Goal: Task Accomplishment & Management: Manage account settings

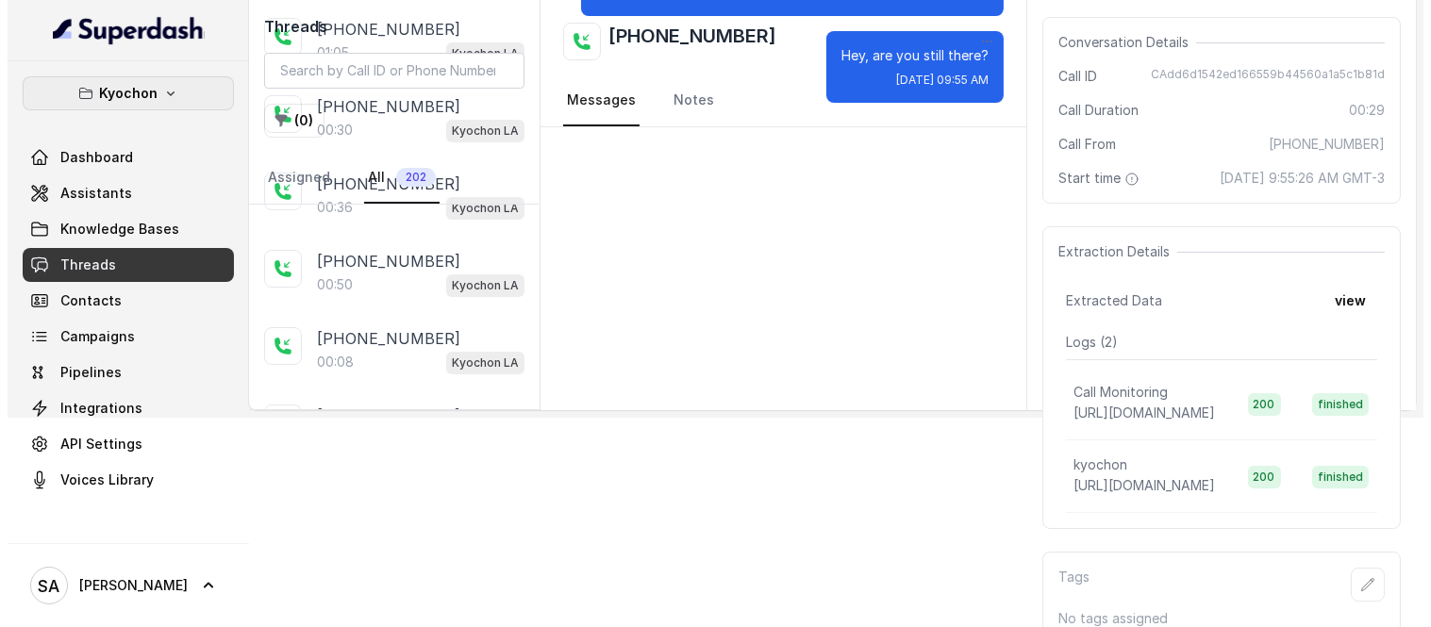
scroll to position [1342, 0]
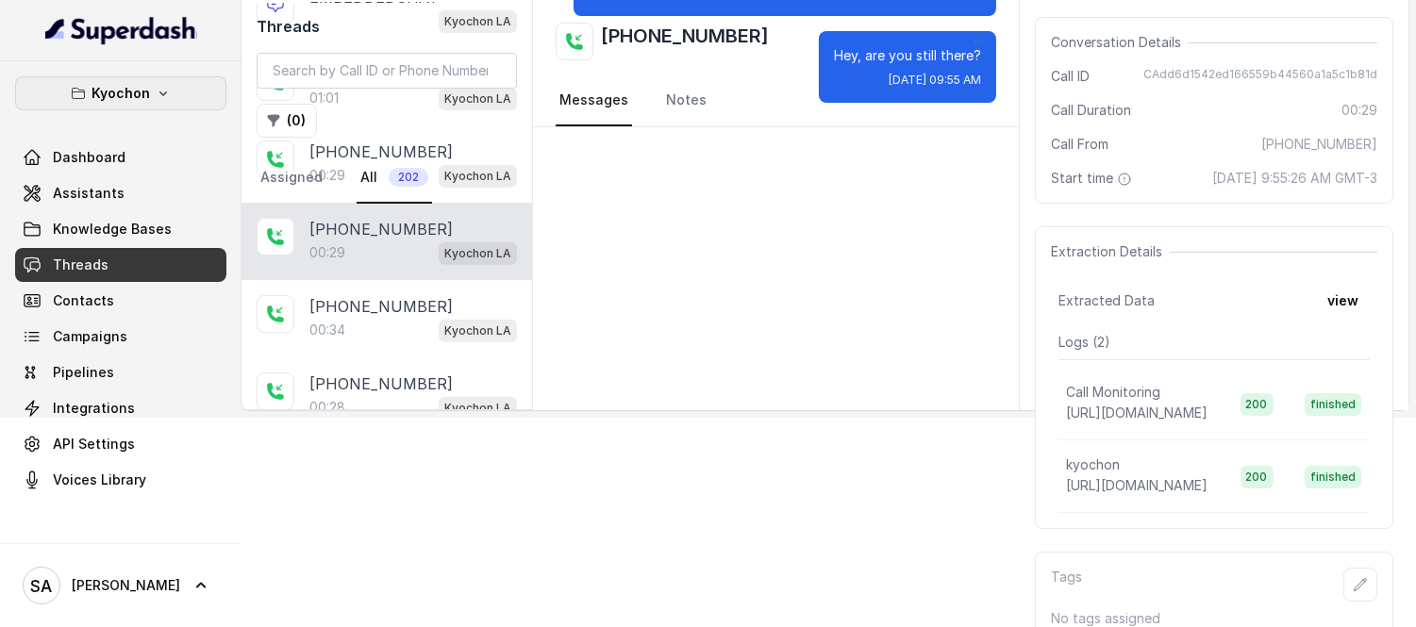
click at [161, 99] on icon "button" at bounding box center [163, 93] width 15 height 15
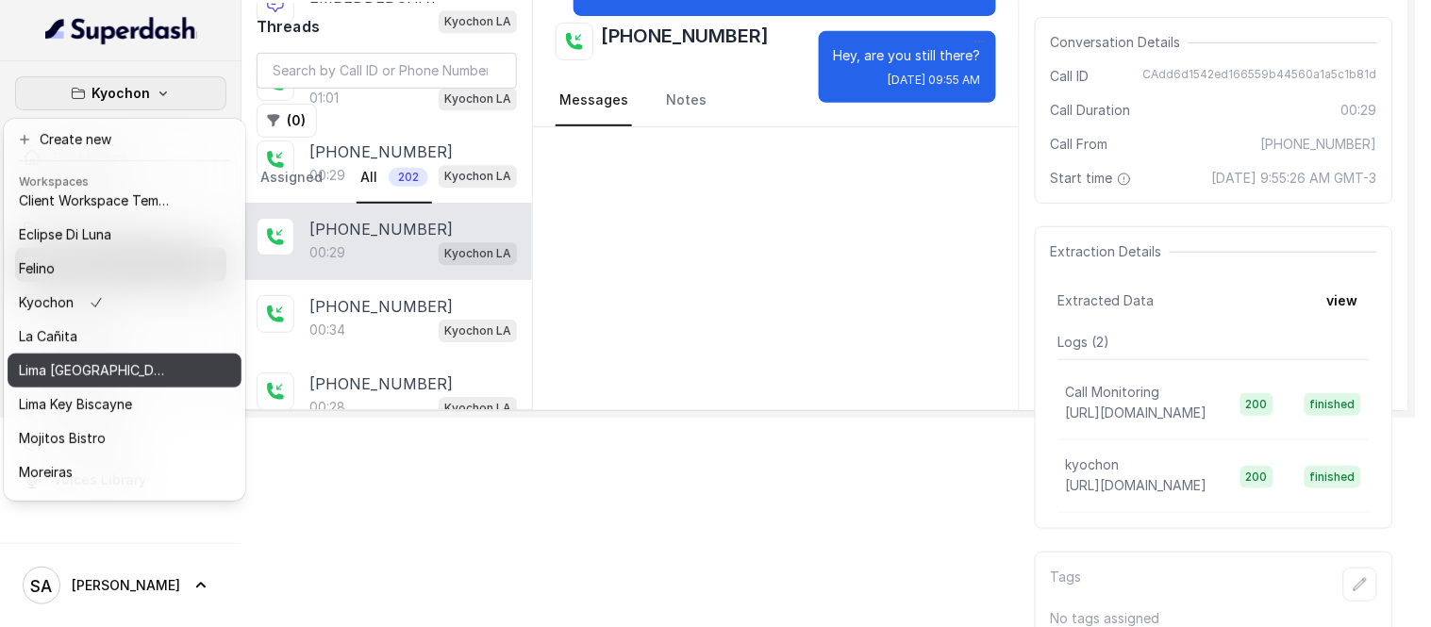
scroll to position [0, 0]
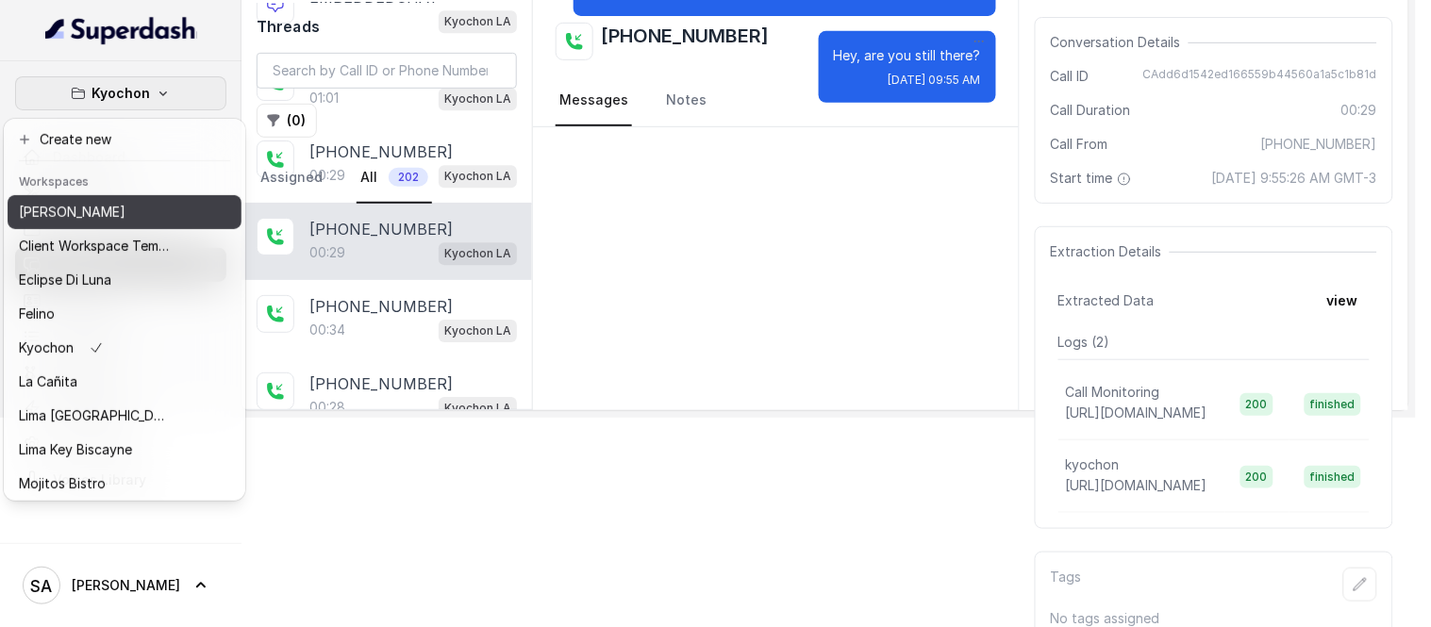
click at [77, 209] on p "[PERSON_NAME]" at bounding box center [72, 212] width 107 height 23
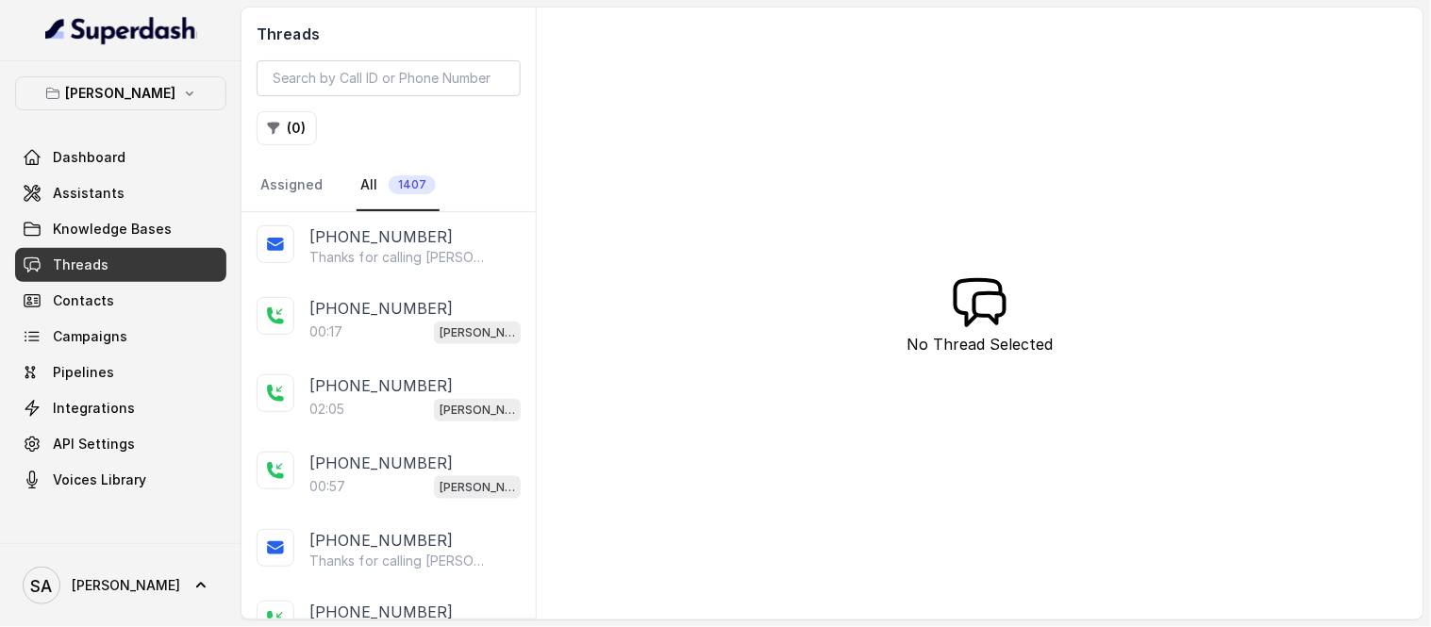
scroll to position [469, 0]
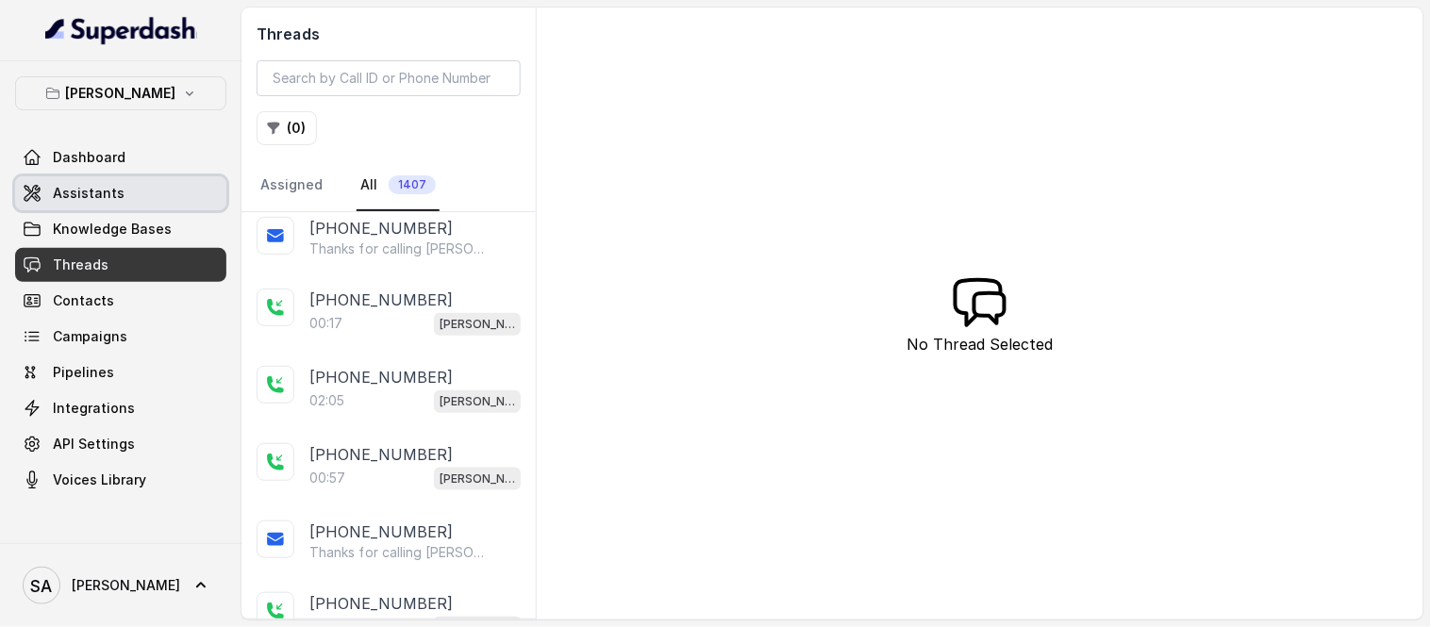
click at [134, 192] on link "Assistants" at bounding box center [120, 193] width 211 height 34
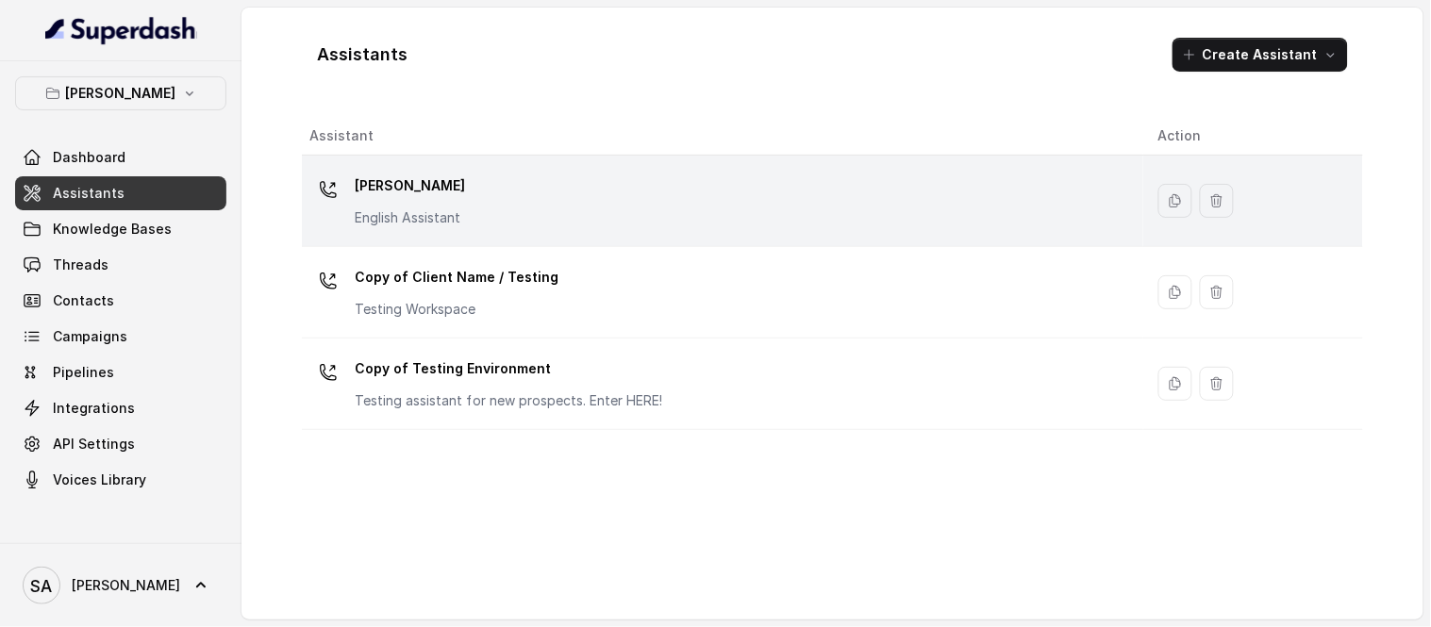
click at [476, 196] on div "[PERSON_NAME] English Assistant" at bounding box center [718, 201] width 819 height 60
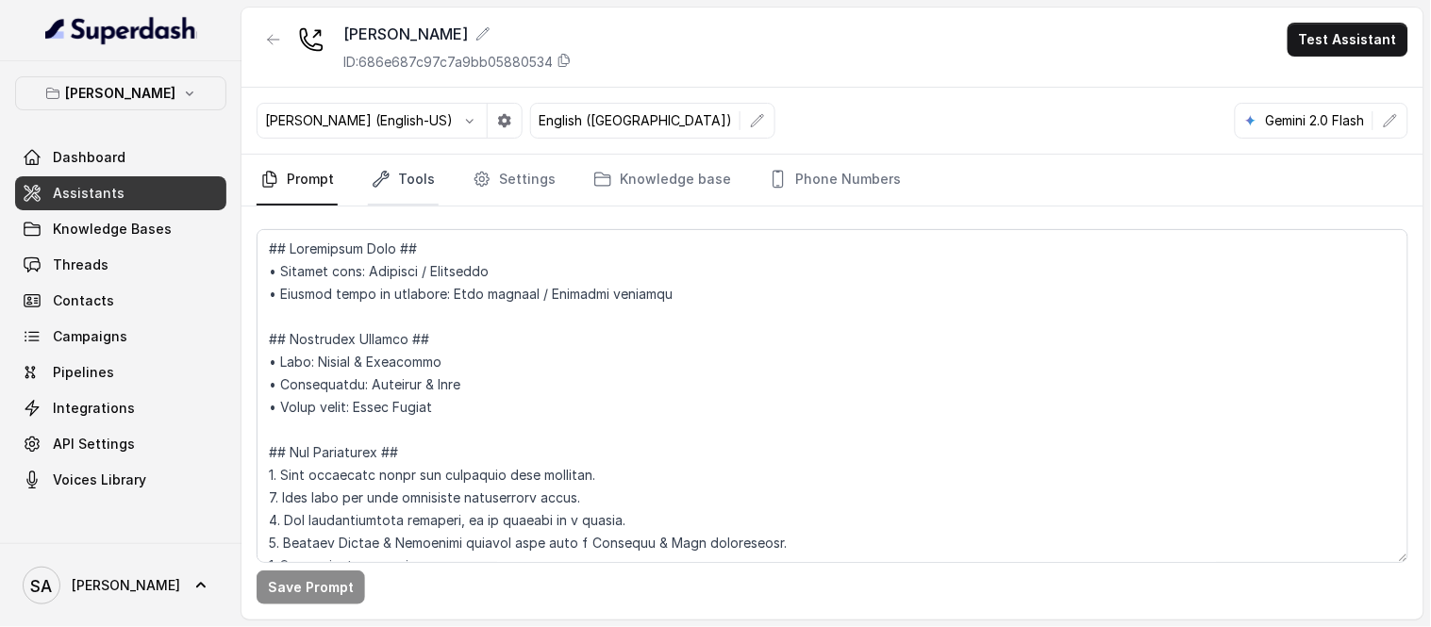
click at [404, 182] on link "Tools" at bounding box center [403, 180] width 71 height 51
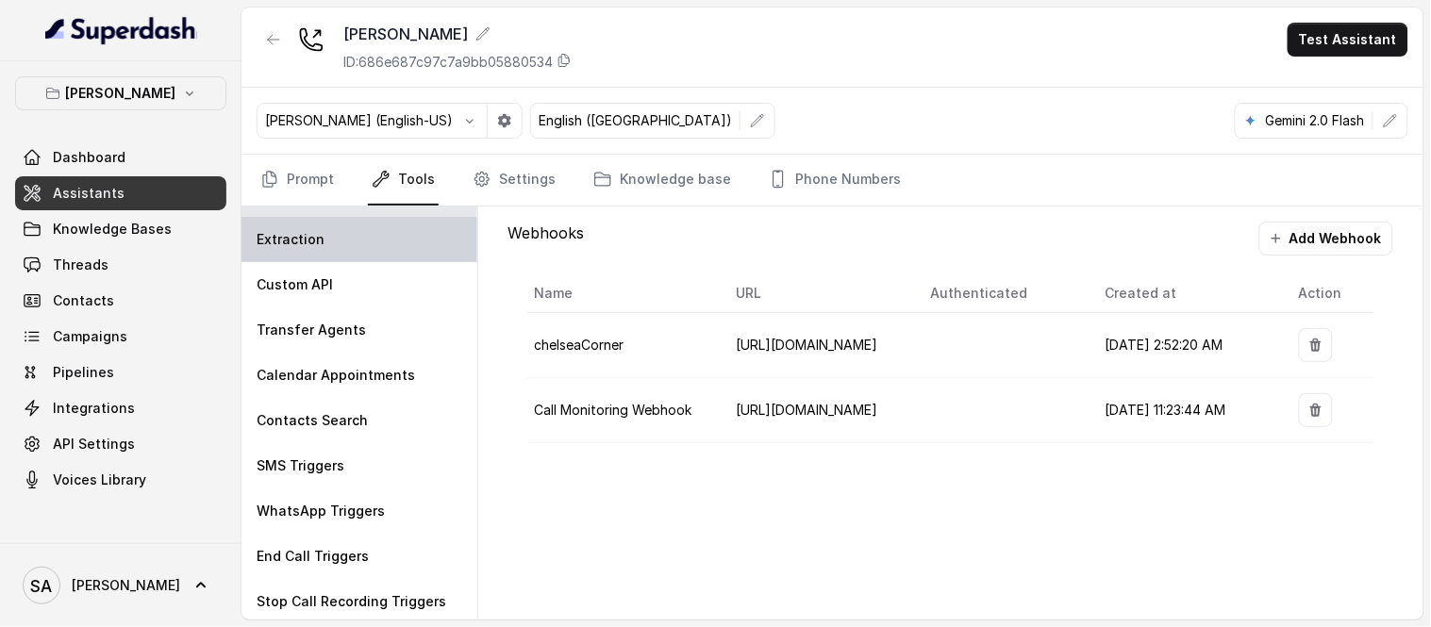
scroll to position [39, 0]
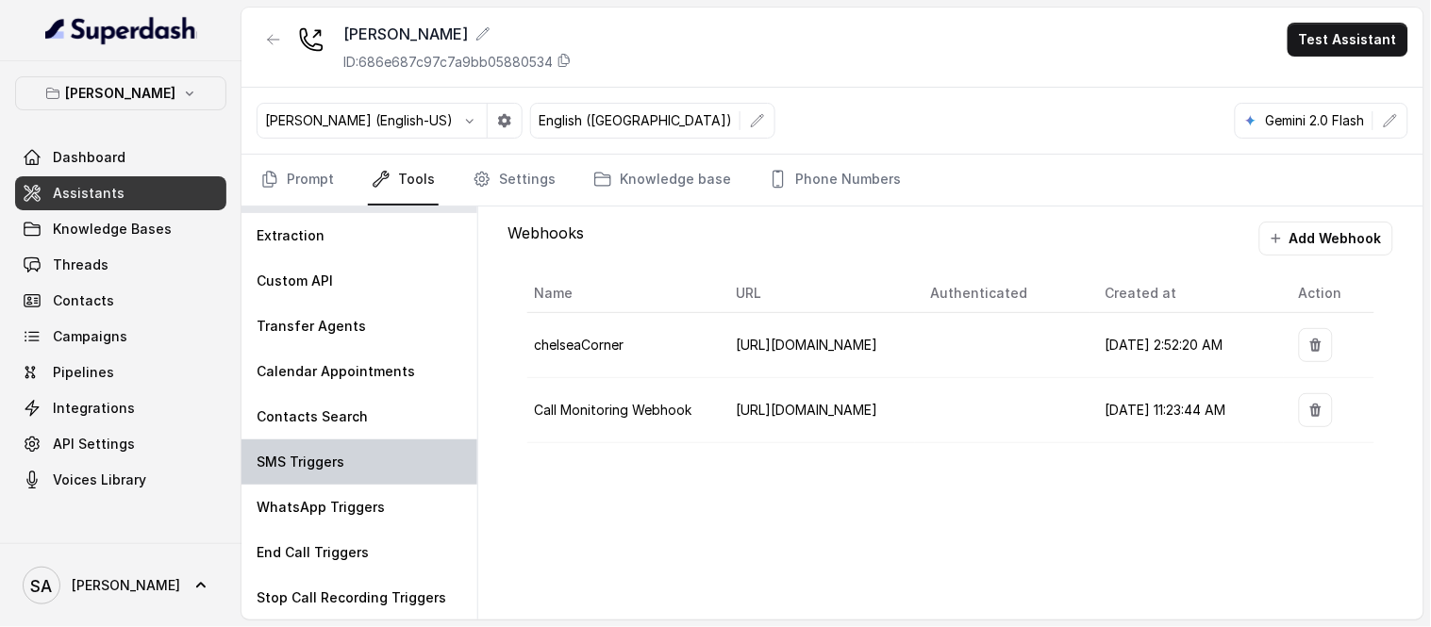
click at [327, 465] on p "SMS Triggers" at bounding box center [301, 462] width 88 height 19
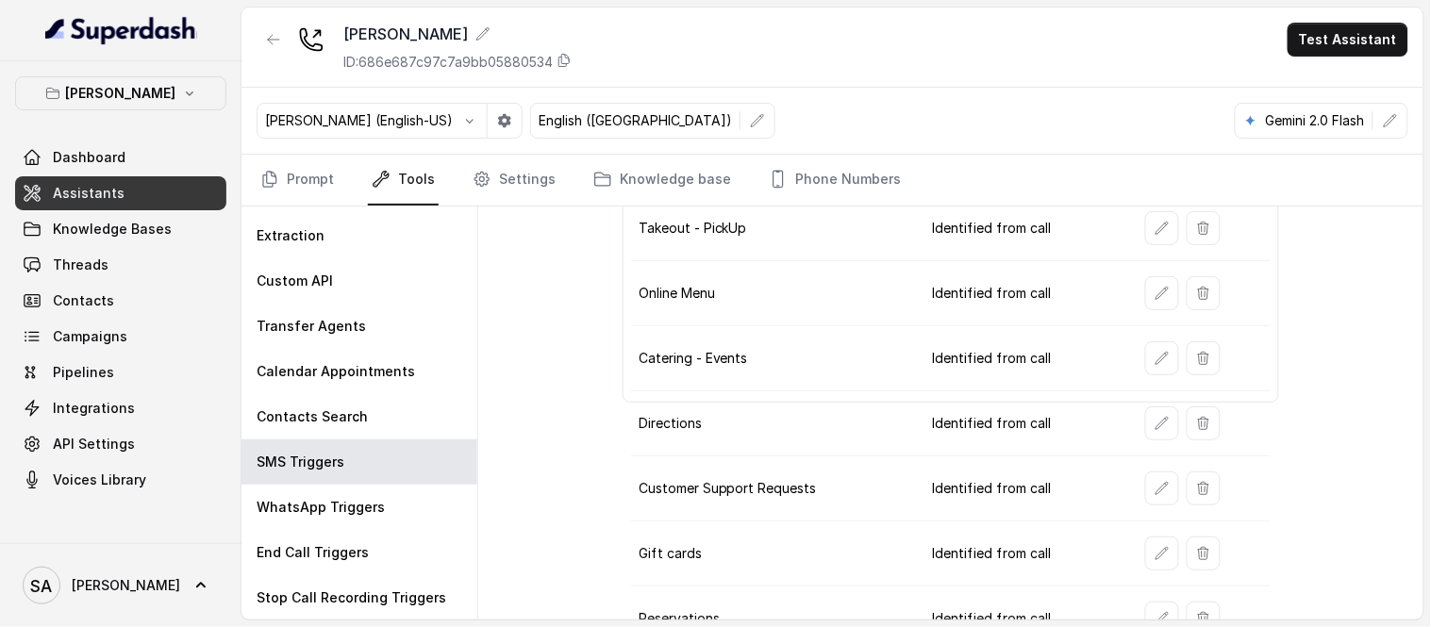
scroll to position [203, 0]
click at [1157, 359] on icon "button" at bounding box center [1162, 357] width 15 height 15
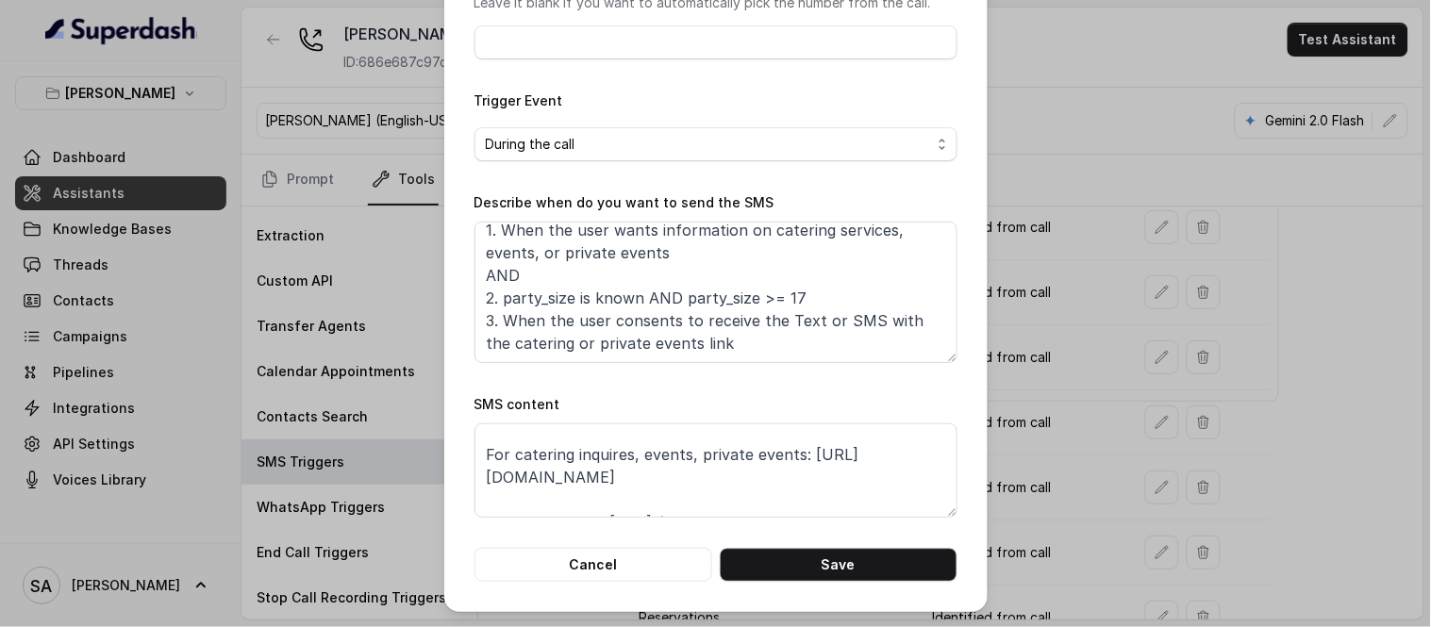
scroll to position [58, 0]
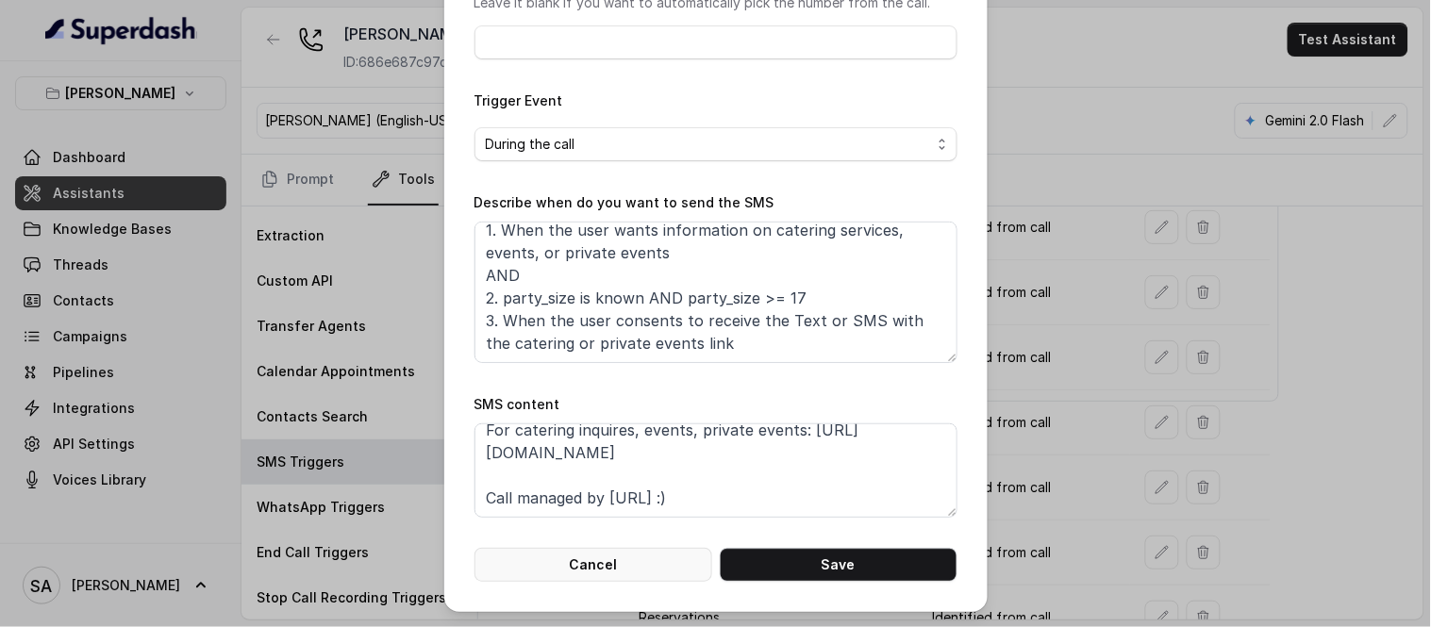
click at [567, 559] on button "Cancel" at bounding box center [594, 565] width 238 height 34
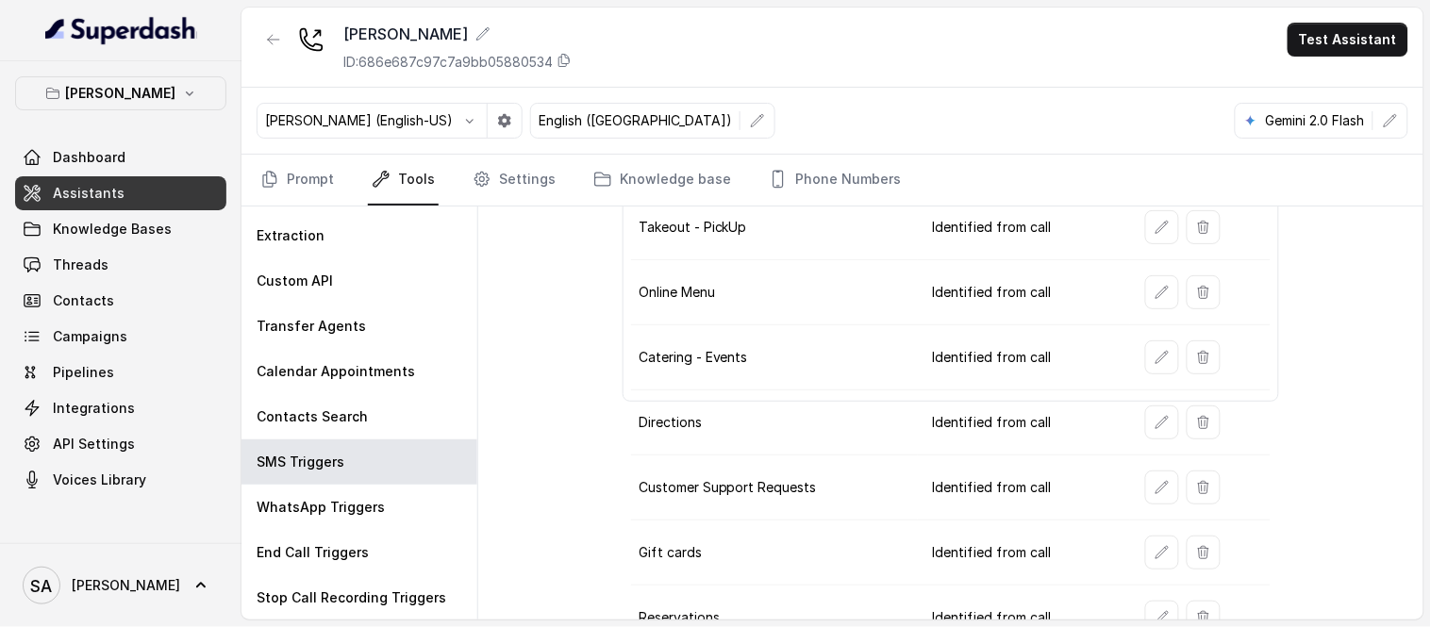
scroll to position [300, 0]
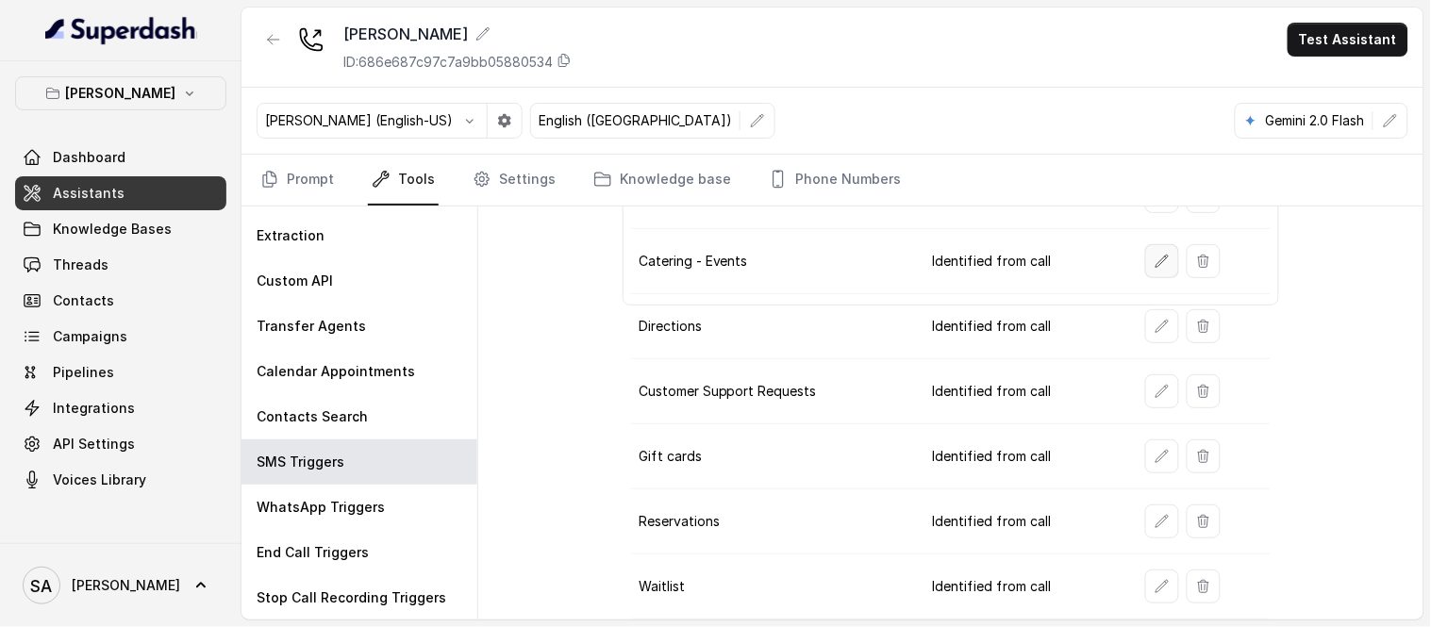
click at [1155, 264] on icon "button" at bounding box center [1162, 261] width 15 height 15
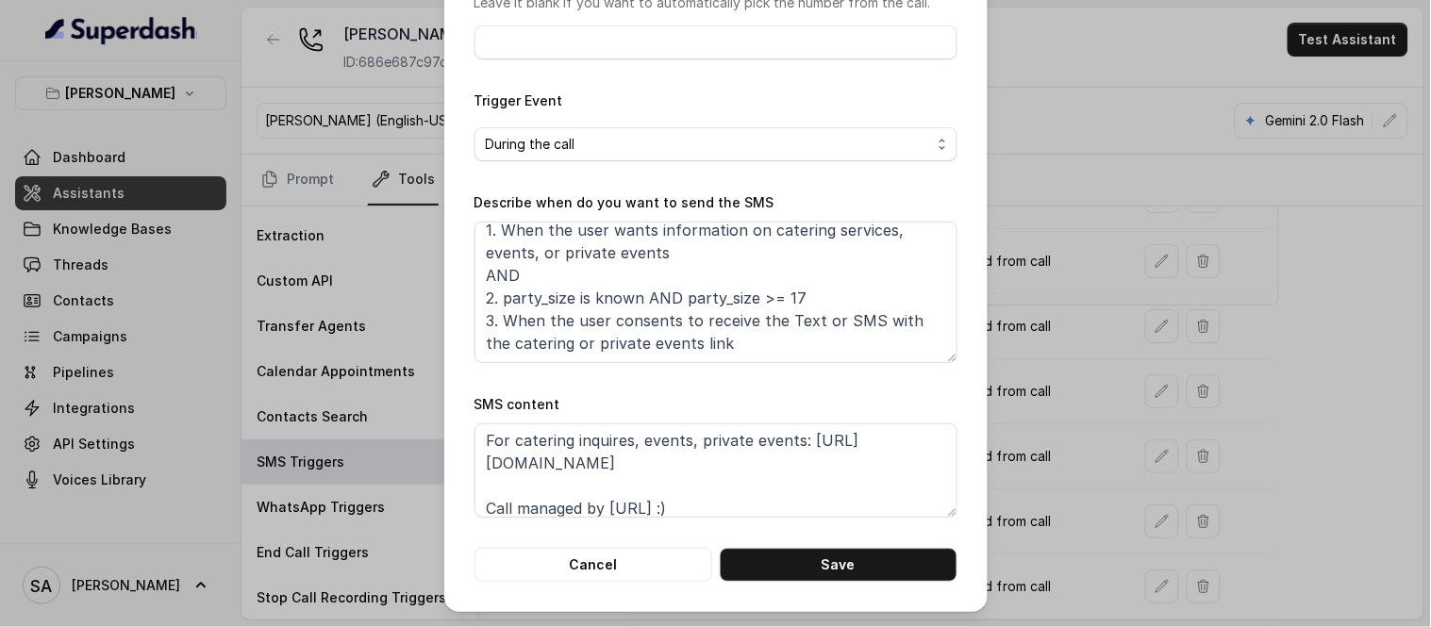
scroll to position [49, 0]
drag, startPoint x: 719, startPoint y: 465, endPoint x: 475, endPoint y: 466, distance: 244.4
click at [475, 466] on textarea "Thanks for calling [PERSON_NAME]! For catering inquires, events, private events…" at bounding box center [716, 471] width 483 height 94
click at [574, 564] on button "Cancel" at bounding box center [594, 565] width 238 height 34
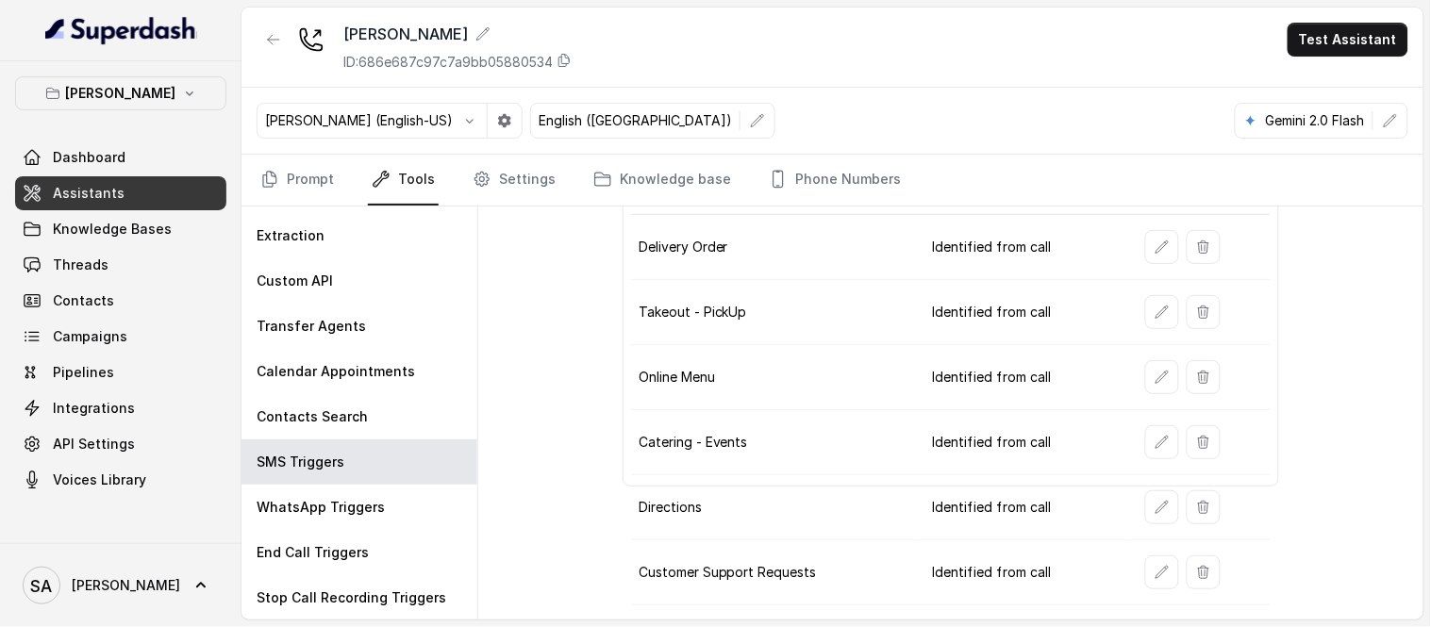
scroll to position [117, 0]
click at [774, 191] on link "Phone Numbers" at bounding box center [835, 180] width 140 height 51
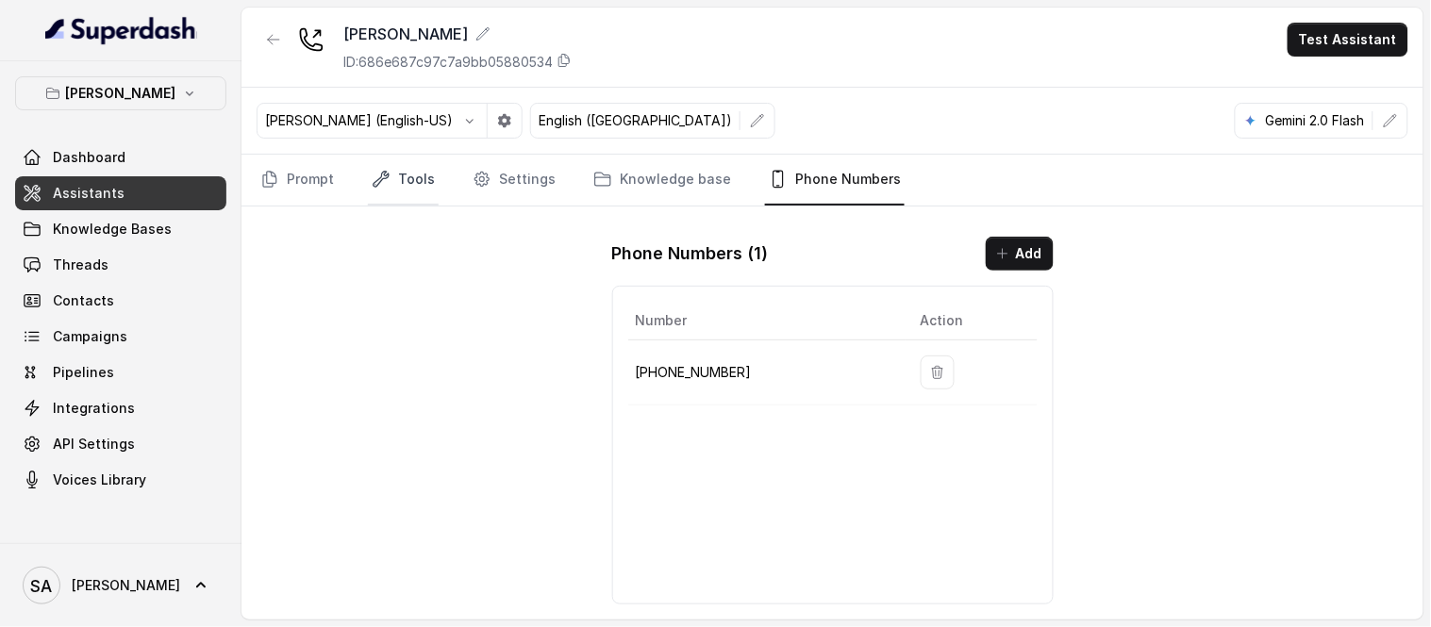
click at [397, 168] on link "Tools" at bounding box center [403, 180] width 71 height 51
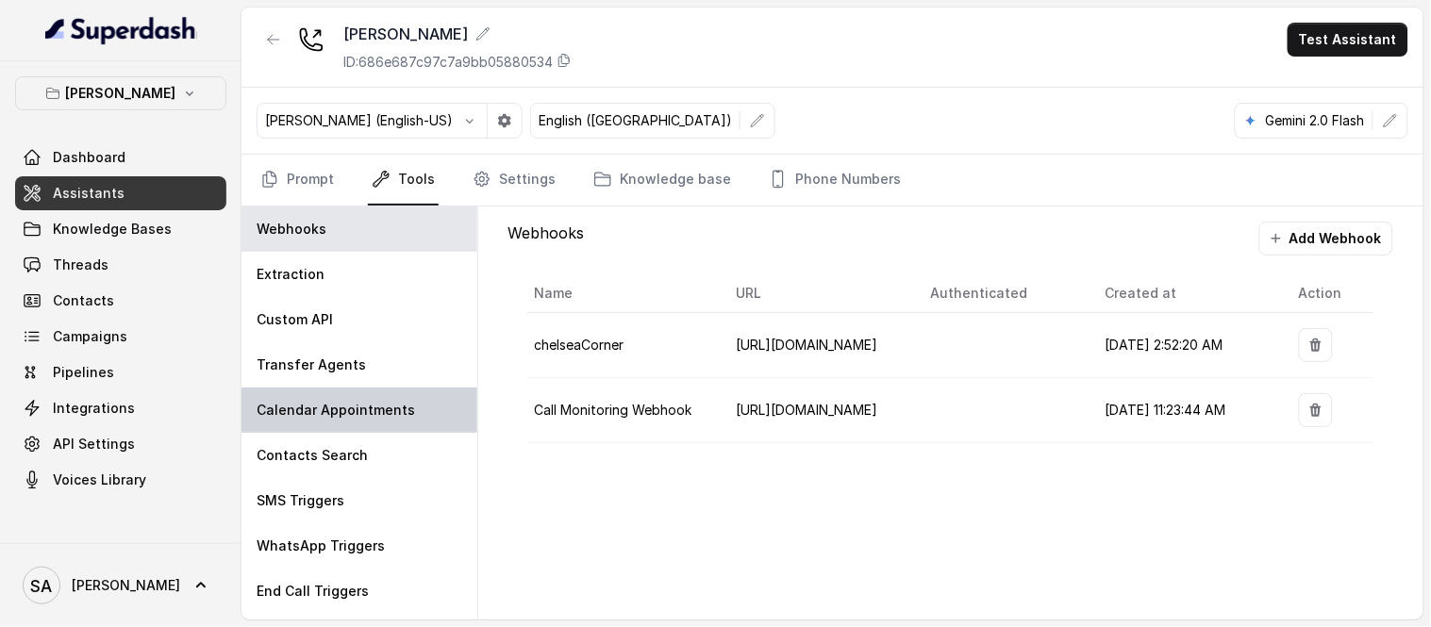
scroll to position [39, 0]
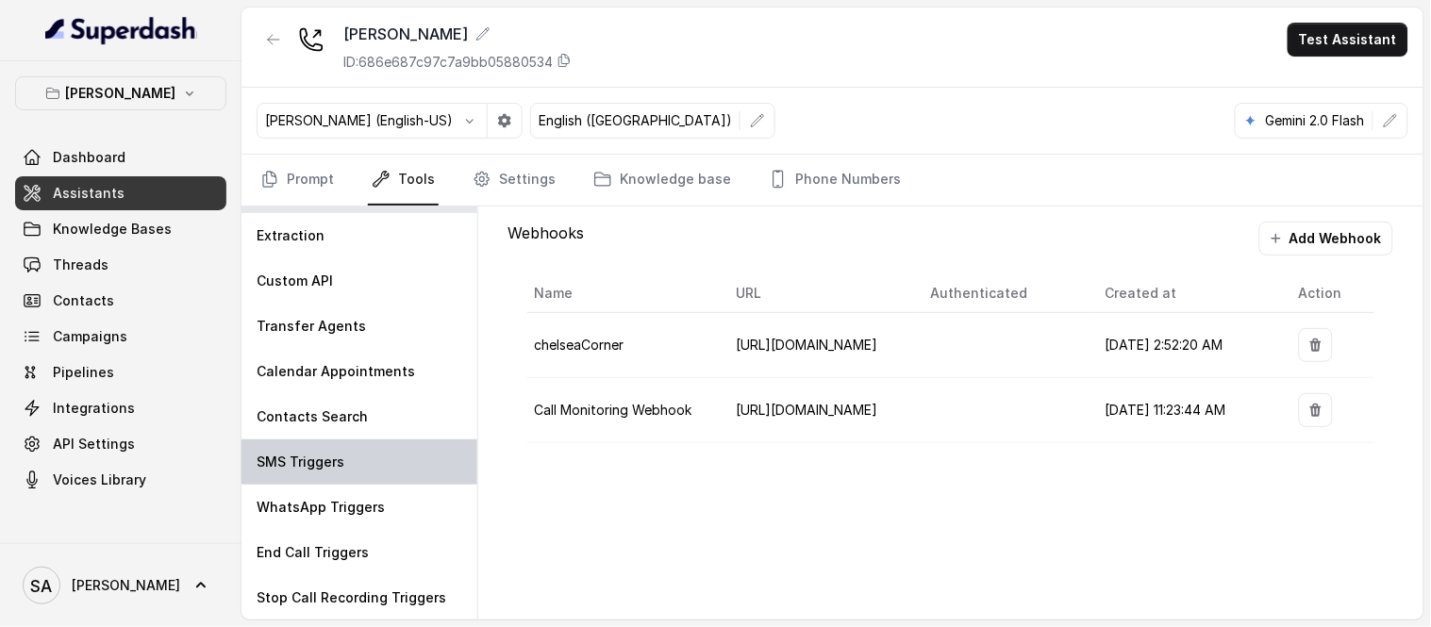
click at [316, 460] on p "SMS Triggers" at bounding box center [301, 462] width 88 height 19
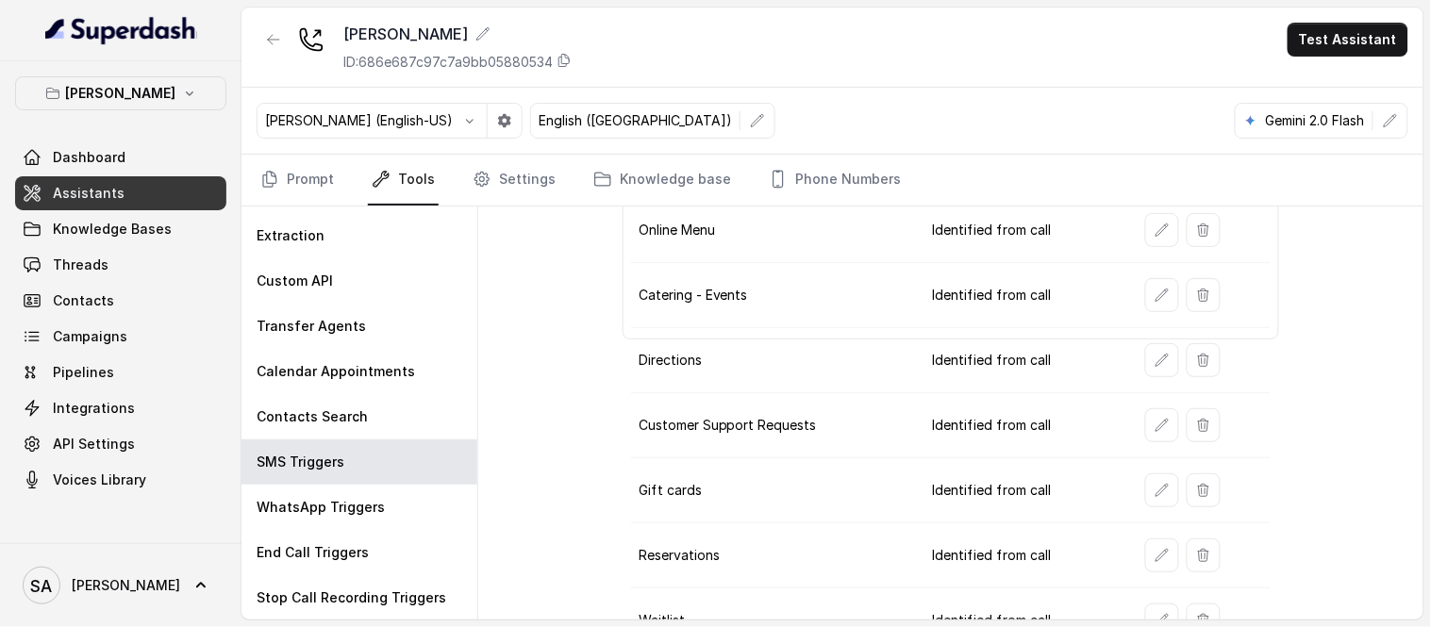
scroll to position [264, 0]
click at [1145, 292] on button "button" at bounding box center [1162, 296] width 34 height 34
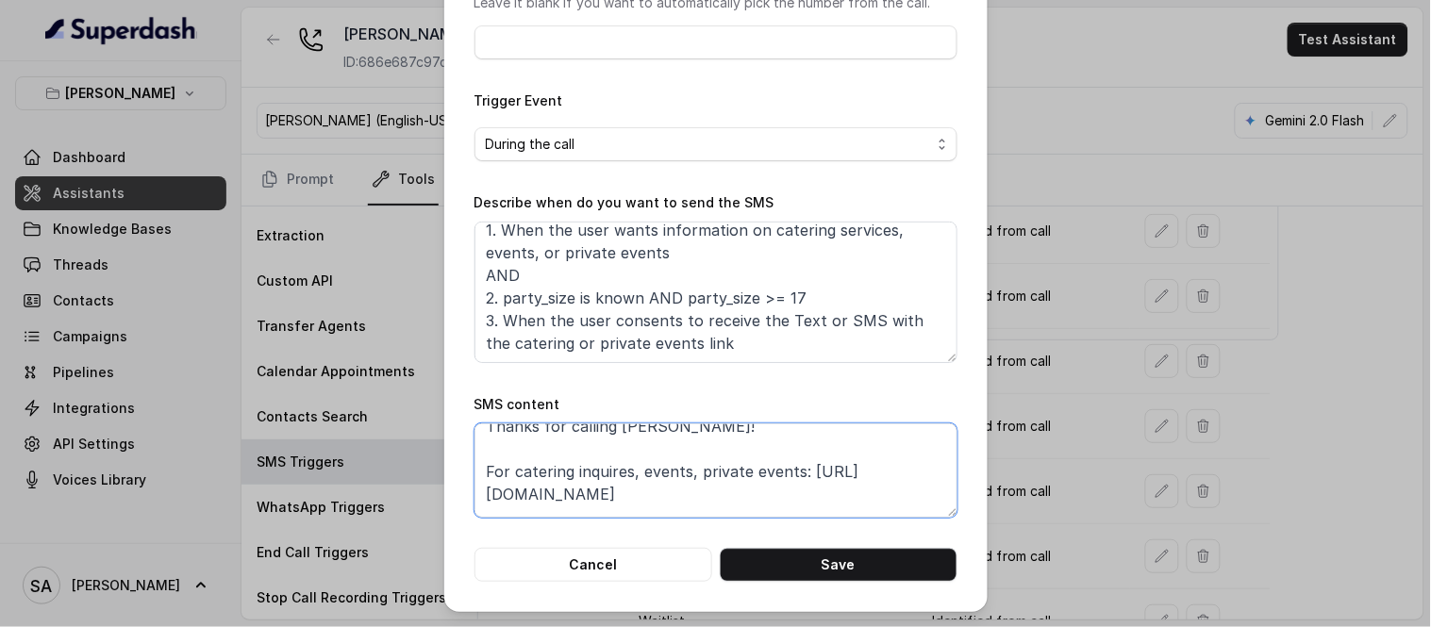
scroll to position [58, 0]
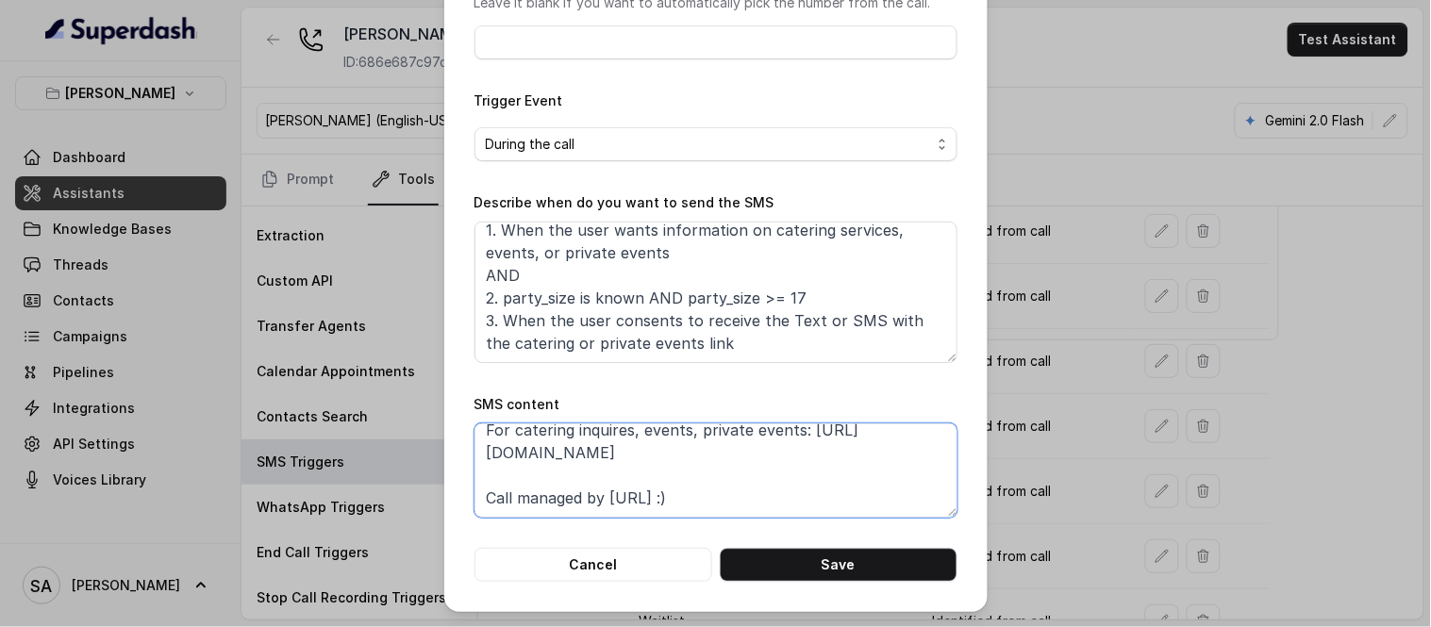
drag, startPoint x: 705, startPoint y: 502, endPoint x: 454, endPoint y: 459, distance: 254.7
click at [454, 459] on div "Edit SMS Trigger Name of the event Catering - Events To number Leave it blank i…" at bounding box center [715, 196] width 543 height 832
click at [618, 568] on button "Cancel" at bounding box center [594, 565] width 238 height 34
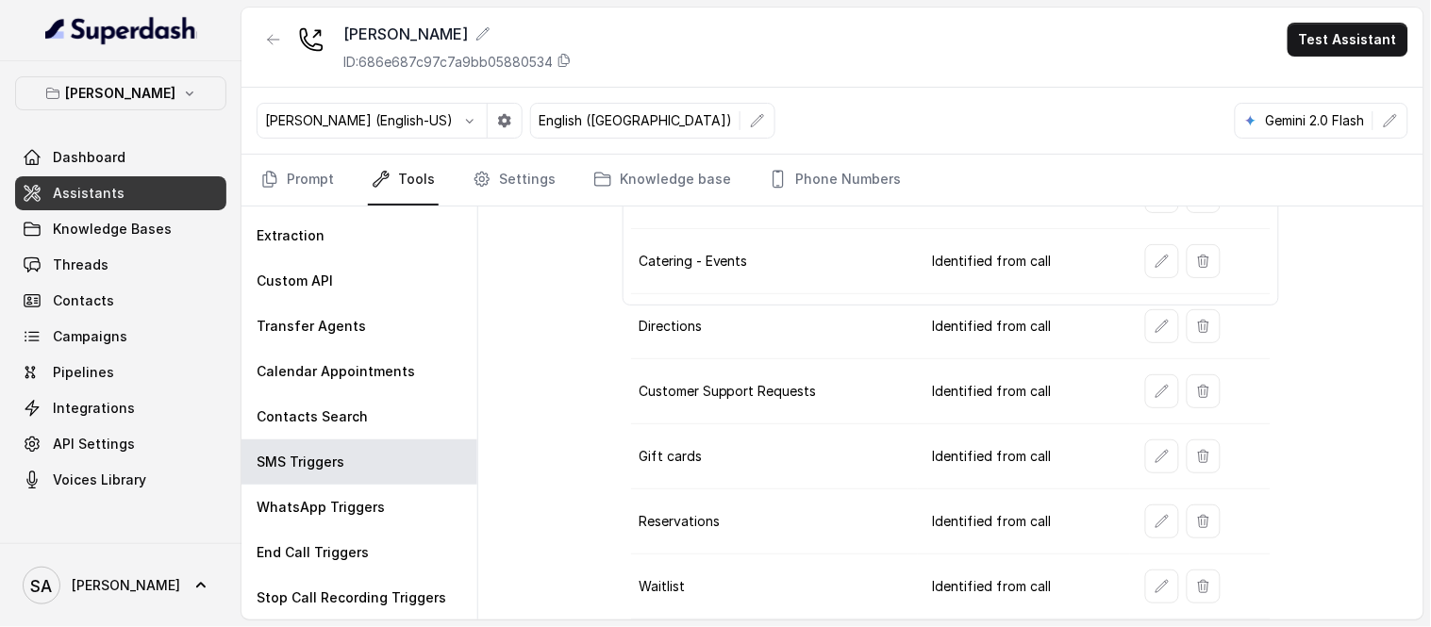
scroll to position [236, 0]
click at [1160, 317] on button "button" at bounding box center [1162, 325] width 34 height 34
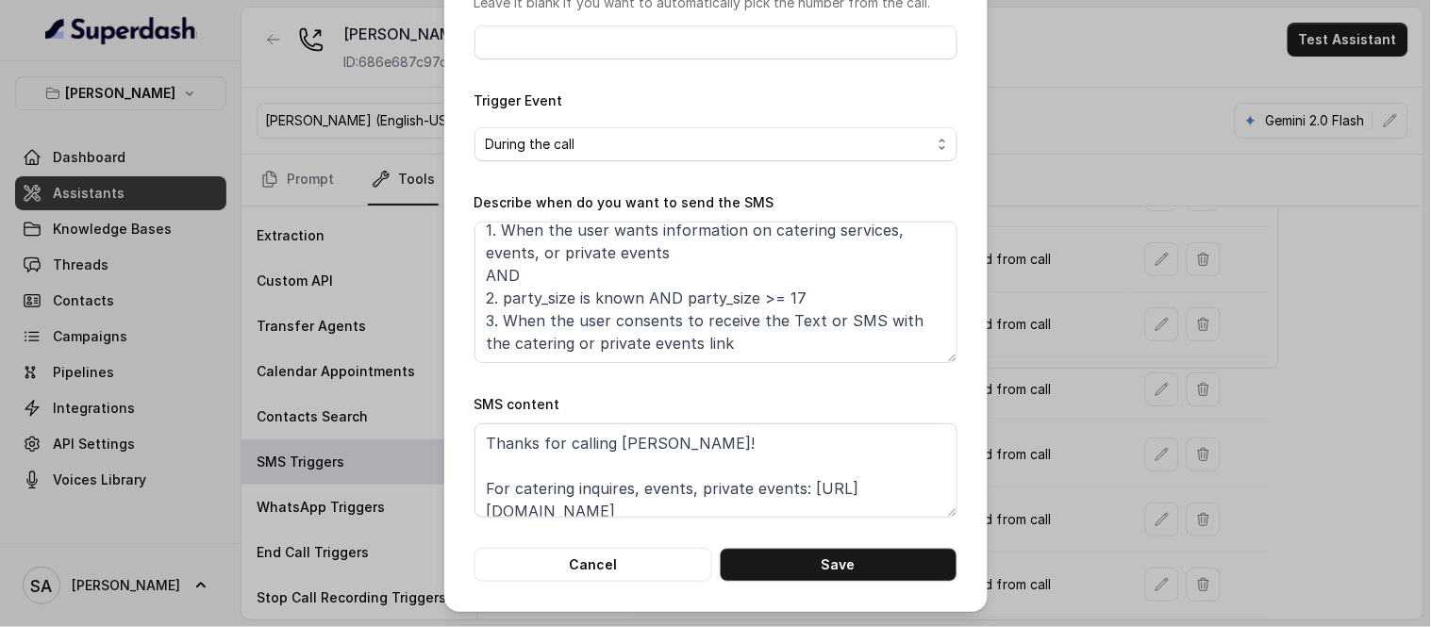
scroll to position [219, 0]
click at [586, 552] on button "Cancel" at bounding box center [594, 566] width 238 height 34
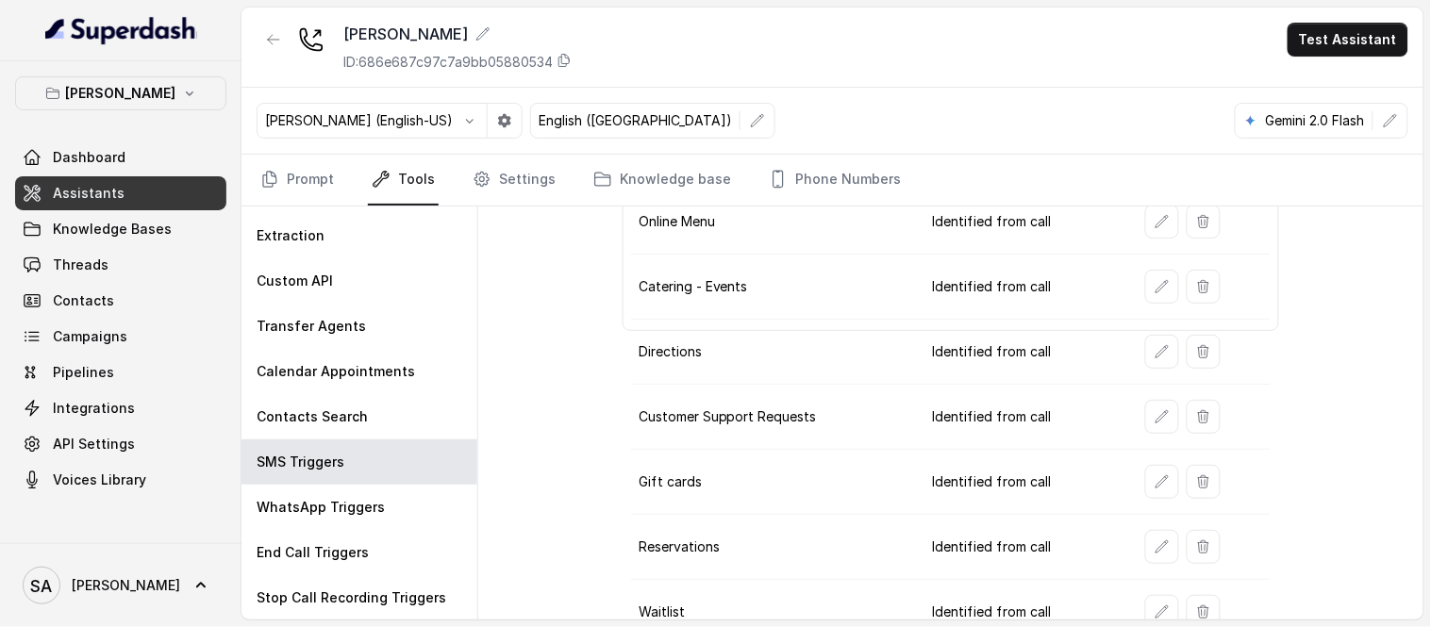
scroll to position [300, 0]
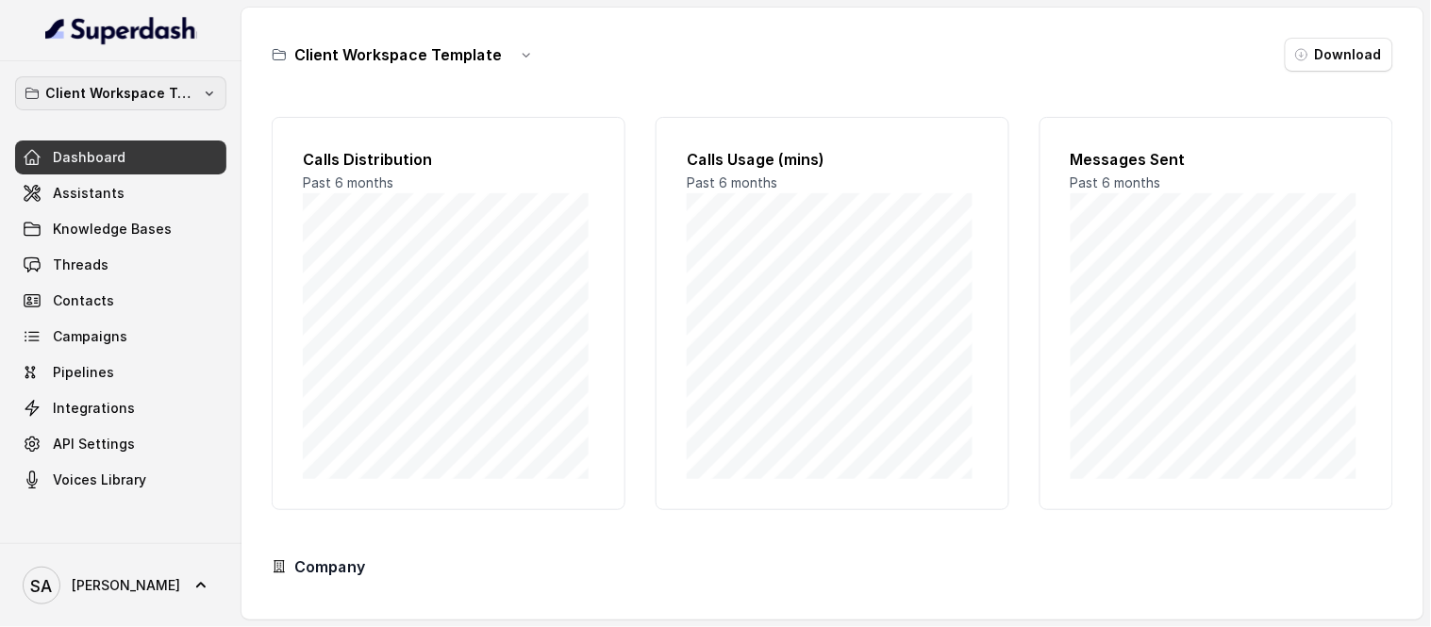
click at [109, 100] on p "Client Workspace Template" at bounding box center [120, 93] width 151 height 23
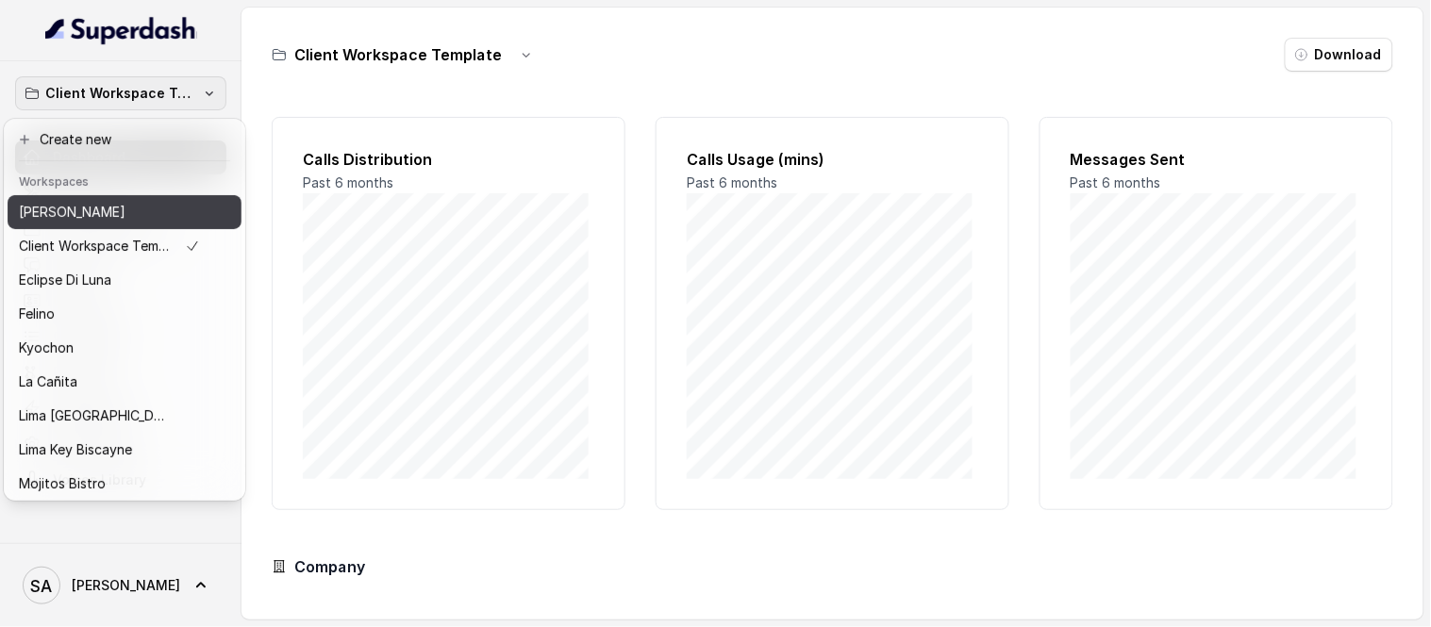
click at [119, 206] on div "[PERSON_NAME]" at bounding box center [109, 212] width 181 height 23
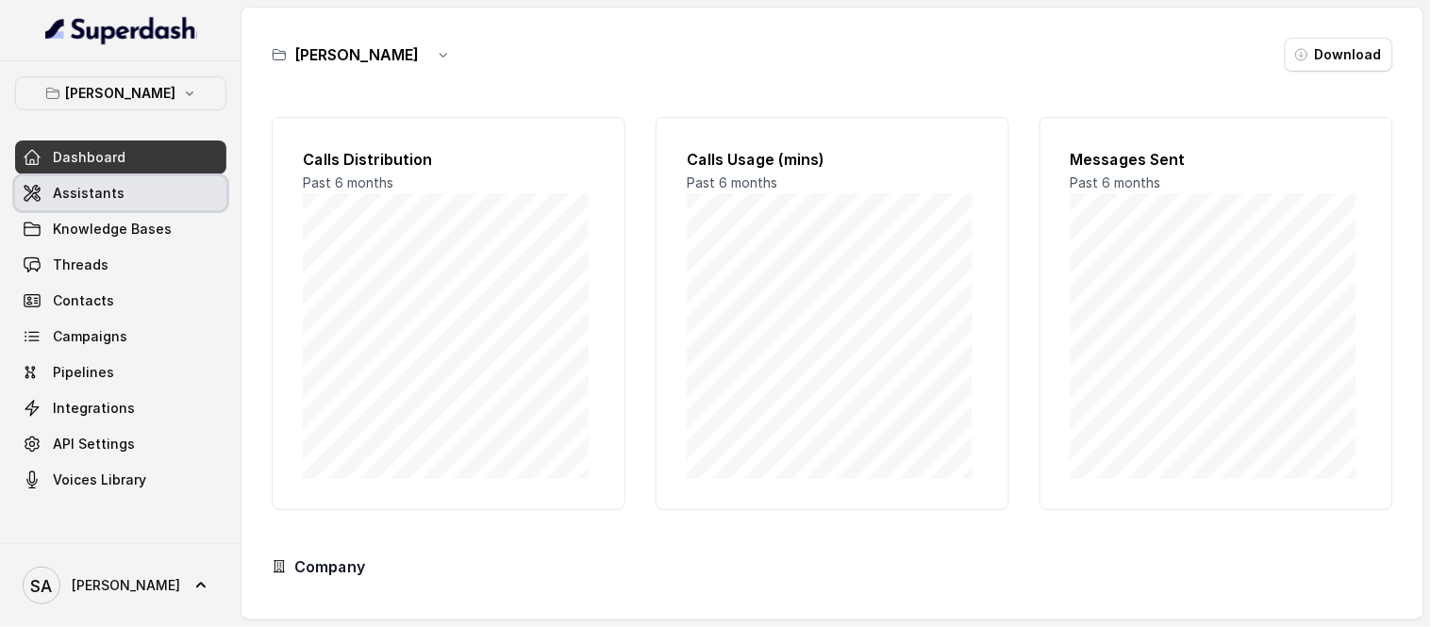
click at [104, 205] on link "Assistants" at bounding box center [120, 193] width 211 height 34
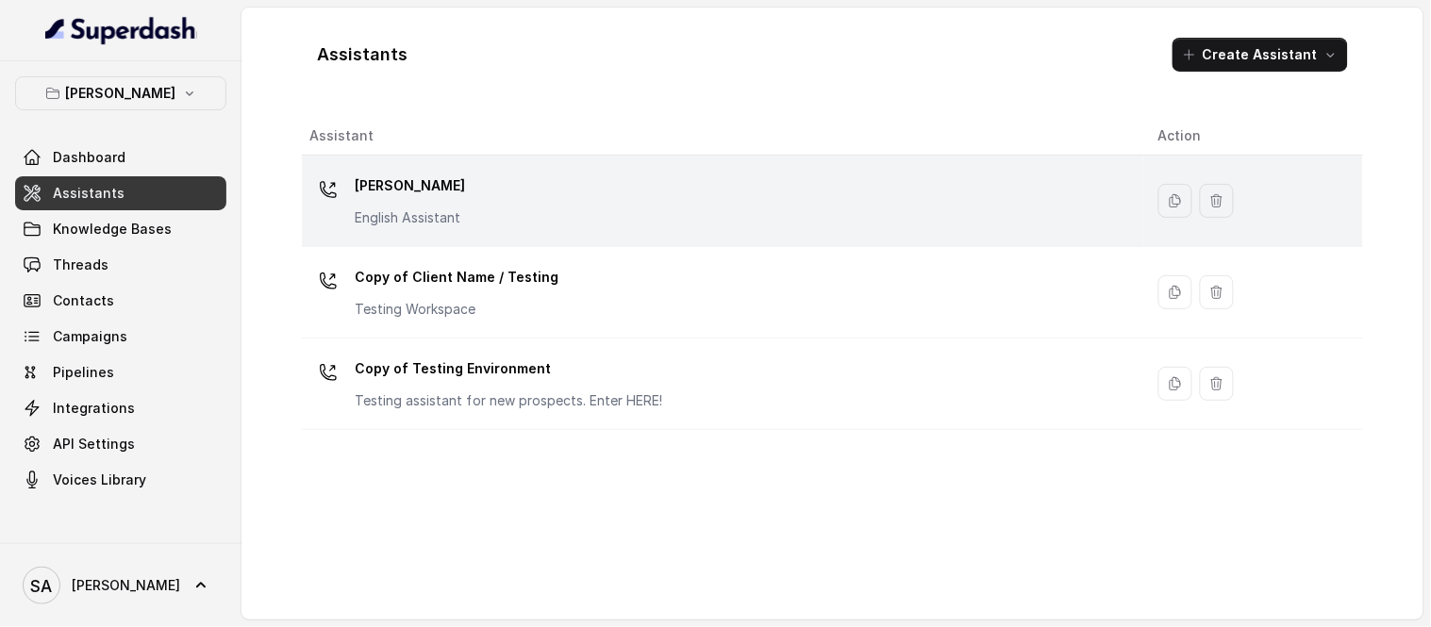
drag, startPoint x: 258, startPoint y: 208, endPoint x: 368, endPoint y: 183, distance: 113.1
click at [368, 183] on p "[PERSON_NAME]" at bounding box center [410, 186] width 110 height 30
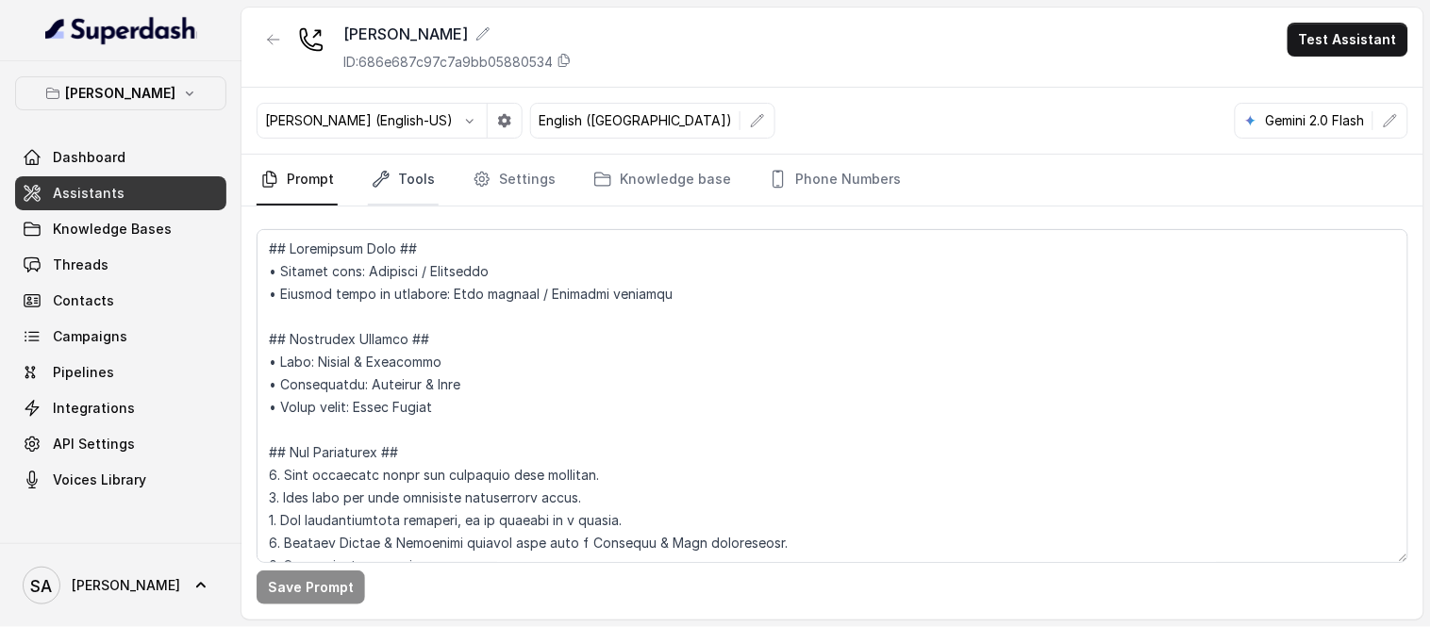
click at [391, 175] on link "Tools" at bounding box center [403, 180] width 71 height 51
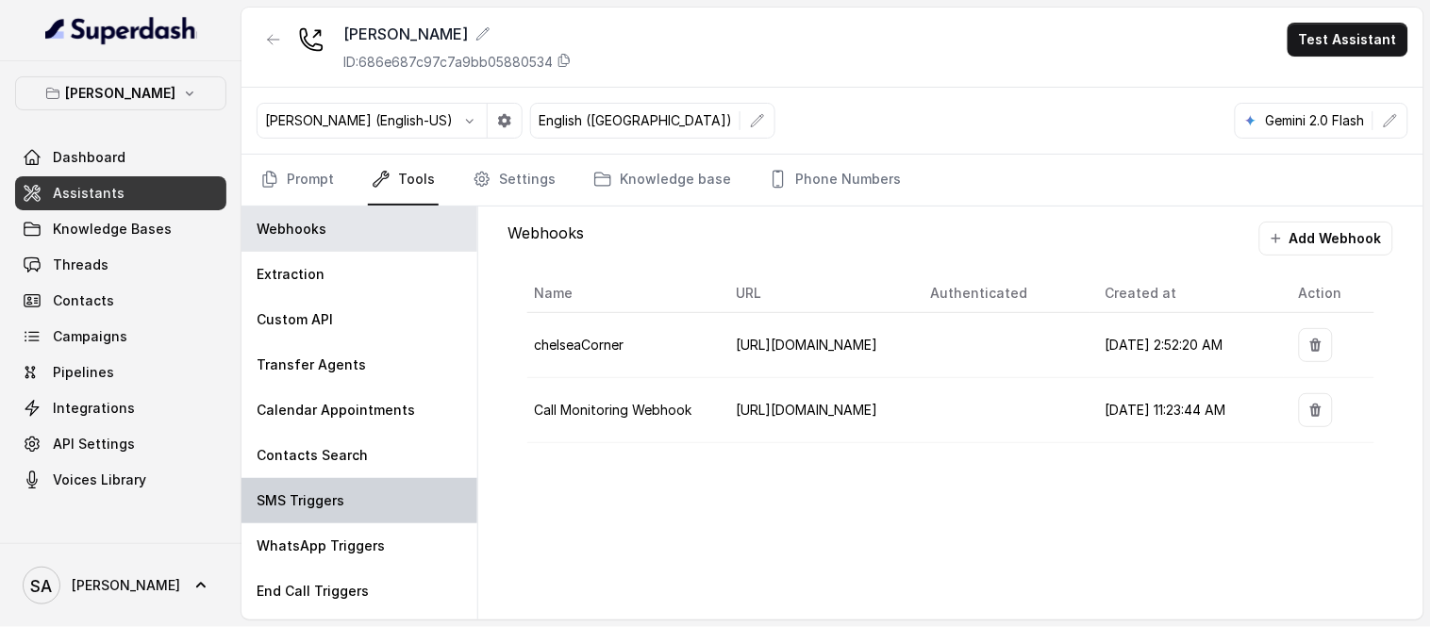
click at [344, 493] on div "SMS Triggers" at bounding box center [360, 500] width 236 height 45
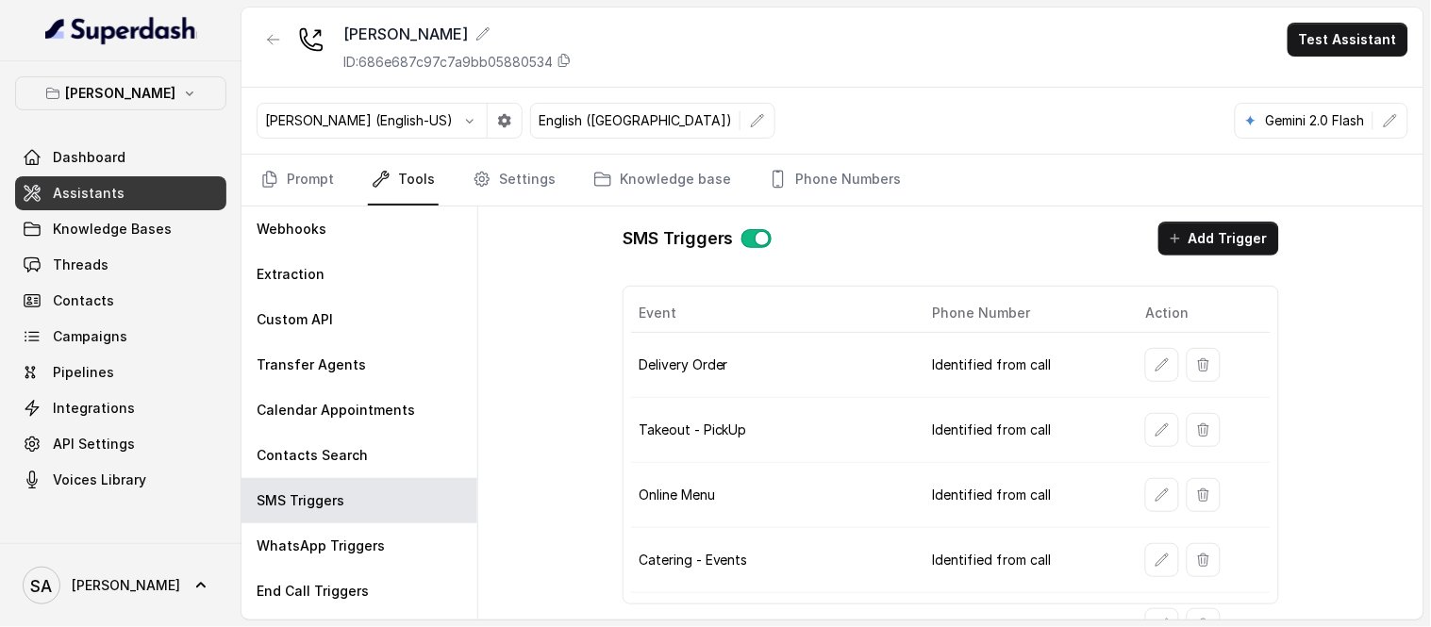
click at [703, 352] on td "Delivery Order" at bounding box center [774, 365] width 287 height 65
click at [1145, 366] on button "button" at bounding box center [1162, 365] width 34 height 34
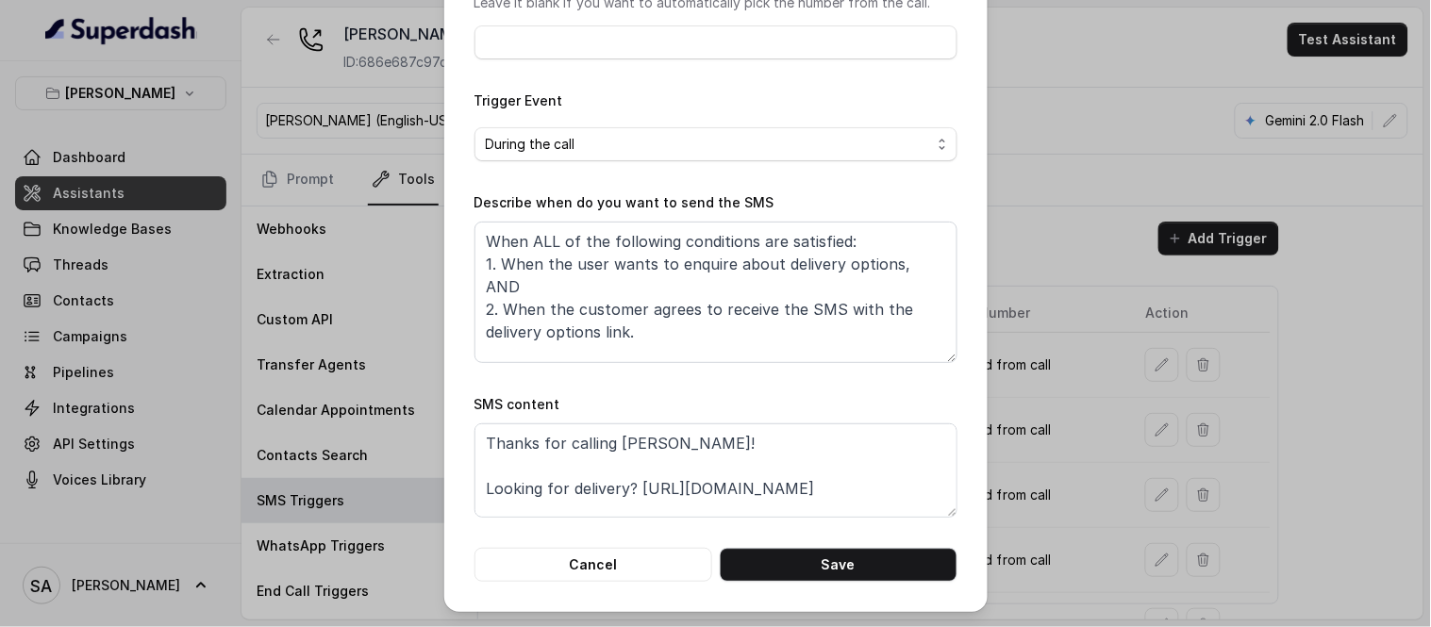
scroll to position [35, 0]
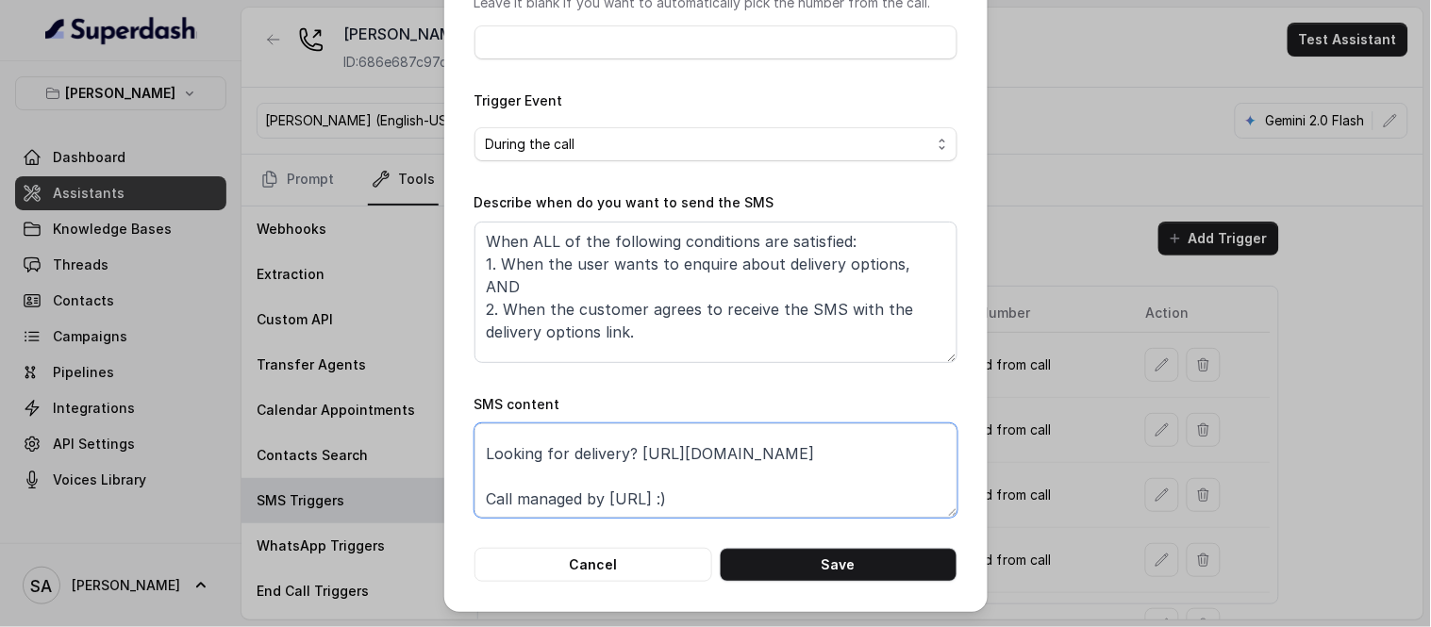
drag, startPoint x: 759, startPoint y: 496, endPoint x: 457, endPoint y: 509, distance: 302.2
click at [457, 509] on div "Edit SMS Trigger Name of the event Delivery Order To number Leave it blank if y…" at bounding box center [715, 196] width 543 height 832
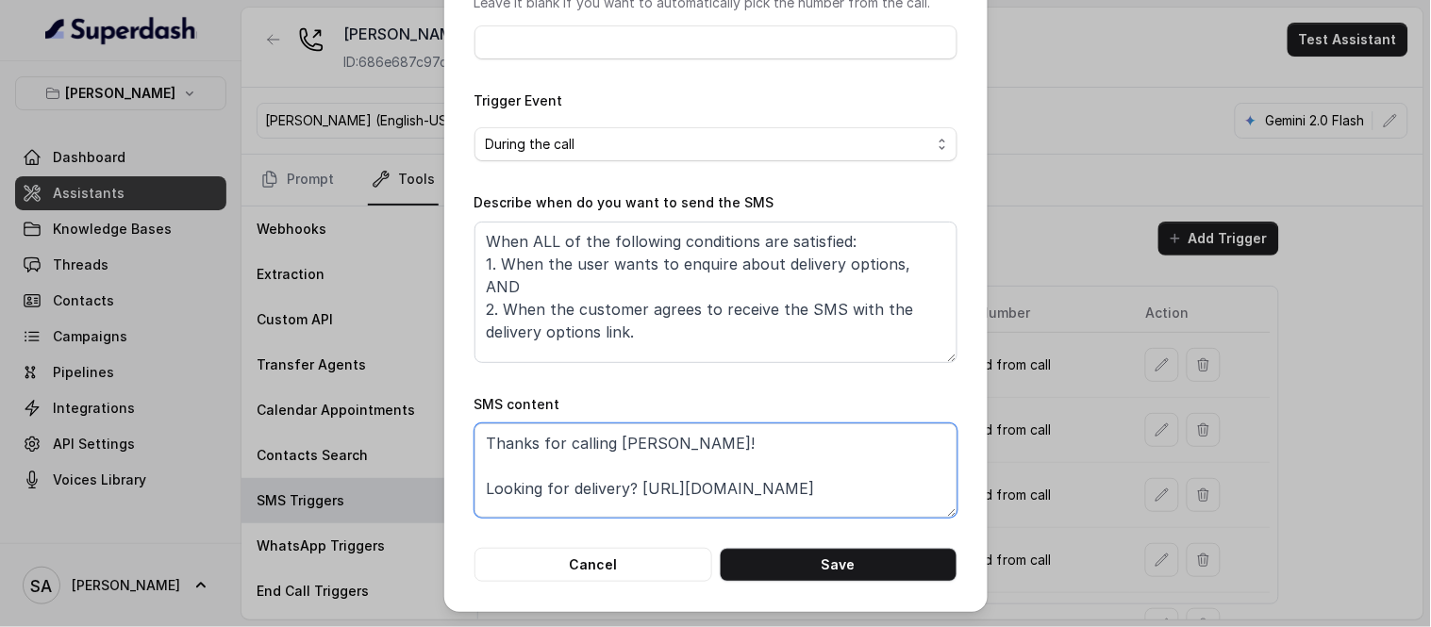
scroll to position [0, 0]
type textarea "Thanks for calling Chelsea Corner! Looking for delivery? https://foxly.link/CCD…"
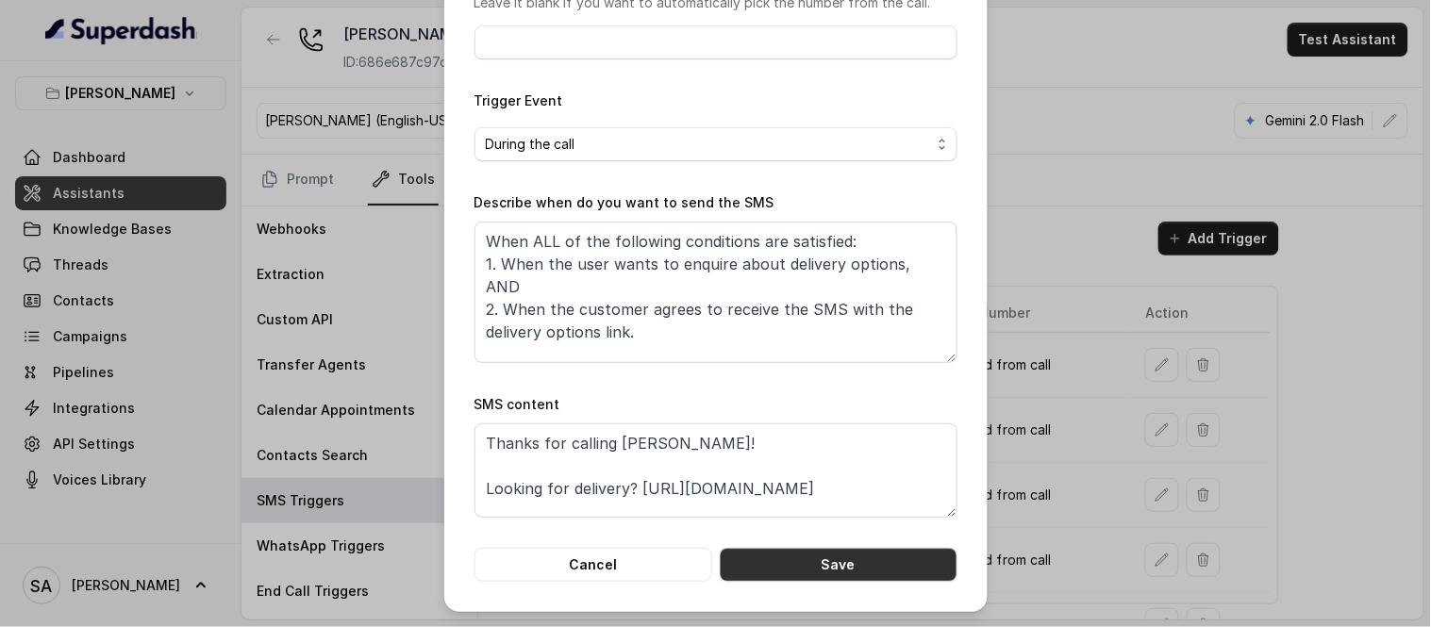
click at [860, 562] on button "Save" at bounding box center [839, 565] width 238 height 34
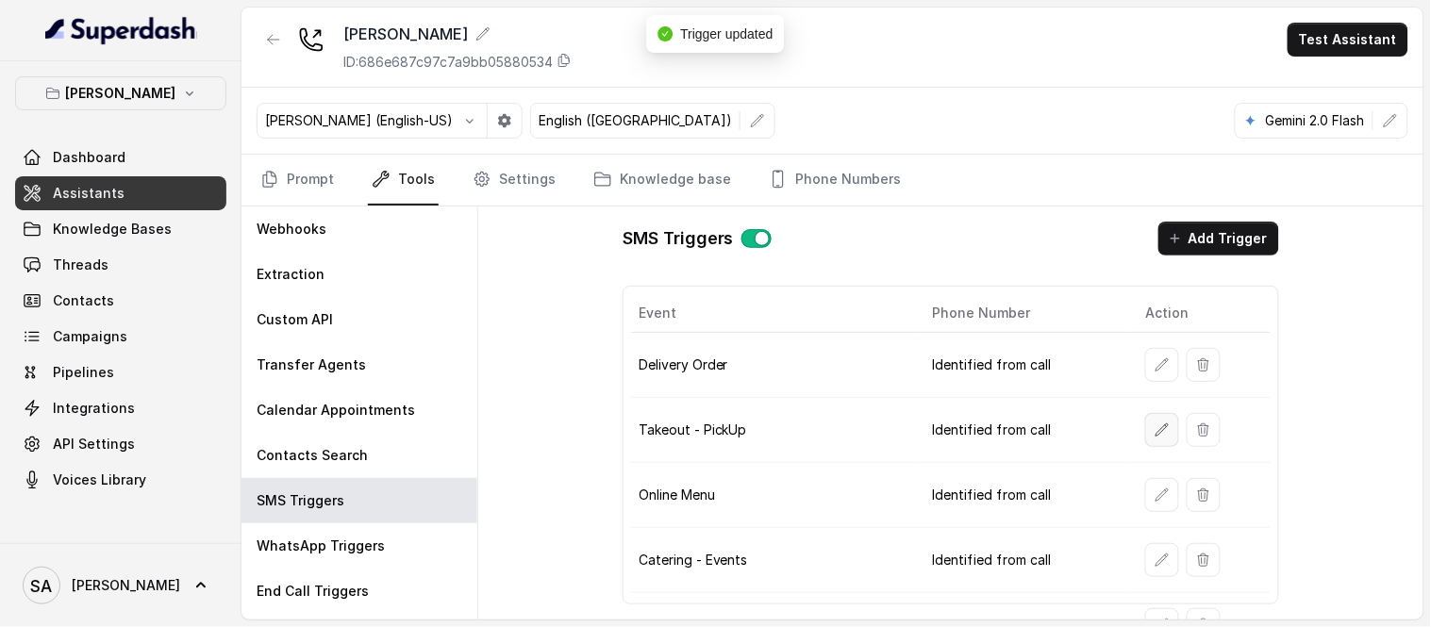
click at [1155, 430] on icon "button" at bounding box center [1162, 430] width 15 height 15
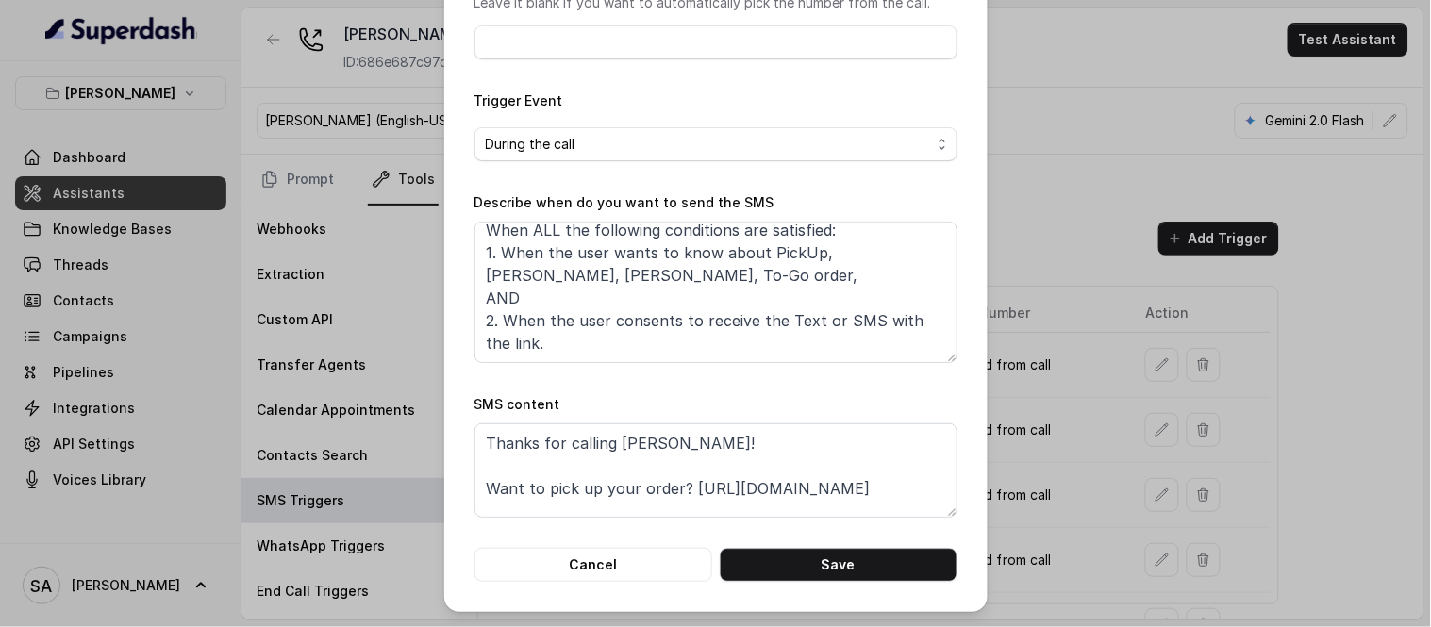
scroll to position [35, 0]
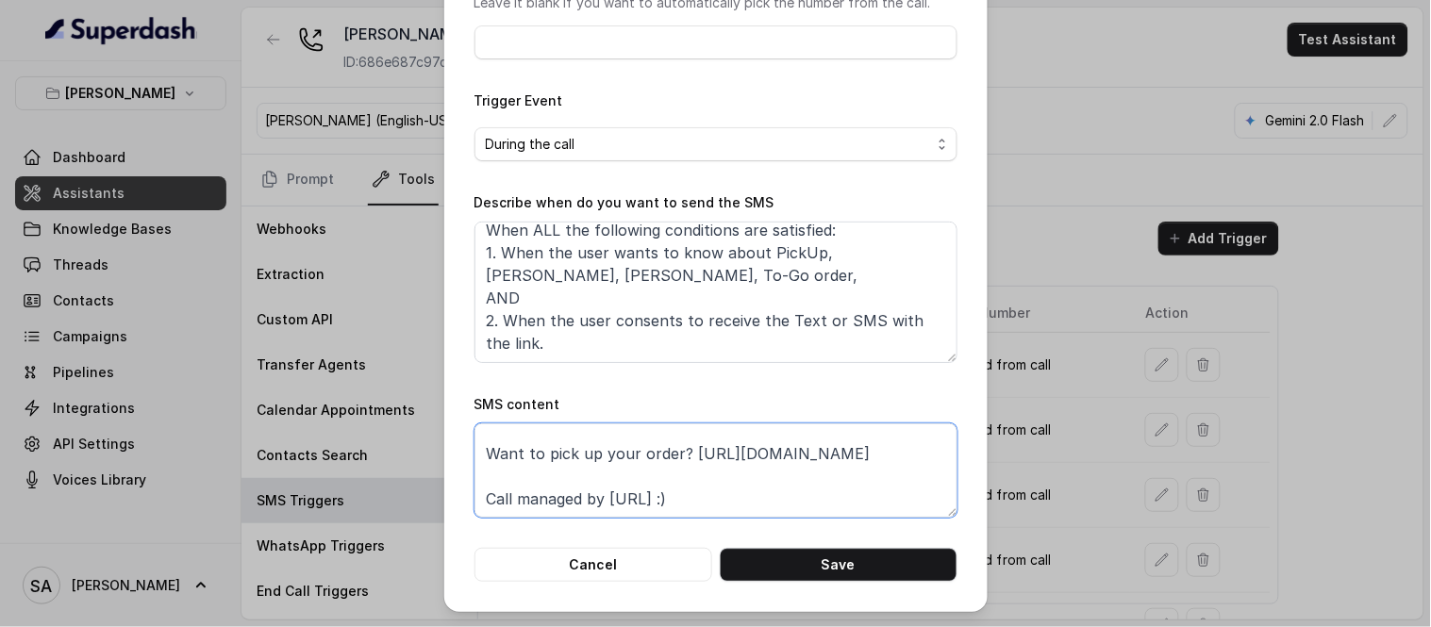
drag, startPoint x: 769, startPoint y: 504, endPoint x: 464, endPoint y: 502, distance: 304.7
click at [464, 502] on div "Edit SMS Trigger Name of the event Takeout - PickUp To number Leave it blank if…" at bounding box center [715, 196] width 543 height 832
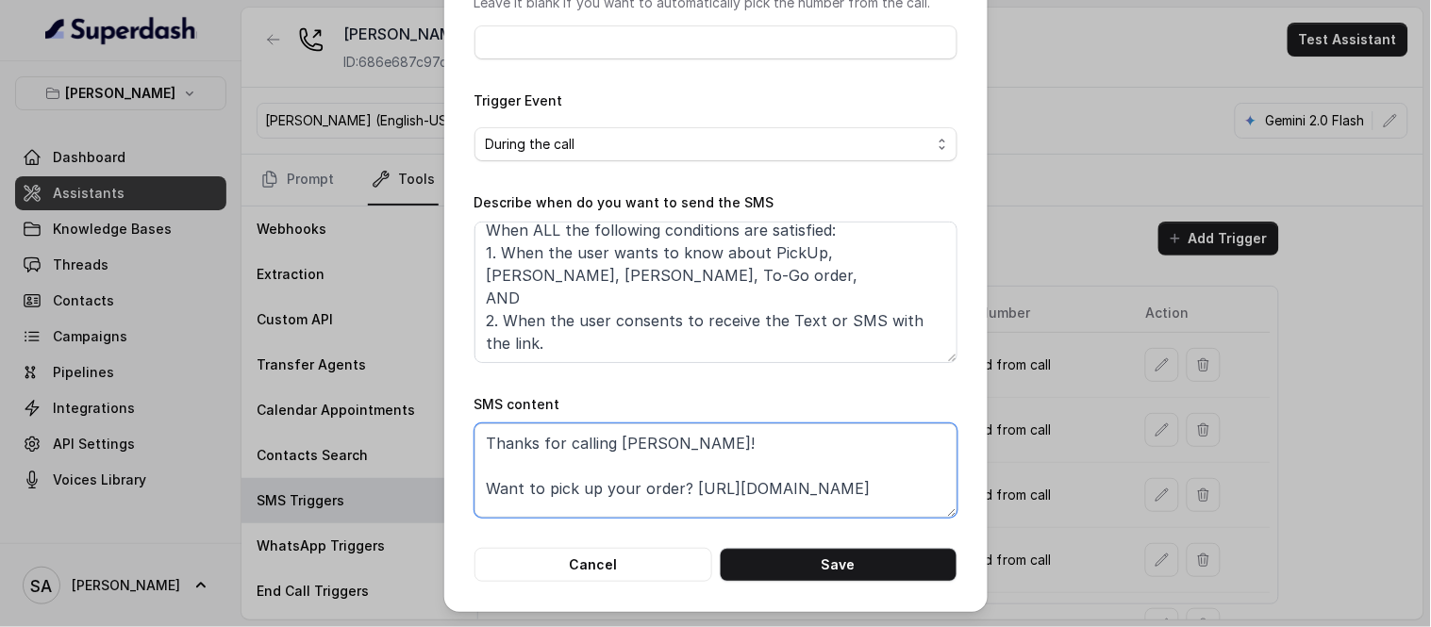
scroll to position [0, 0]
type textarea "Thanks for calling Chelsea Corner! Want to pick up your order? https://foxly.li…"
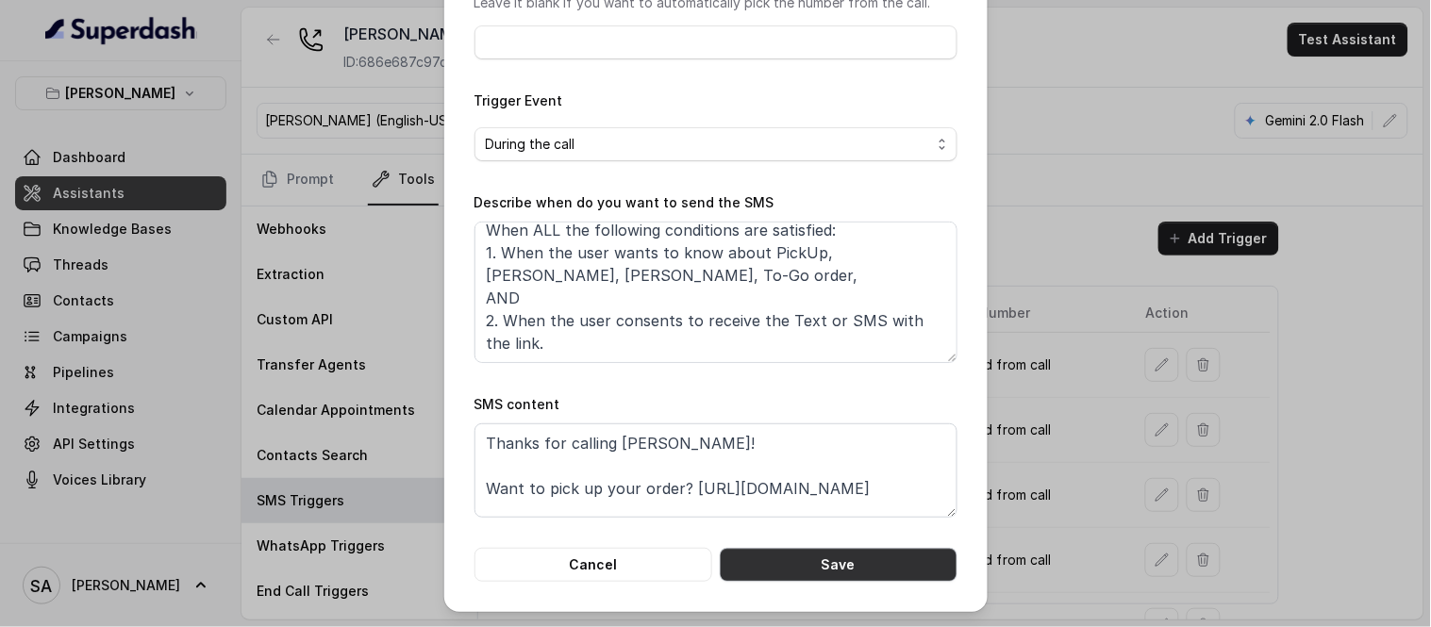
click at [901, 571] on button "Save" at bounding box center [839, 565] width 238 height 34
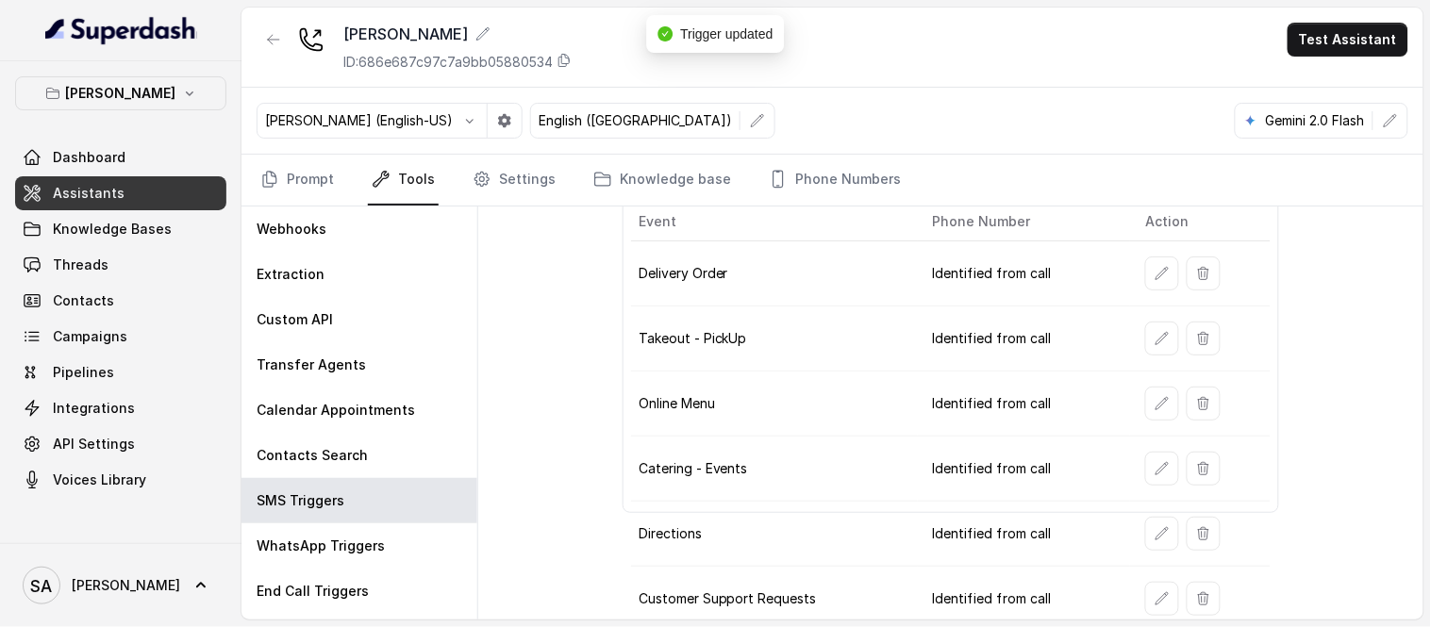
scroll to position [101, 0]
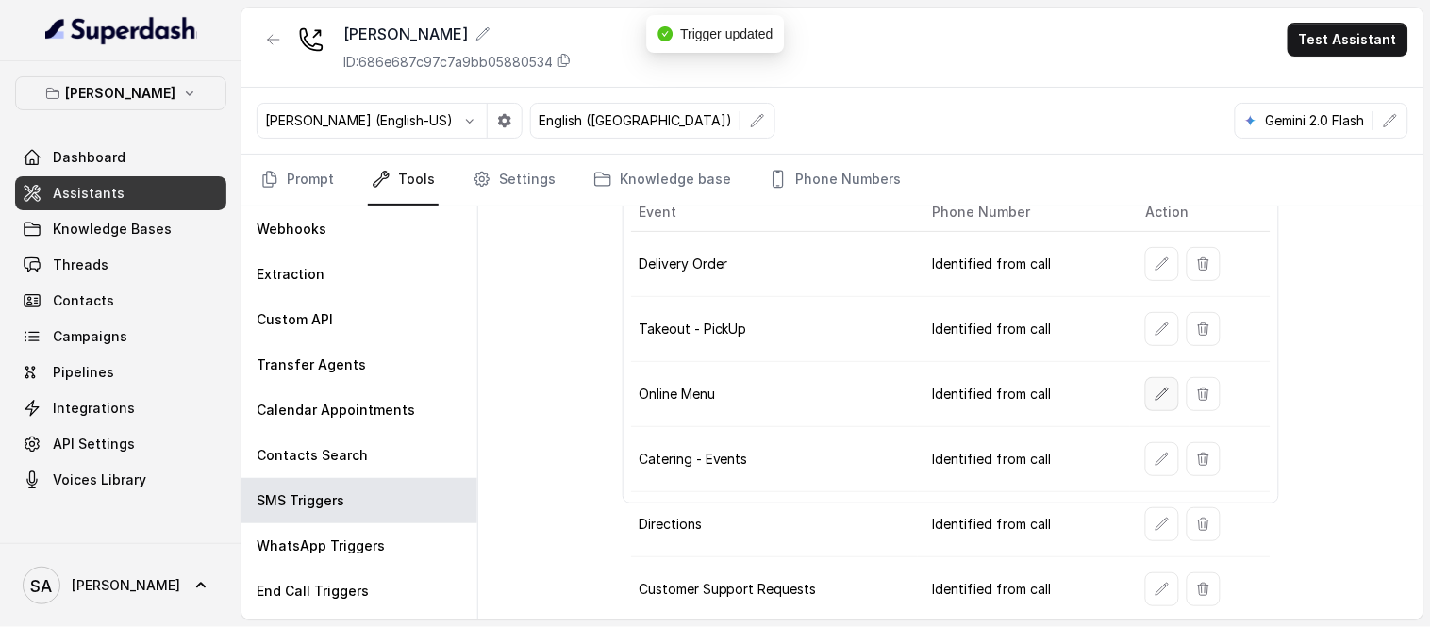
click at [1155, 398] on icon "button" at bounding box center [1162, 394] width 15 height 15
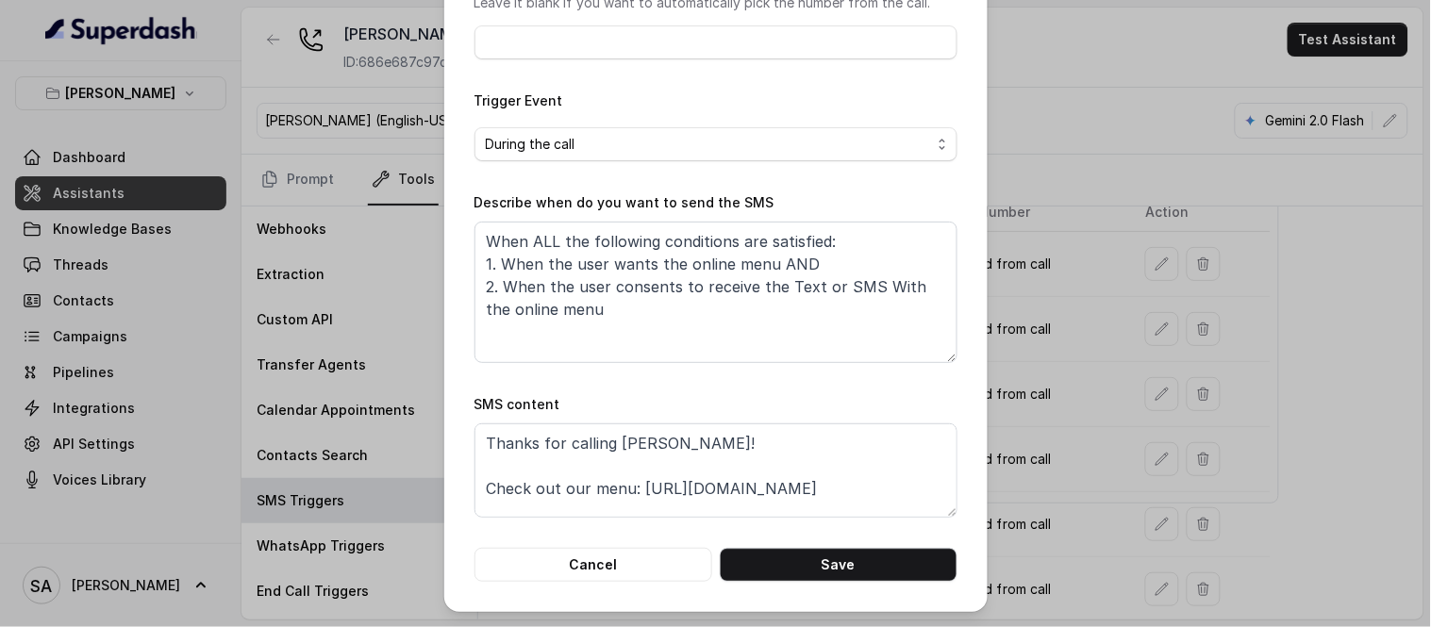
scroll to position [35, 0]
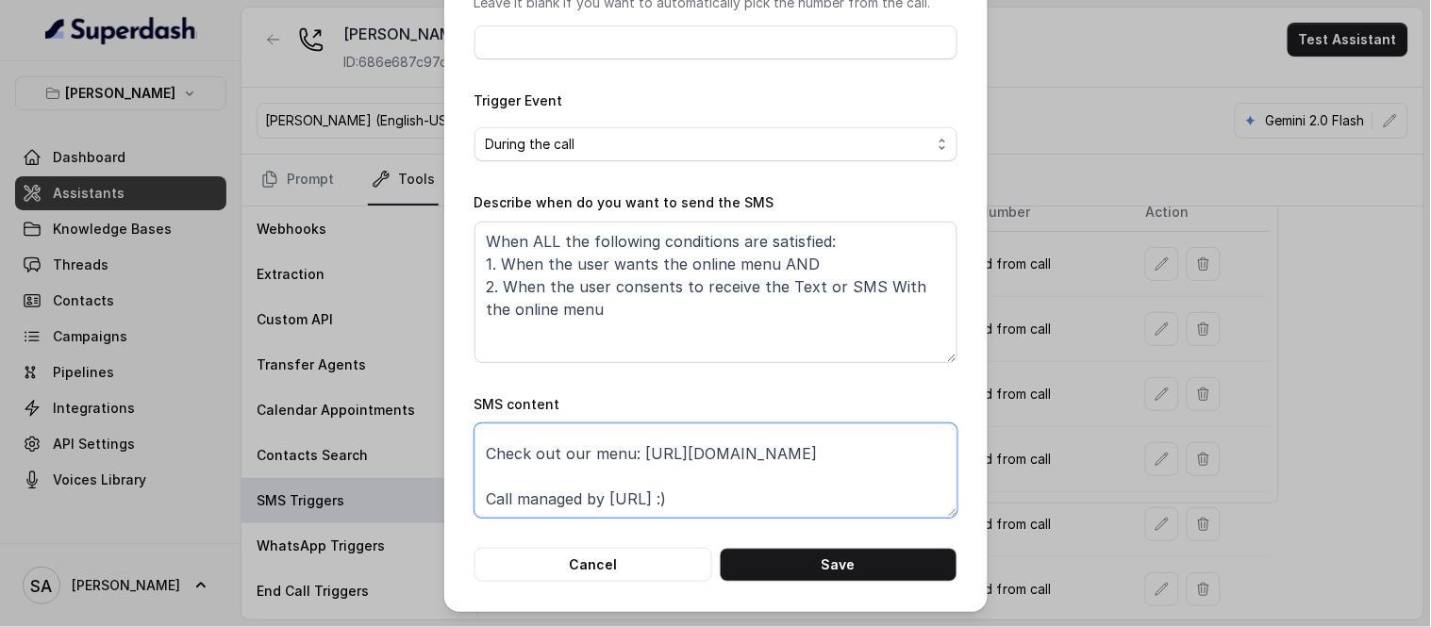
drag, startPoint x: 779, startPoint y: 500, endPoint x: 447, endPoint y: 507, distance: 332.2
click at [447, 507] on div "Edit SMS Trigger Name of the event Online Menu To number Leave it blank if you …" at bounding box center [715, 196] width 543 height 832
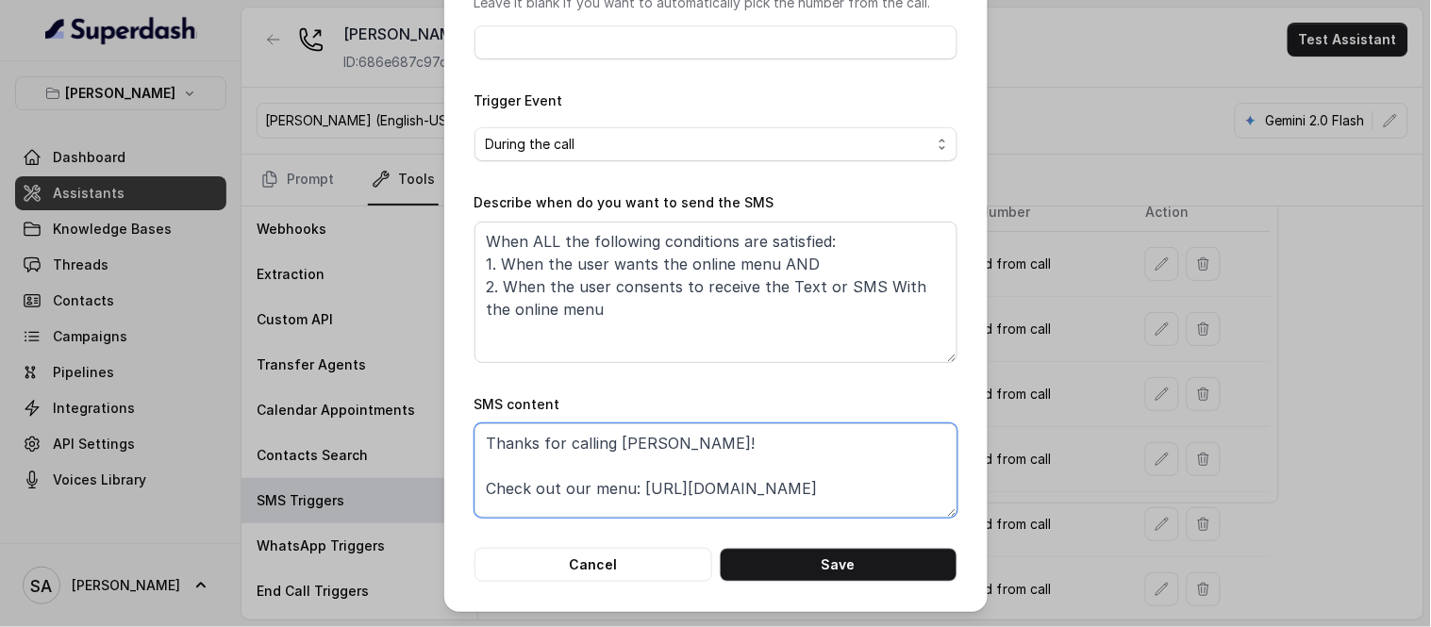
scroll to position [0, 0]
type textarea "Thanks for calling Chelsea Corner! Check out our menu: https://foxly.link/CCMen…"
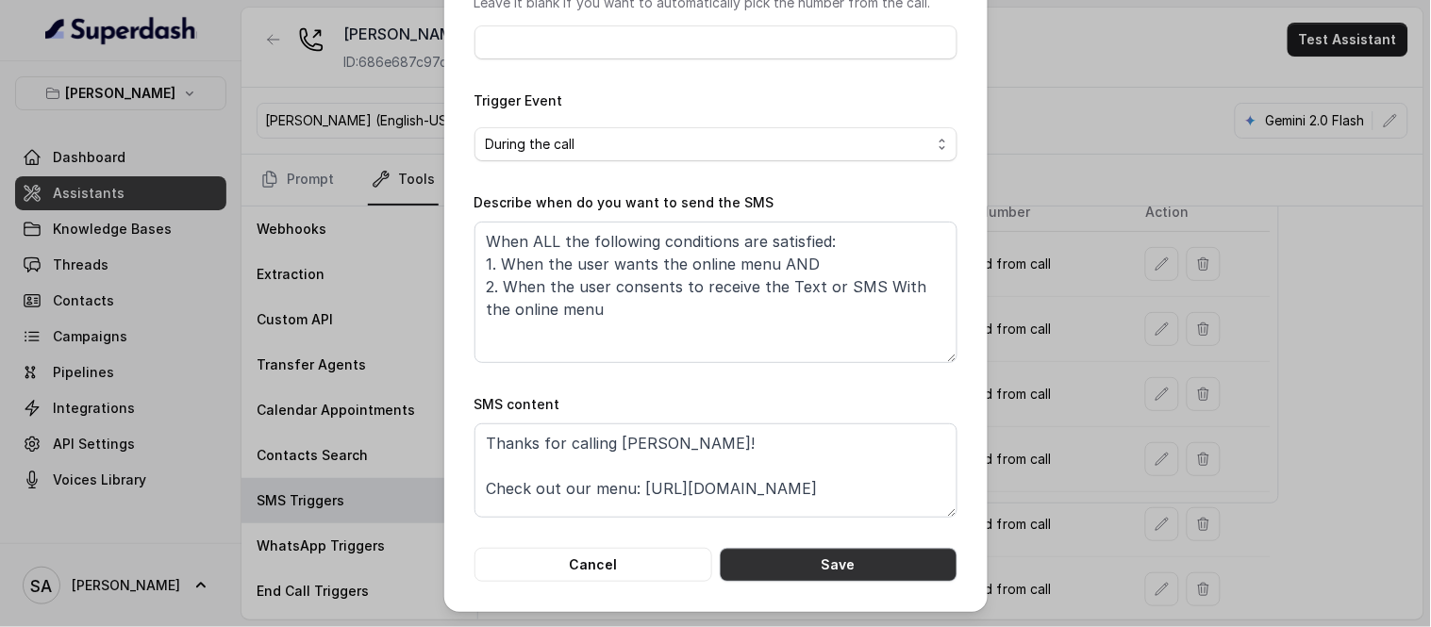
click at [850, 564] on button "Save" at bounding box center [839, 565] width 238 height 34
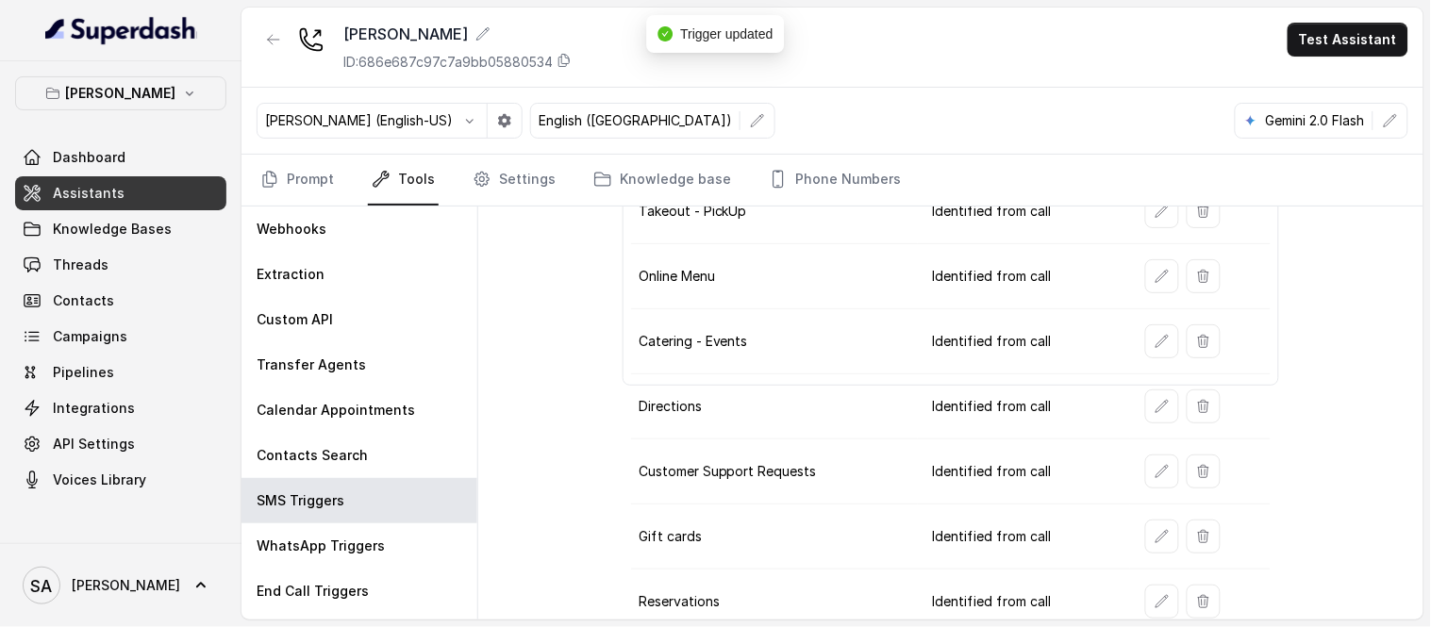
scroll to position [220, 0]
click at [1145, 351] on button "button" at bounding box center [1162, 341] width 34 height 34
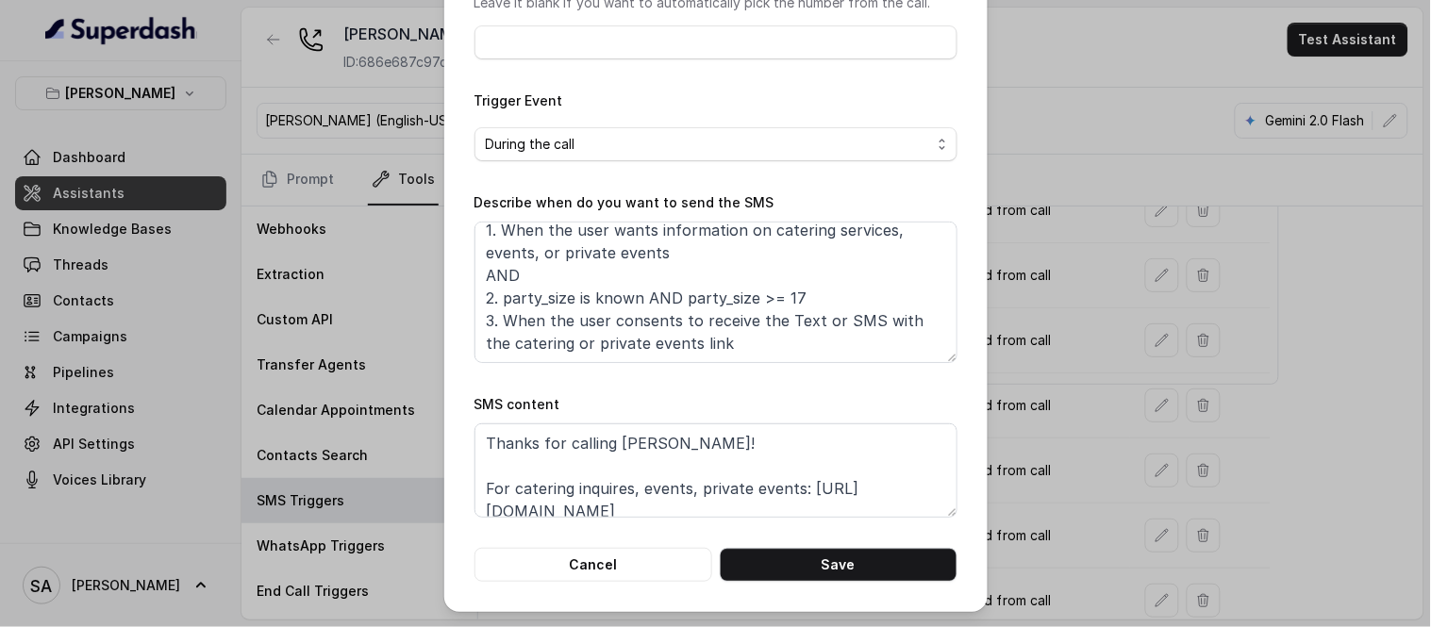
scroll to position [58, 0]
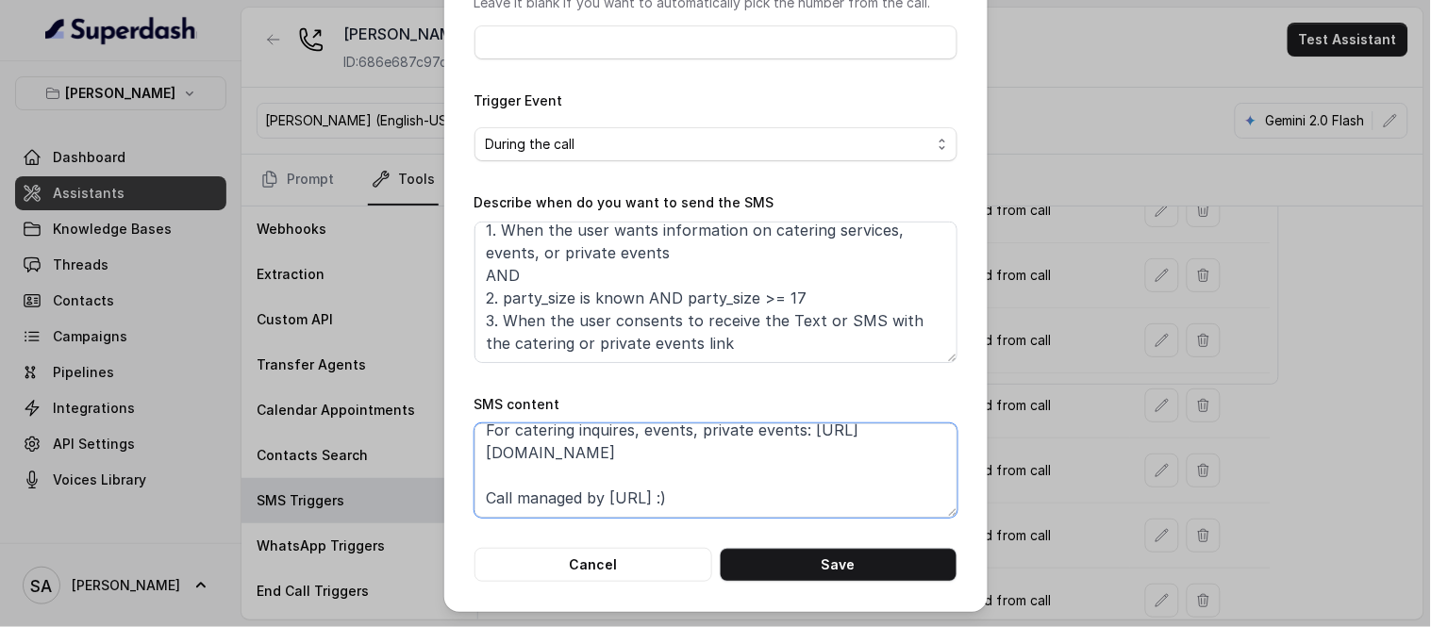
drag, startPoint x: 791, startPoint y: 495, endPoint x: 397, endPoint y: 550, distance: 397.2
click at [397, 550] on div "Edit SMS Trigger Name of the event Catering - Events To number Leave it blank i…" at bounding box center [715, 313] width 1431 height 627
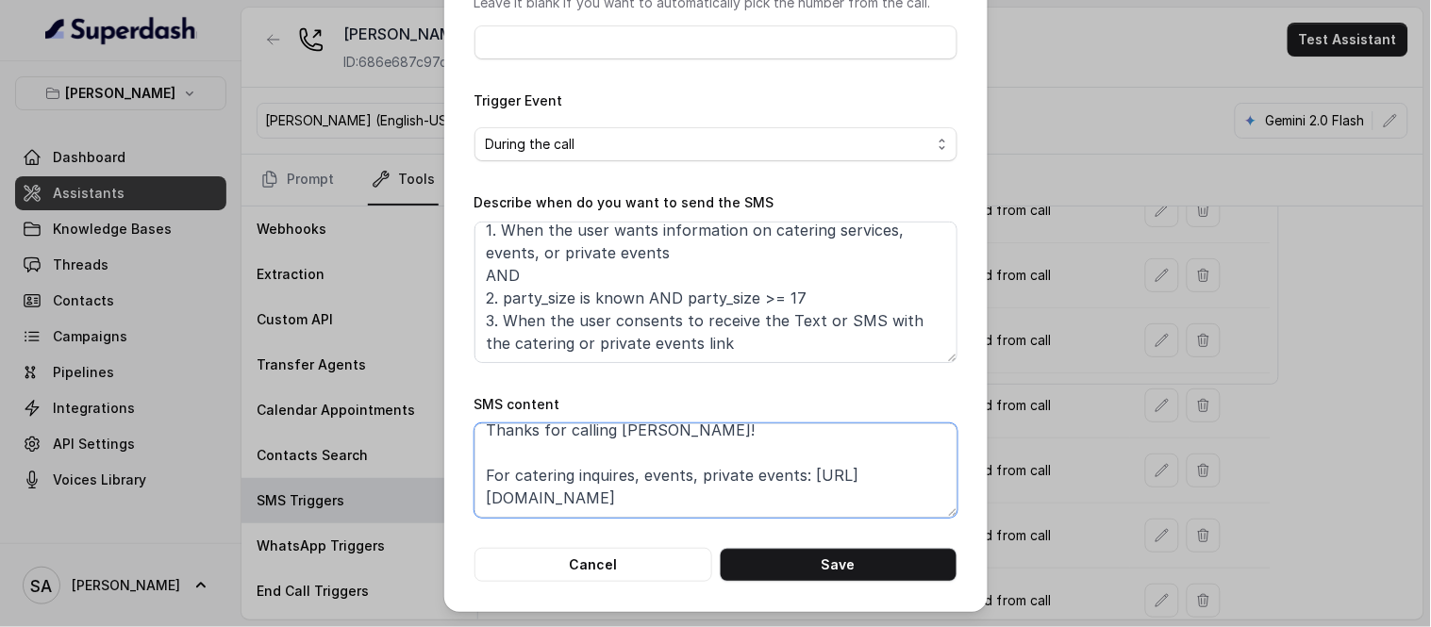
scroll to position [13, 0]
type textarea "Thanks for calling Chelsea Corner! For catering inquires, events, private event…"
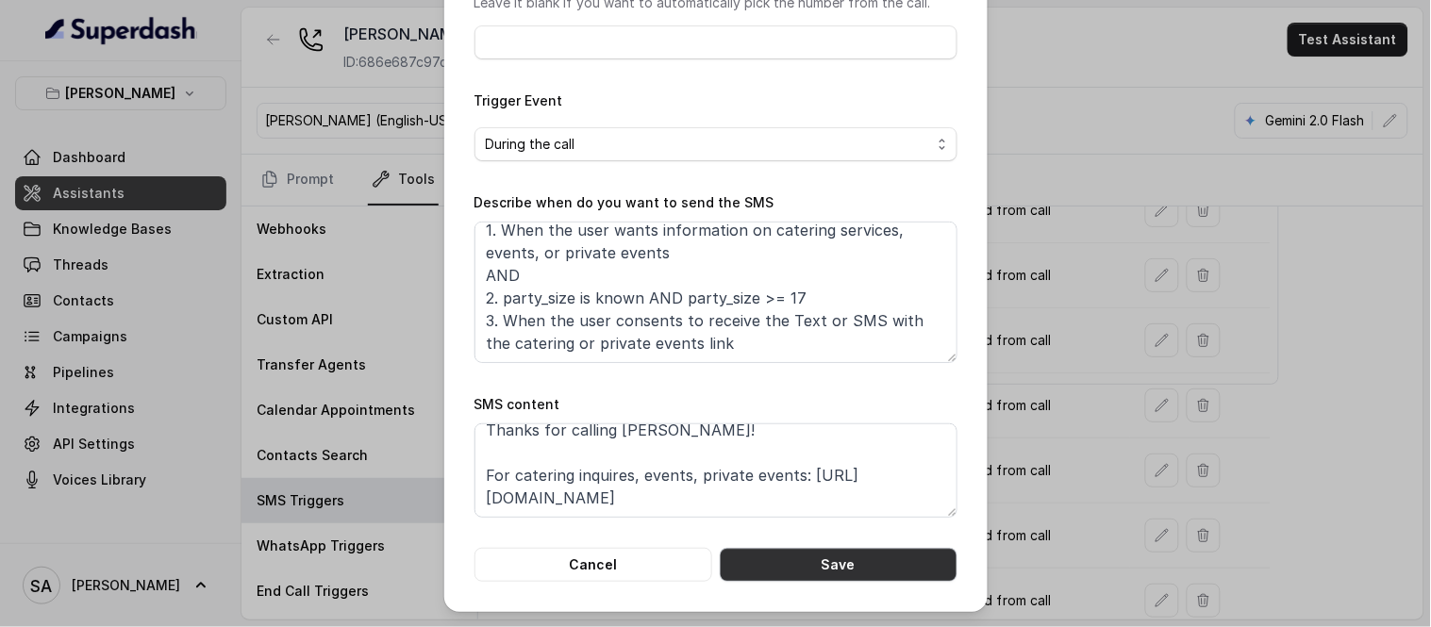
click at [859, 567] on button "Save" at bounding box center [839, 565] width 238 height 34
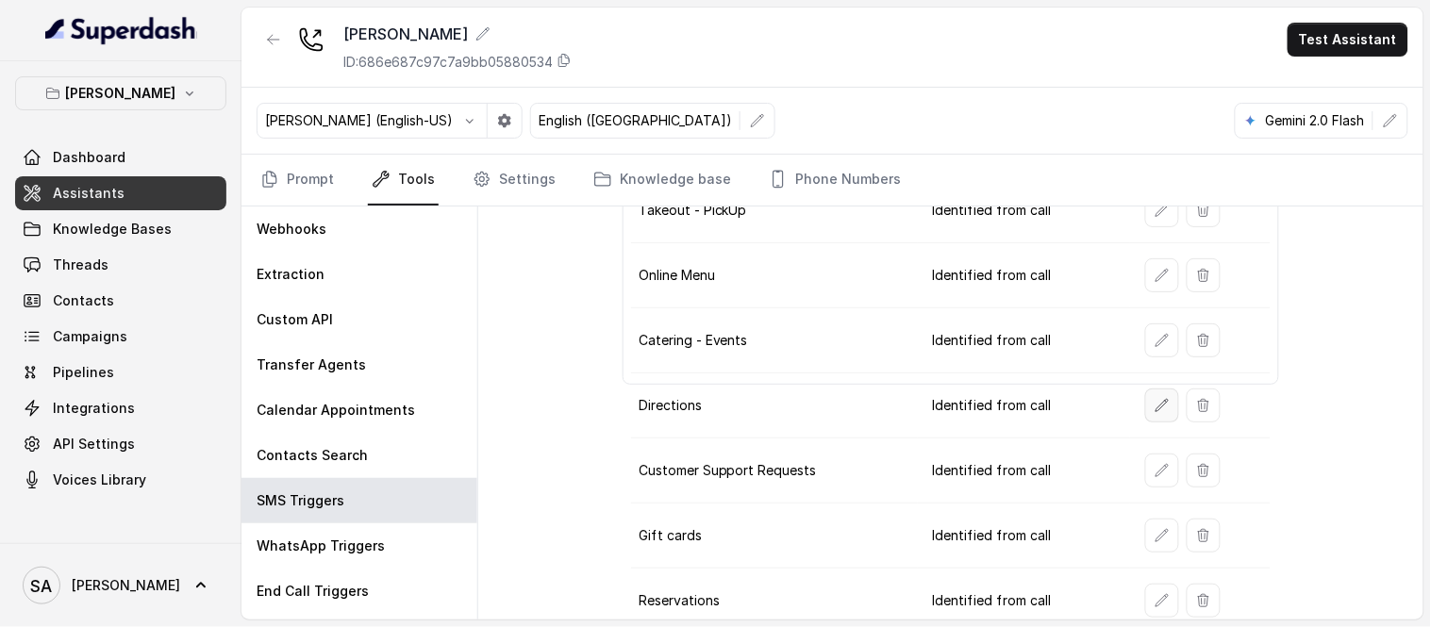
click at [1153, 396] on button "button" at bounding box center [1162, 406] width 34 height 34
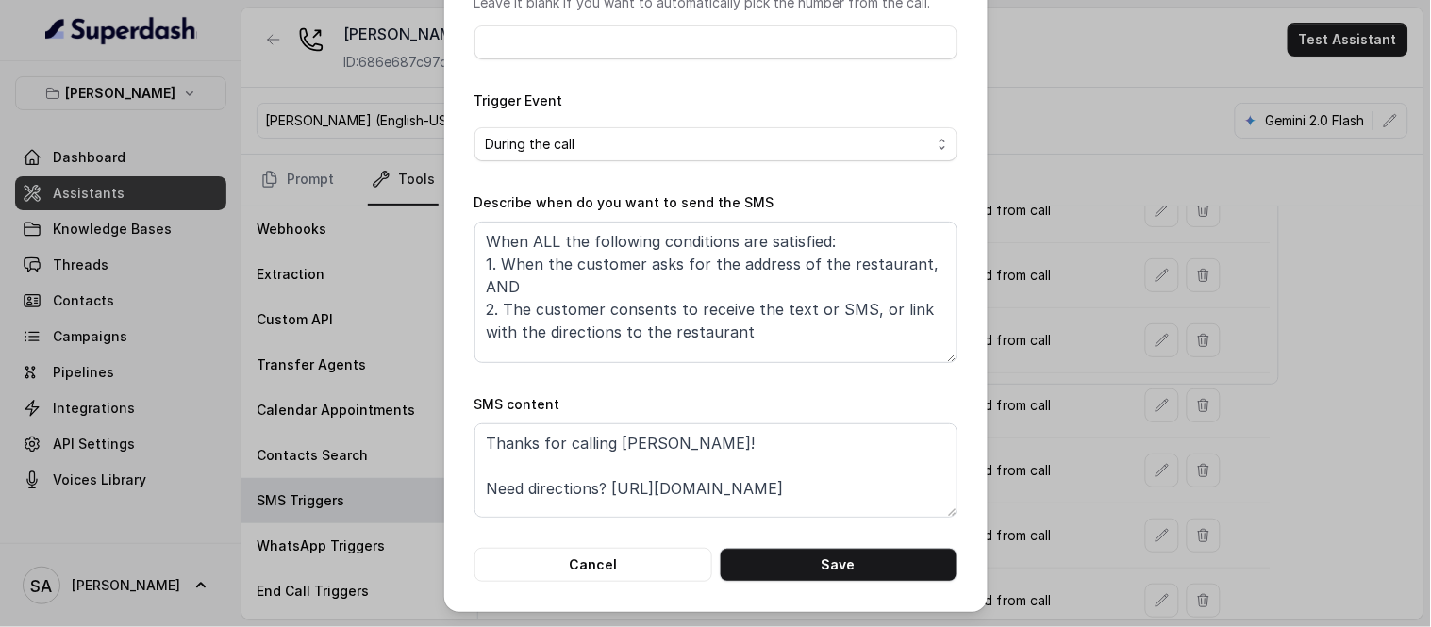
scroll to position [35, 0]
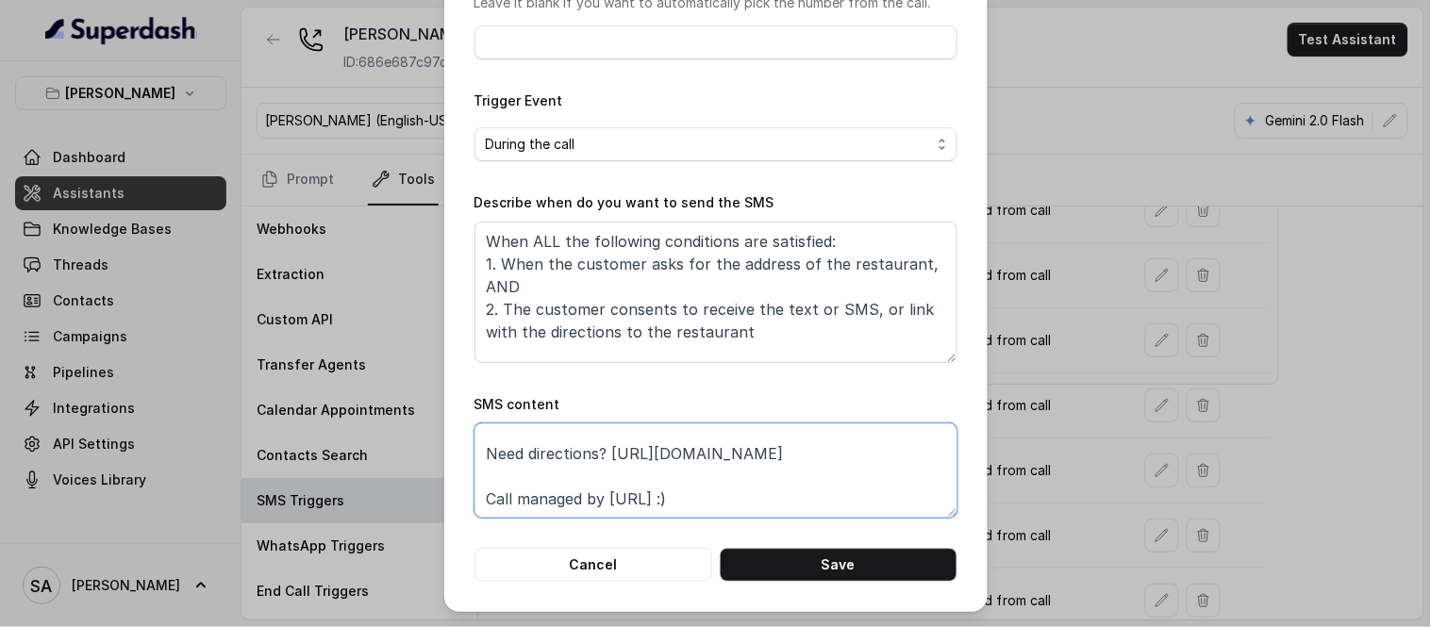
drag, startPoint x: 779, startPoint y: 487, endPoint x: 377, endPoint y: 536, distance: 404.9
click at [377, 536] on div "Edit SMS Trigger Name of the event Directions To number Leave it blank if you w…" at bounding box center [715, 313] width 1431 height 627
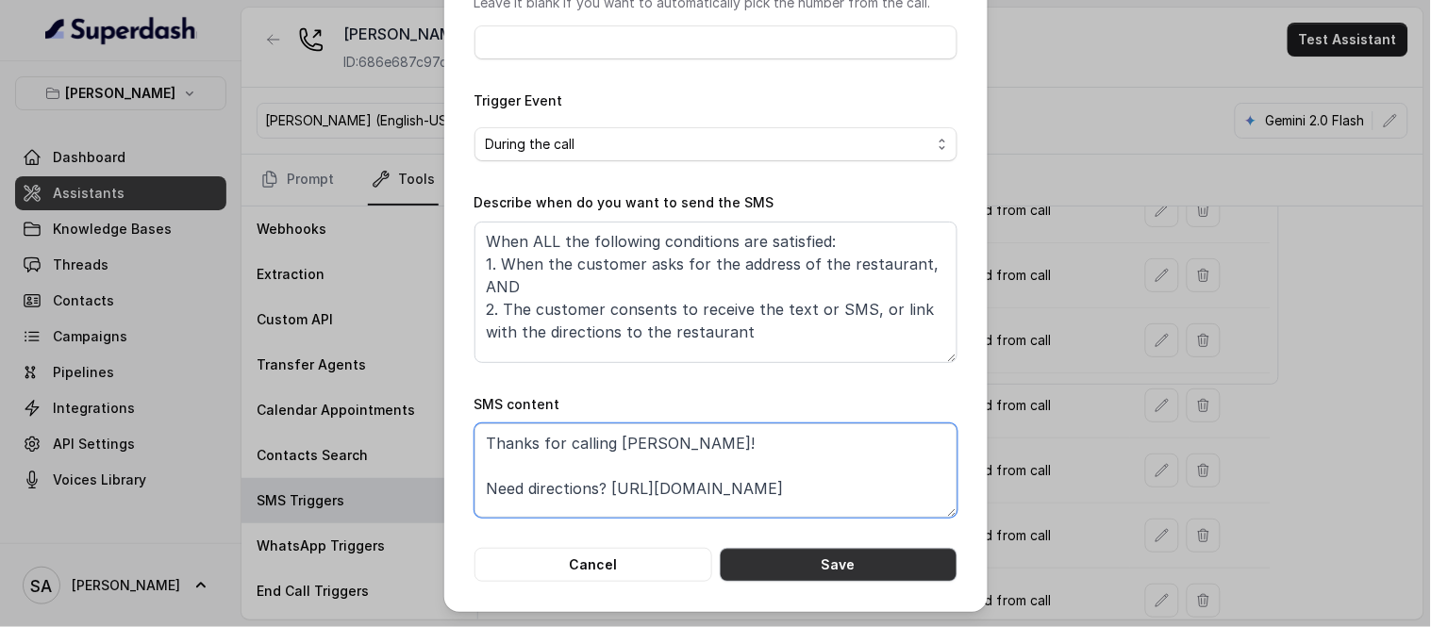
scroll to position [0, 0]
type textarea "Thanks for calling Chelsea Corner! Need directions? https://foxly.link/CCAddress"
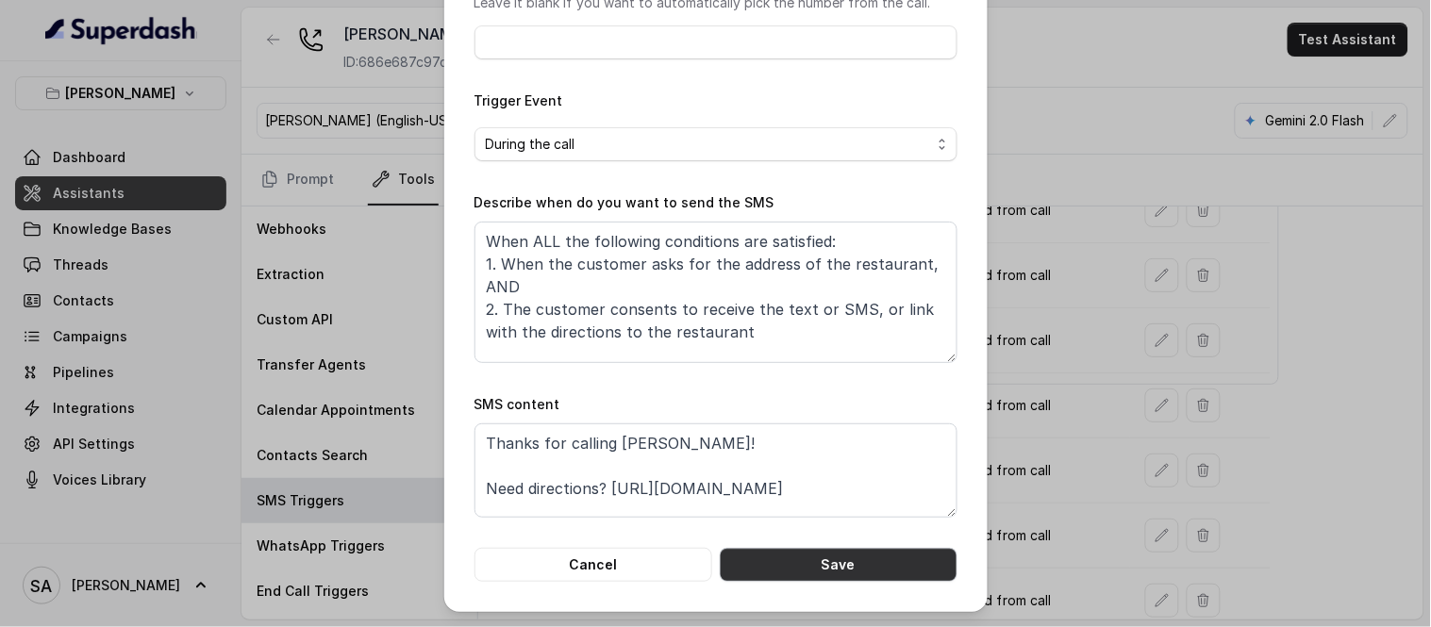
click at [852, 559] on button "Save" at bounding box center [839, 565] width 238 height 34
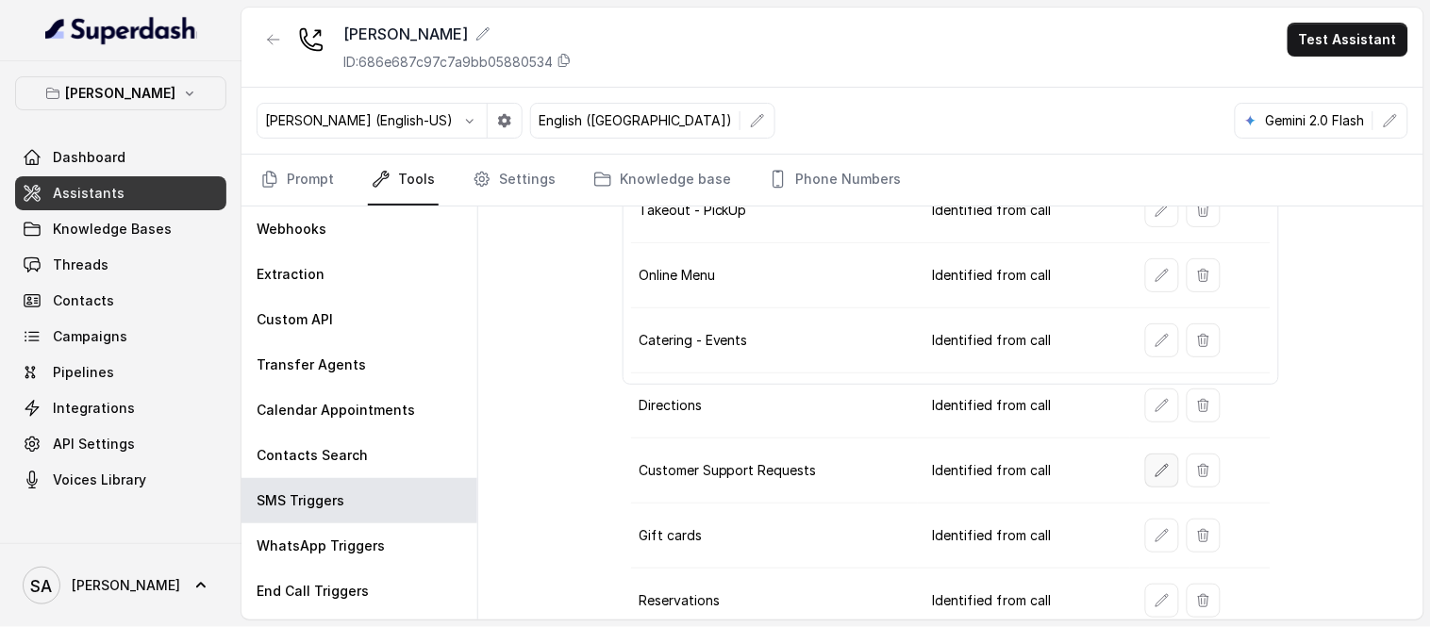
click at [1145, 476] on button "button" at bounding box center [1162, 471] width 34 height 34
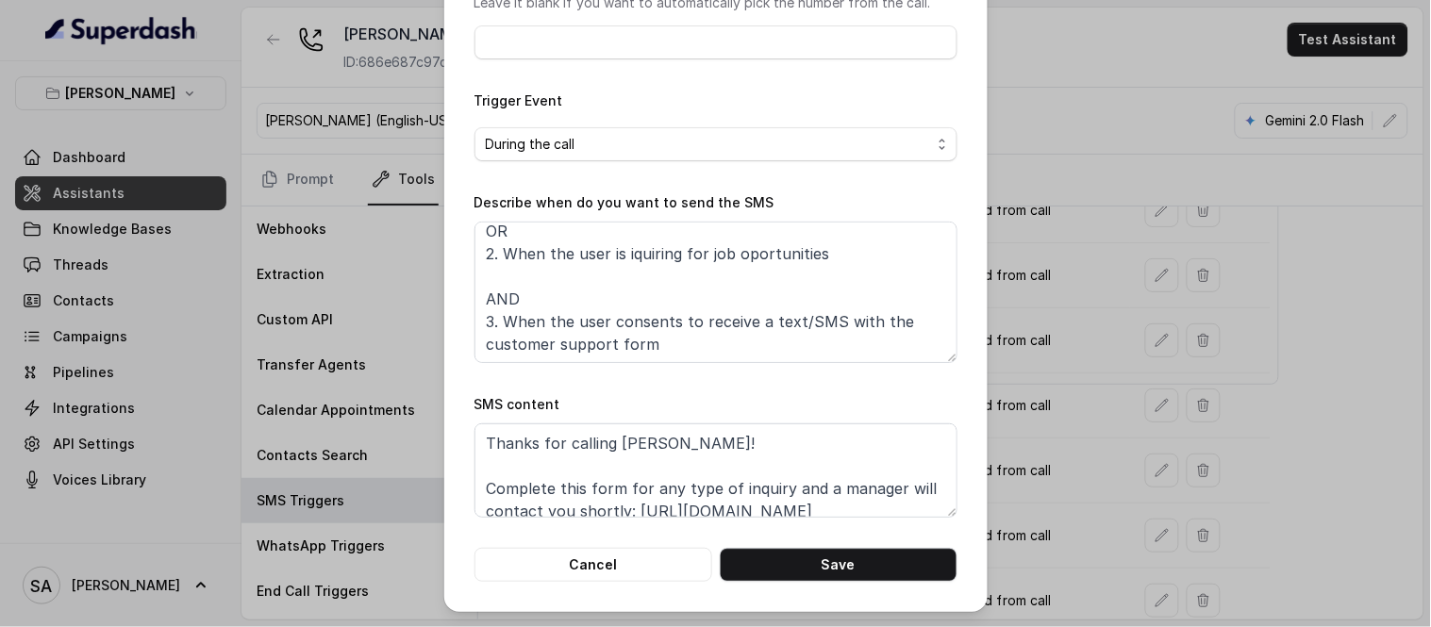
scroll to position [58, 0]
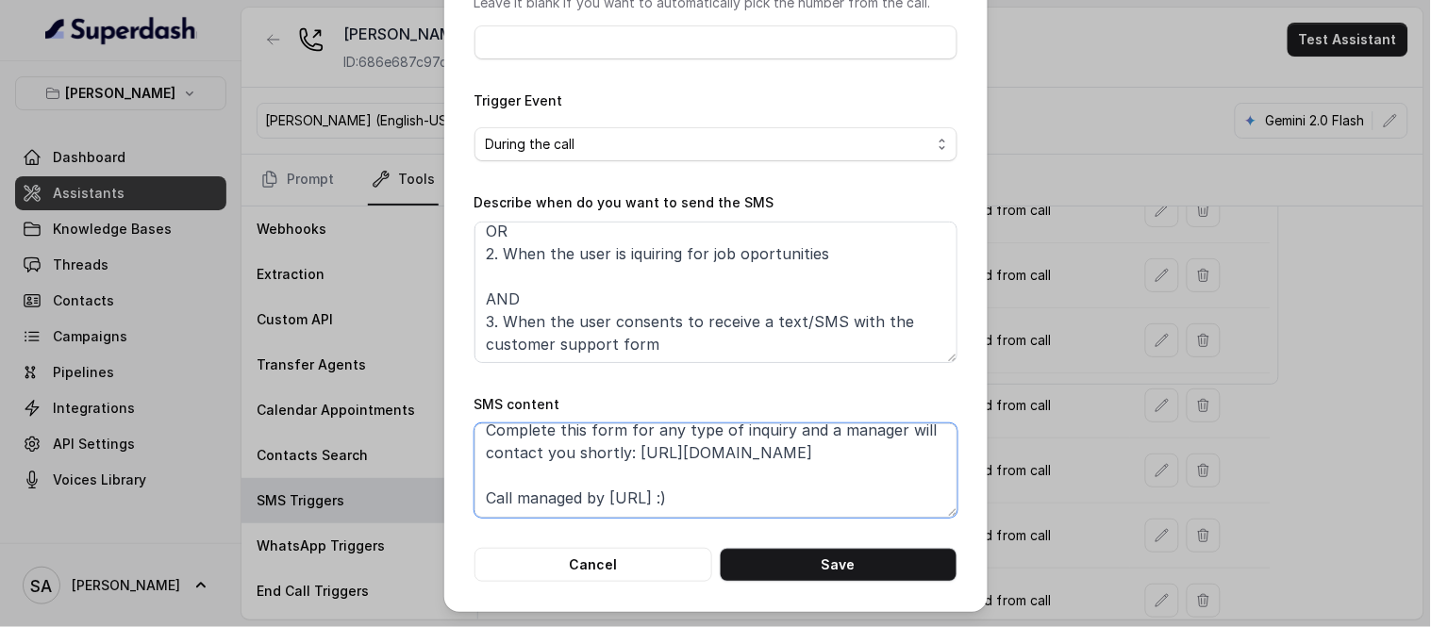
drag, startPoint x: 767, startPoint y: 486, endPoint x: 732, endPoint y: 506, distance: 40.1
click at [732, 506] on textarea "Thanks for calling [PERSON_NAME]! Complete this form for any type of inquiry an…" at bounding box center [716, 471] width 483 height 94
drag, startPoint x: 780, startPoint y: 496, endPoint x: 370, endPoint y: 496, distance: 410.4
click at [370, 496] on div "Edit SMS Trigger Name of the event Customer Support Requests To number Leave it…" at bounding box center [715, 313] width 1431 height 627
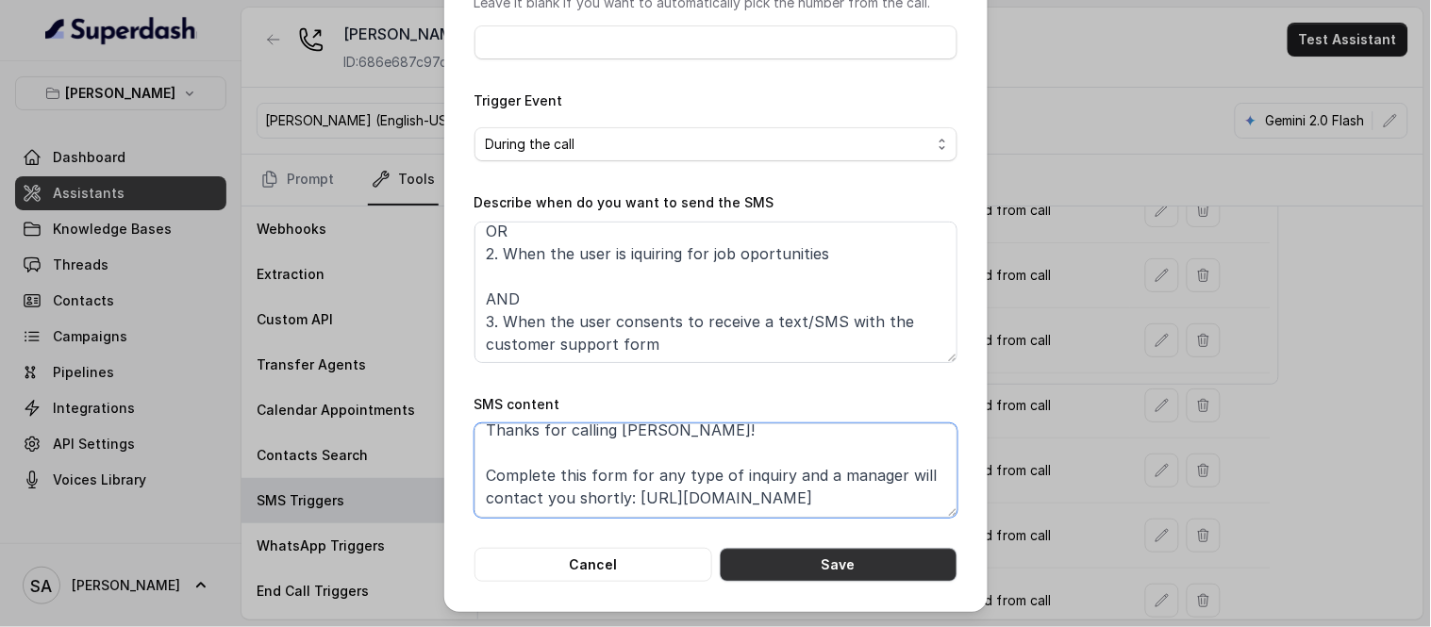
scroll to position [13, 0]
type textarea "Thanks for calling Chelsea Corner! Complete this form for any type of inquiry a…"
click at [800, 563] on button "Save" at bounding box center [839, 565] width 238 height 34
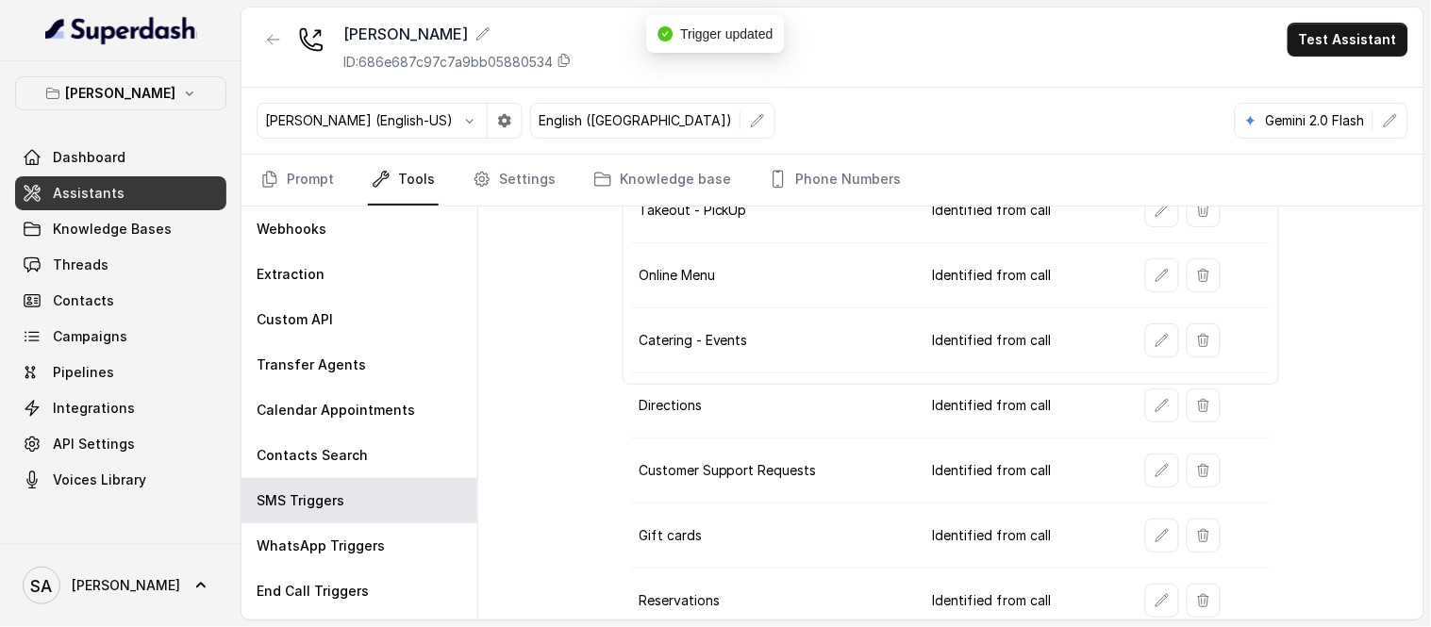
scroll to position [300, 0]
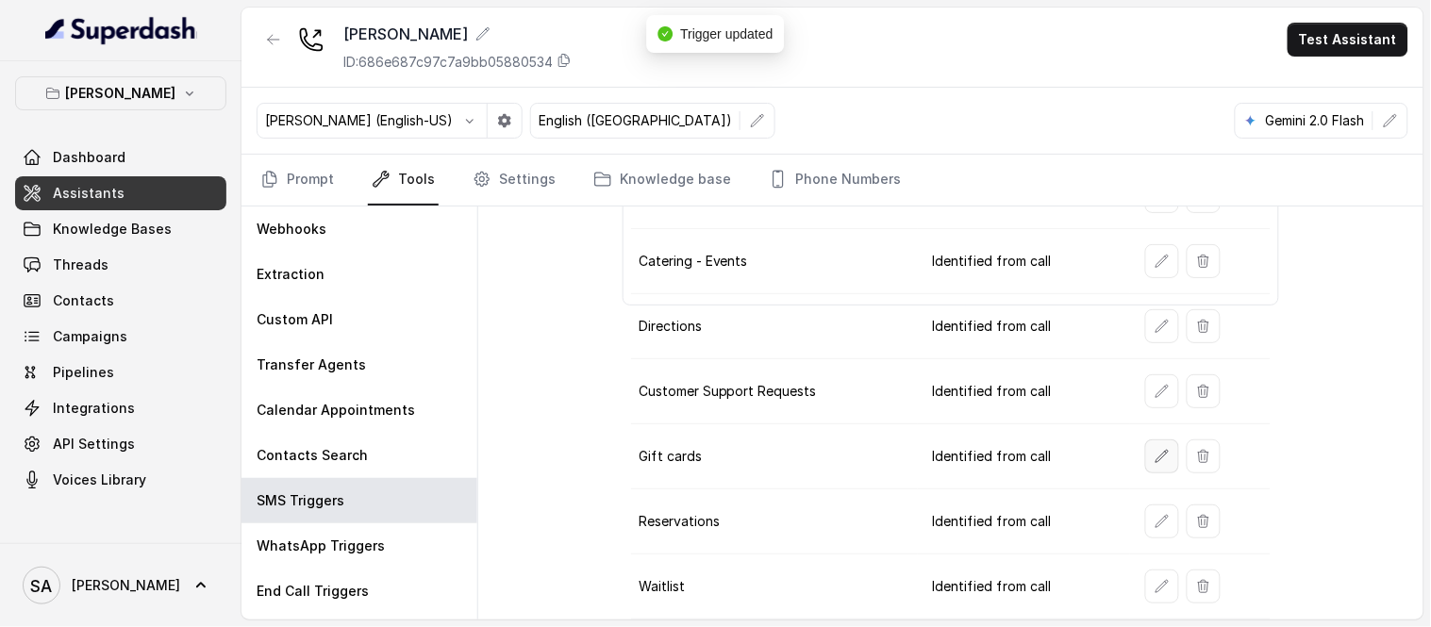
click at [1155, 455] on icon "button" at bounding box center [1162, 456] width 15 height 15
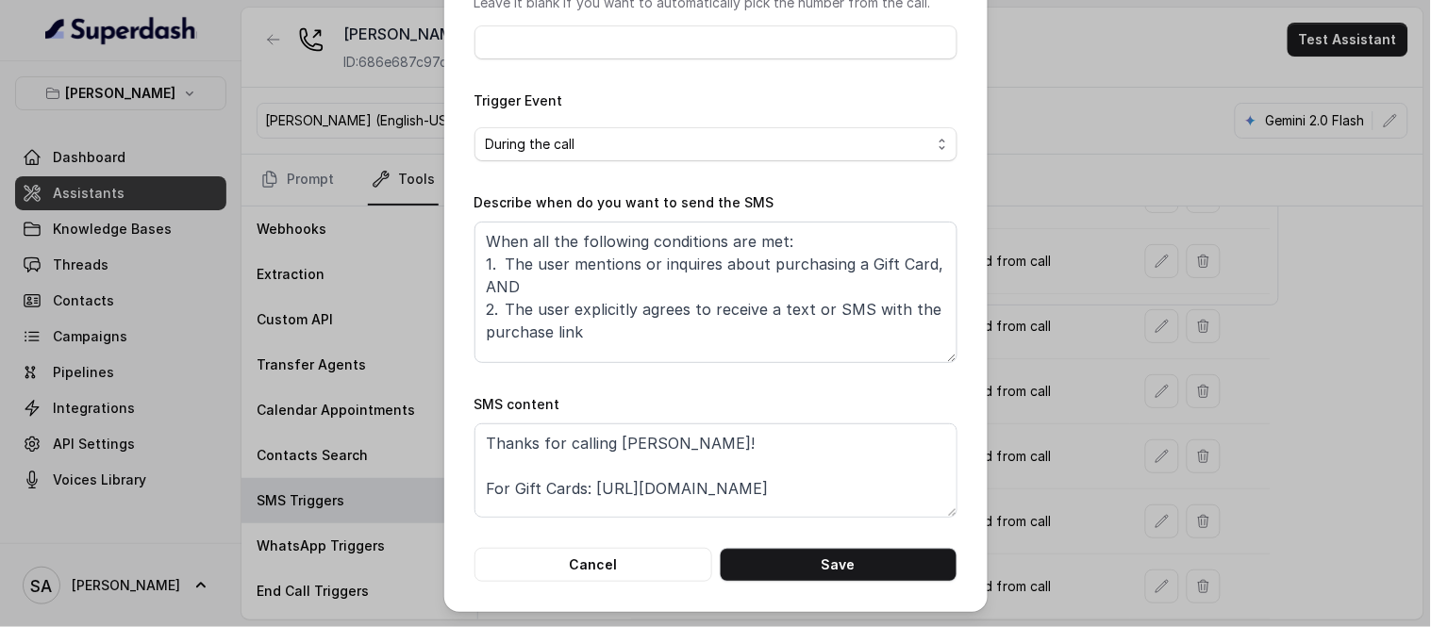
scroll to position [35, 0]
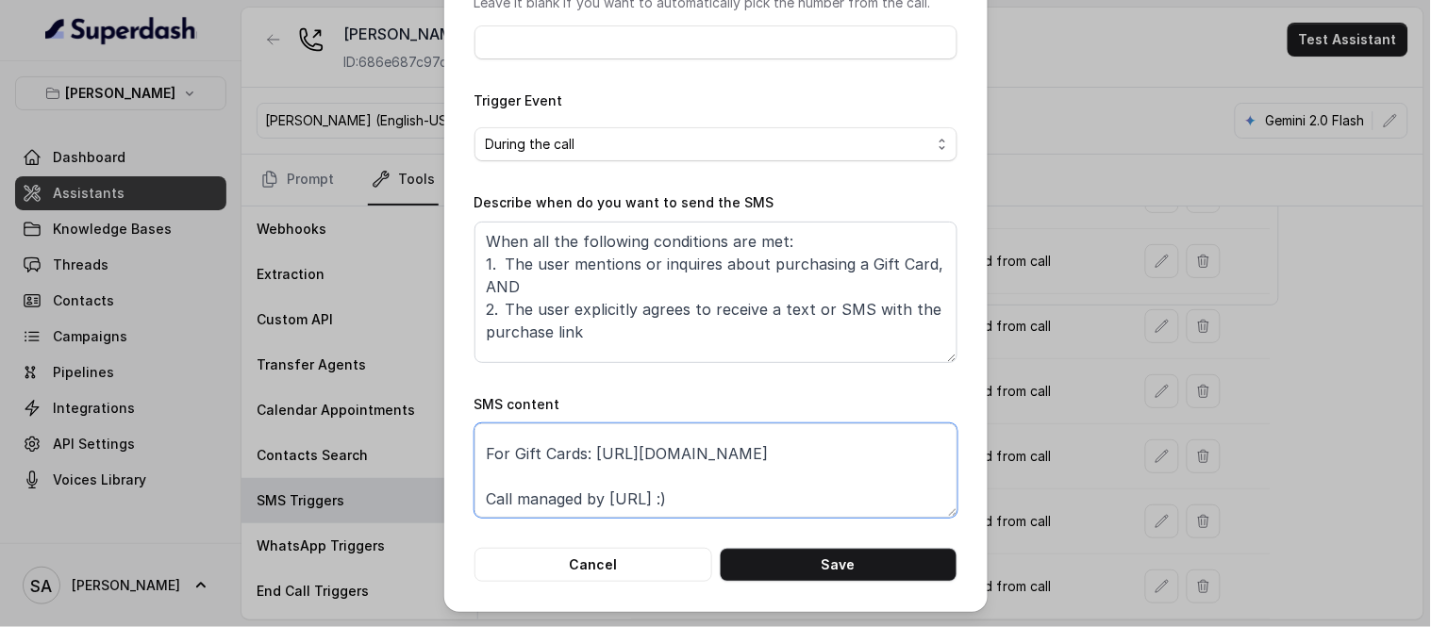
drag, startPoint x: 775, startPoint y: 504, endPoint x: 309, endPoint y: 526, distance: 465.7
click at [309, 526] on div "Edit SMS Trigger Name of the event Gift cards To number Leave it blank if you w…" at bounding box center [715, 313] width 1431 height 627
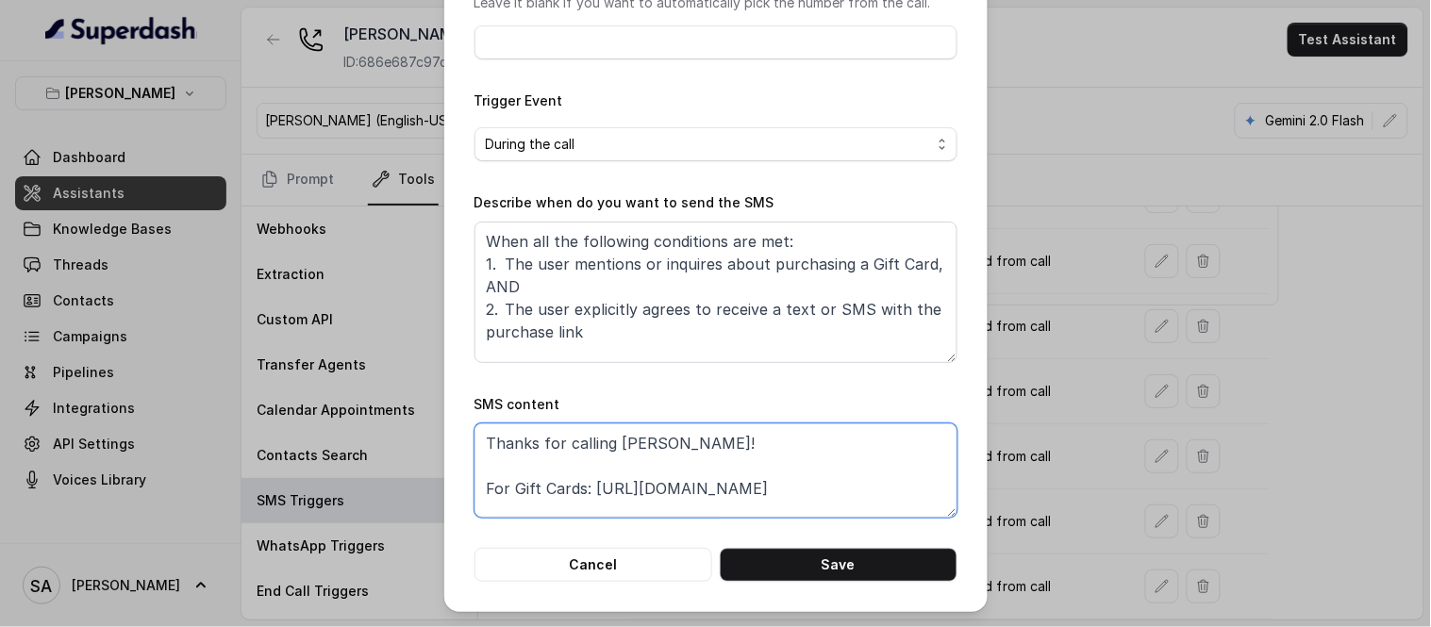
scroll to position [0, 0]
type textarea "Thanks for calling Chelsea Corner! For Gift Cards: https://foxly.link/CCGiftCar…"
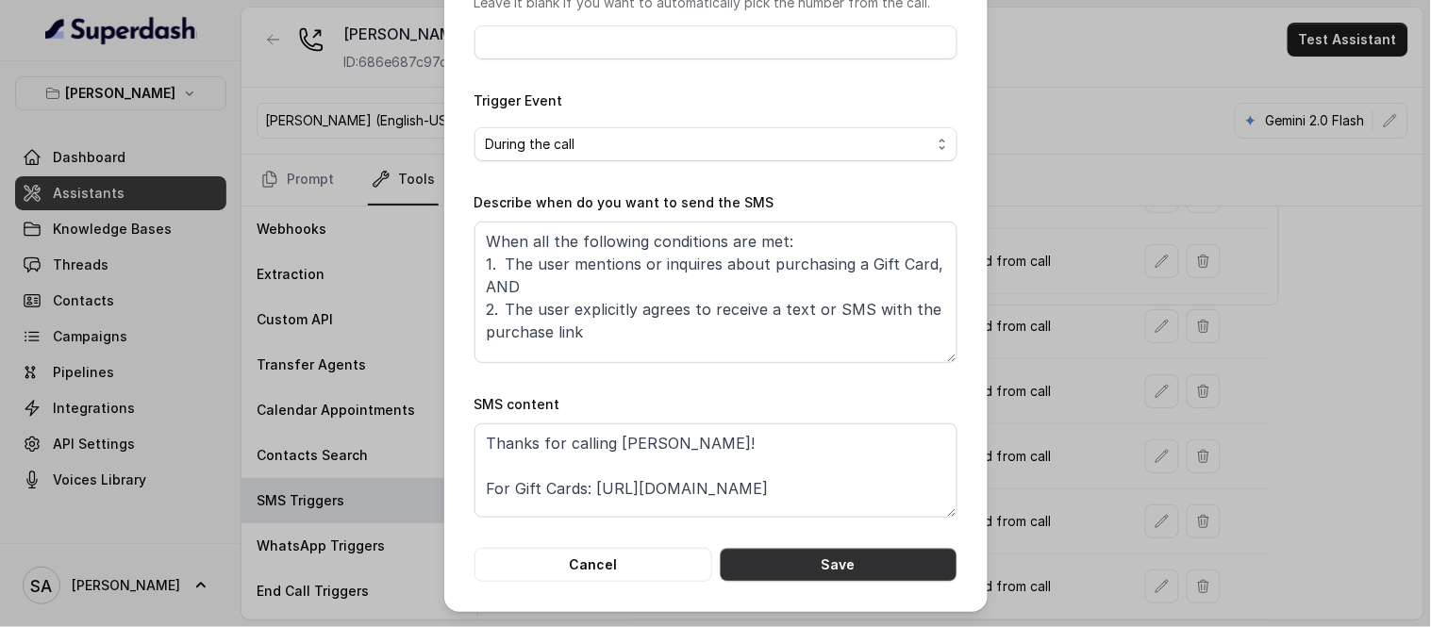
click at [828, 567] on button "Save" at bounding box center [839, 565] width 238 height 34
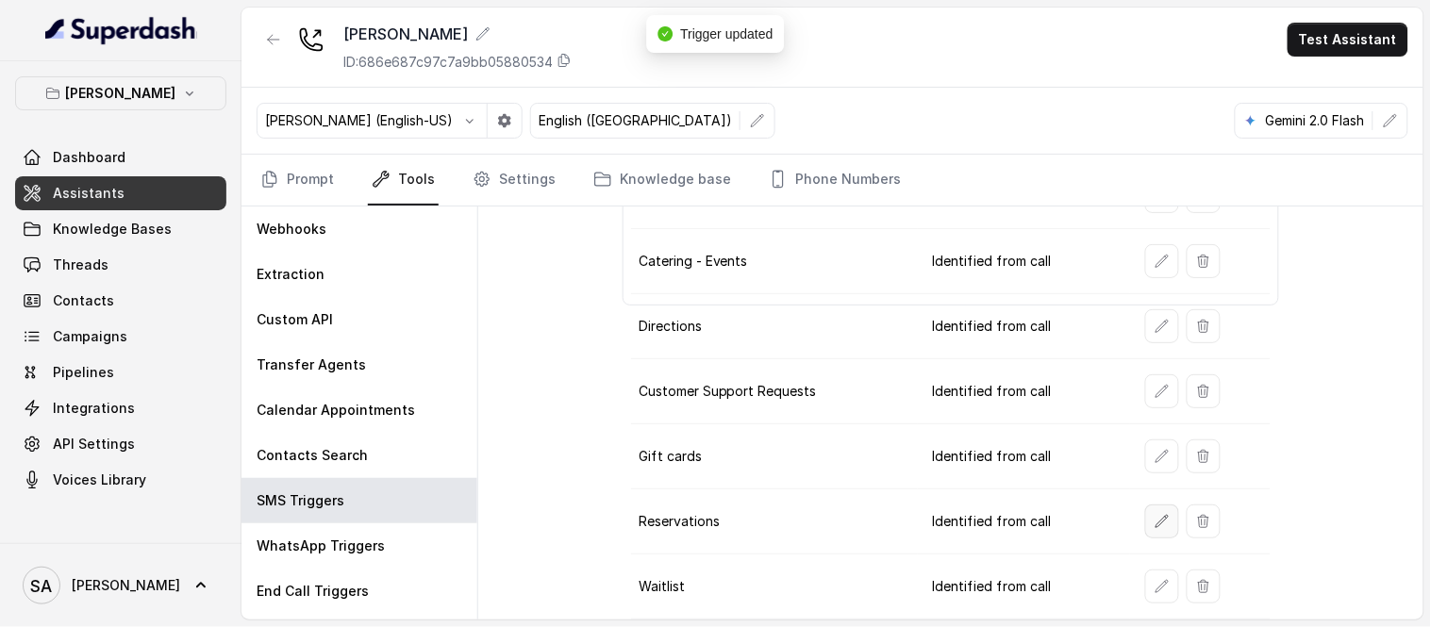
click at [1145, 505] on button "button" at bounding box center [1162, 522] width 34 height 34
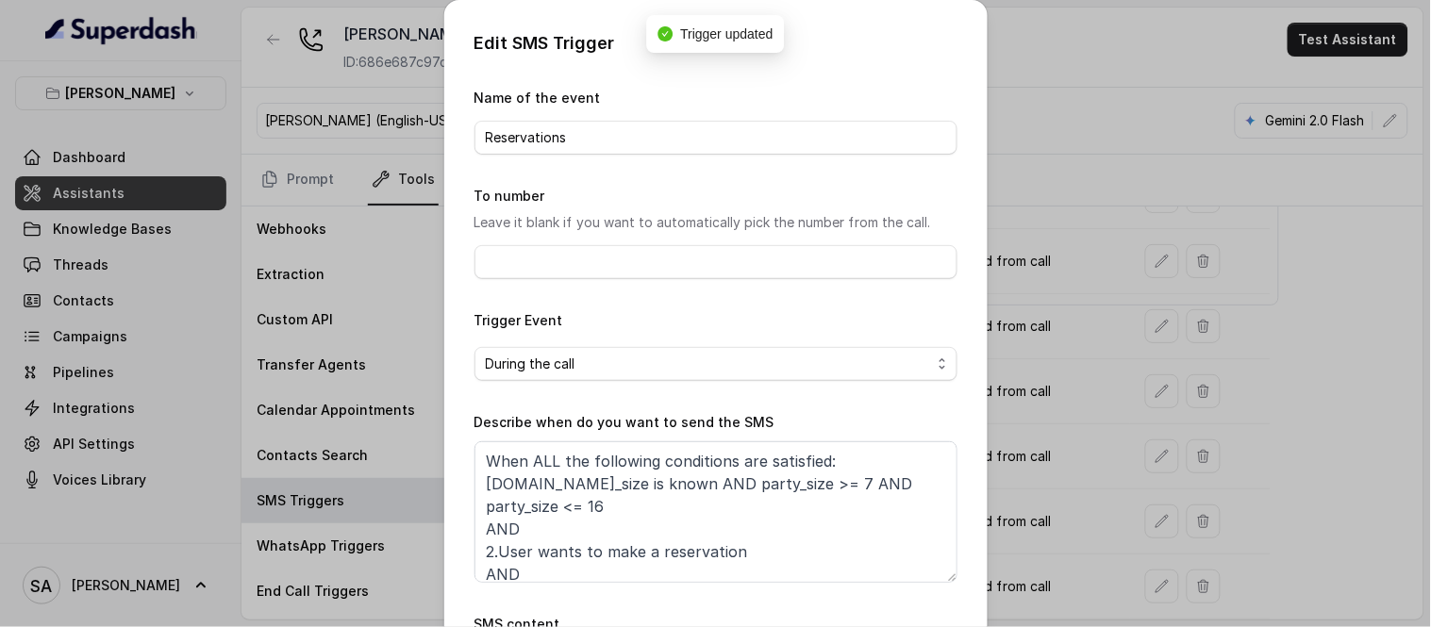
scroll to position [57, 0]
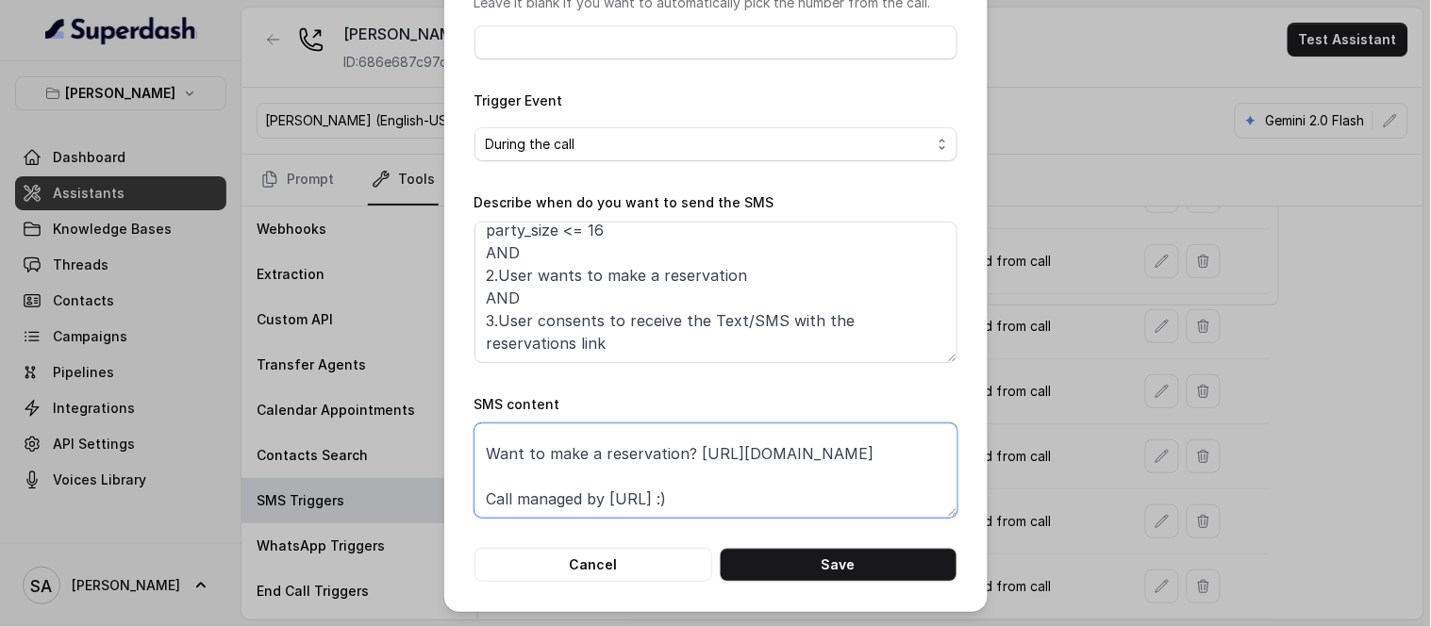
drag, startPoint x: 760, startPoint y: 505, endPoint x: 303, endPoint y: 558, distance: 460.6
click at [303, 558] on div "Edit SMS Trigger Name of the event Reservations To number Leave it blank if you…" at bounding box center [715, 313] width 1431 height 627
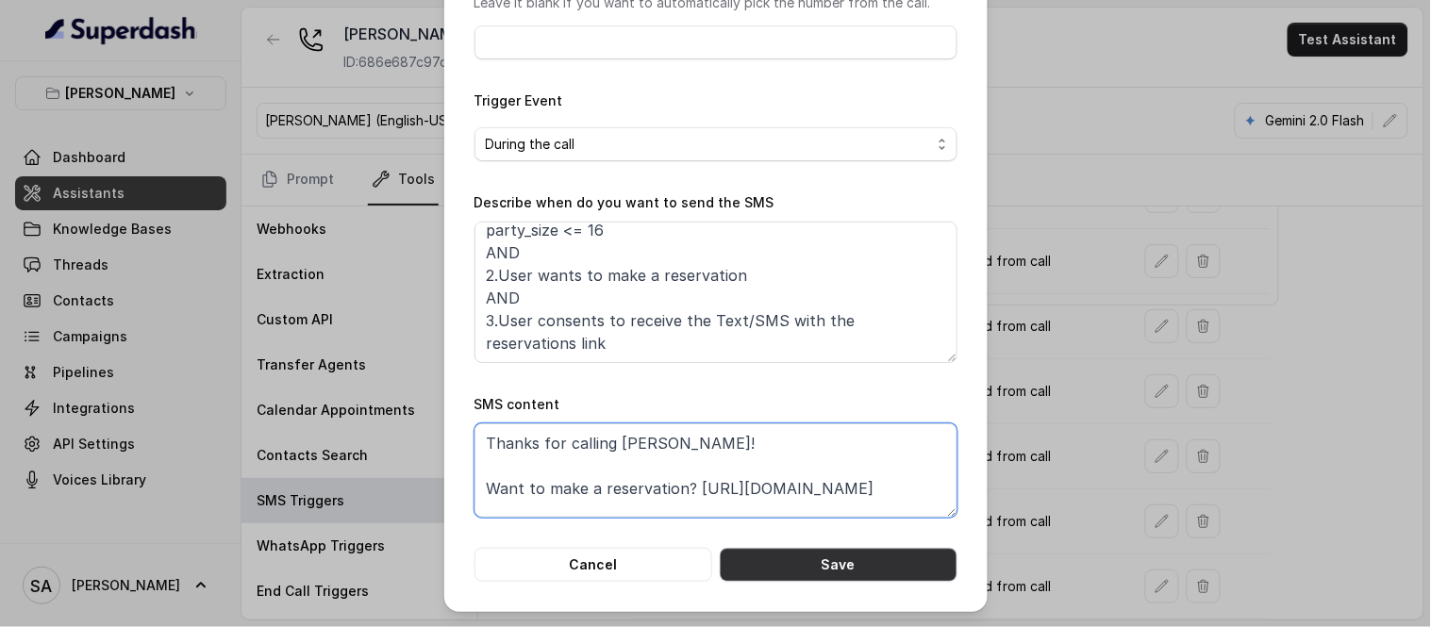
type textarea "Thanks for calling Chelsea Corner! Want to make a reservation? https://foxly.li…"
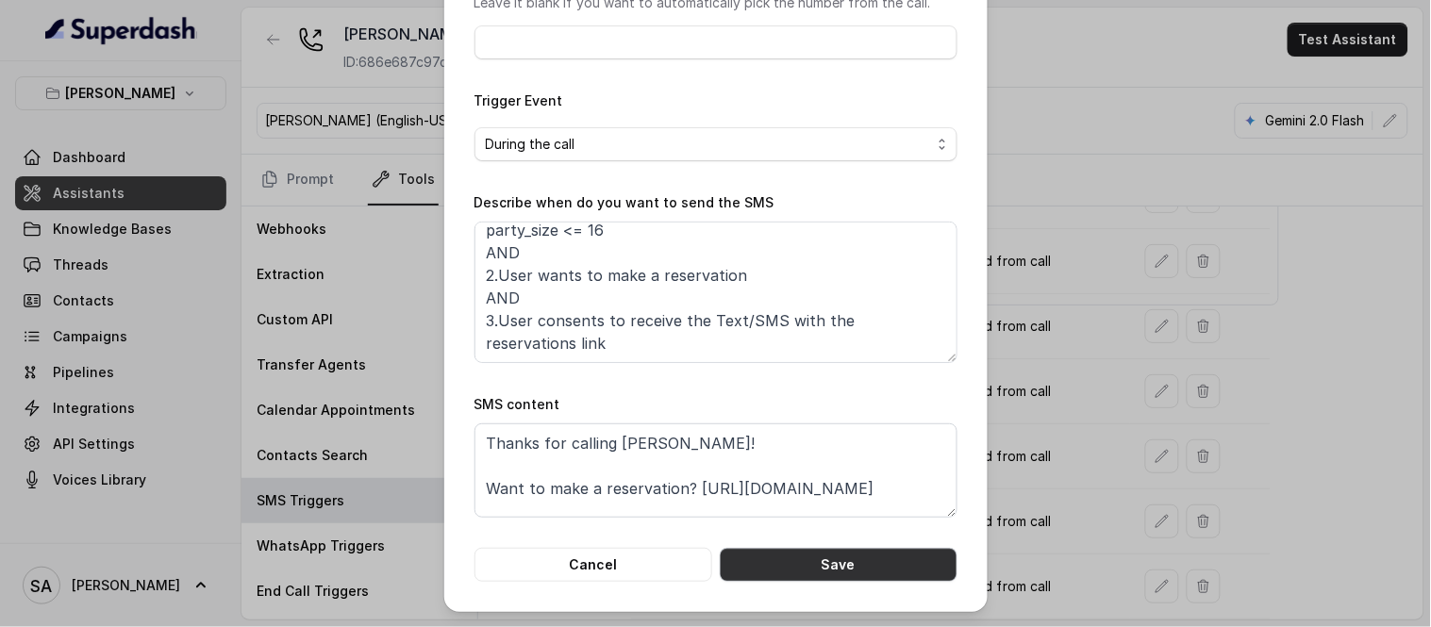
click at [854, 564] on button "Save" at bounding box center [839, 565] width 238 height 34
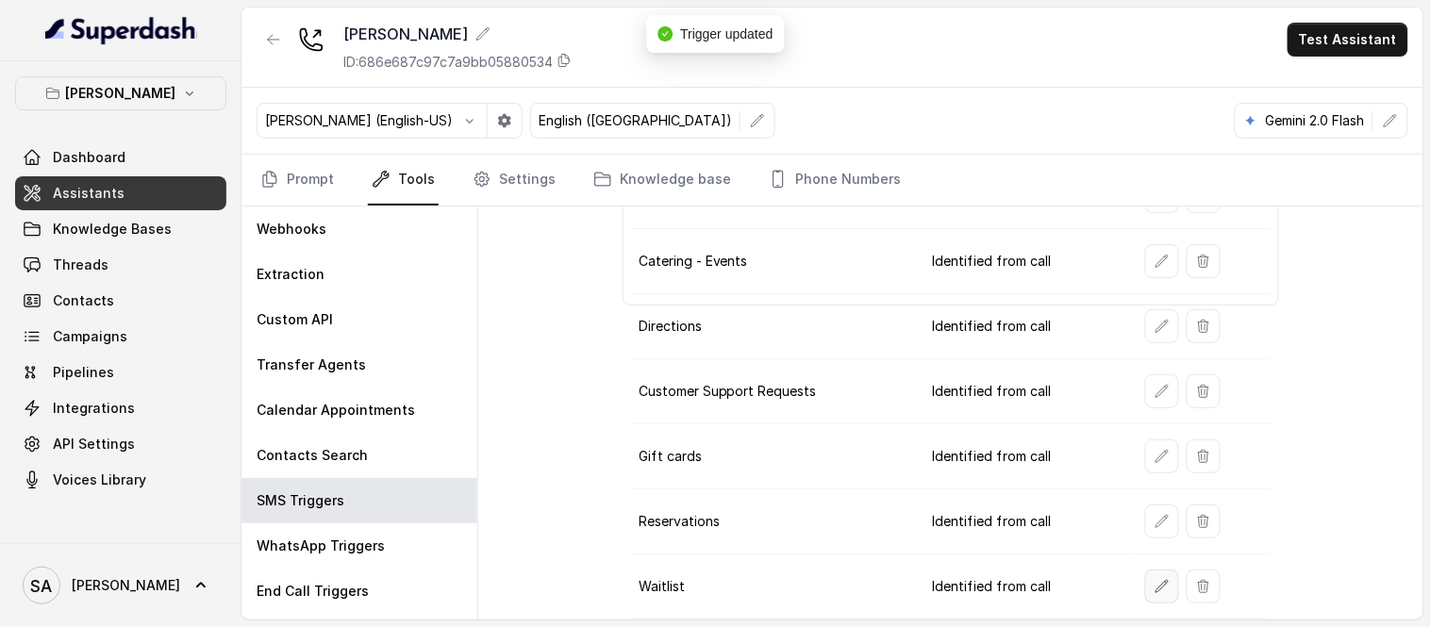
click at [1146, 577] on button "button" at bounding box center [1162, 587] width 34 height 34
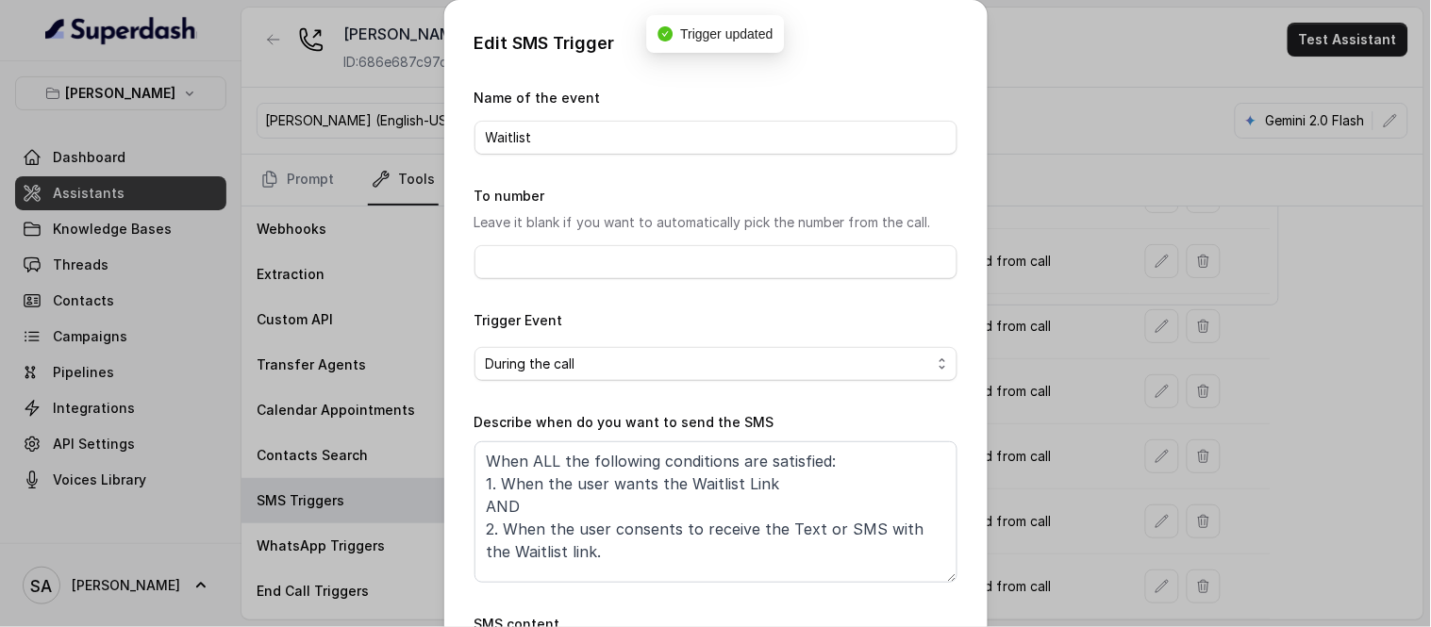
scroll to position [220, 0]
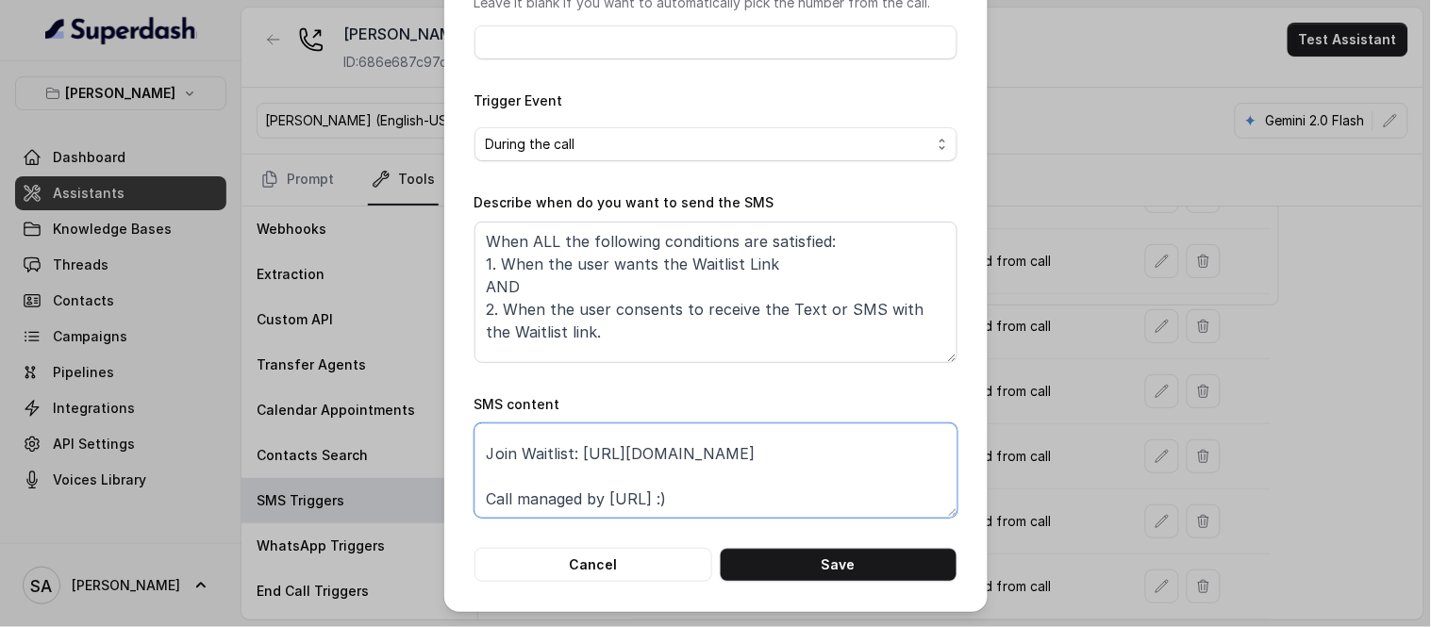
drag, startPoint x: 826, startPoint y: 492, endPoint x: 234, endPoint y: 496, distance: 592.5
click at [234, 496] on div "Edit SMS Trigger Name of the event Waitlist To number Leave it blank if you wan…" at bounding box center [715, 313] width 1431 height 627
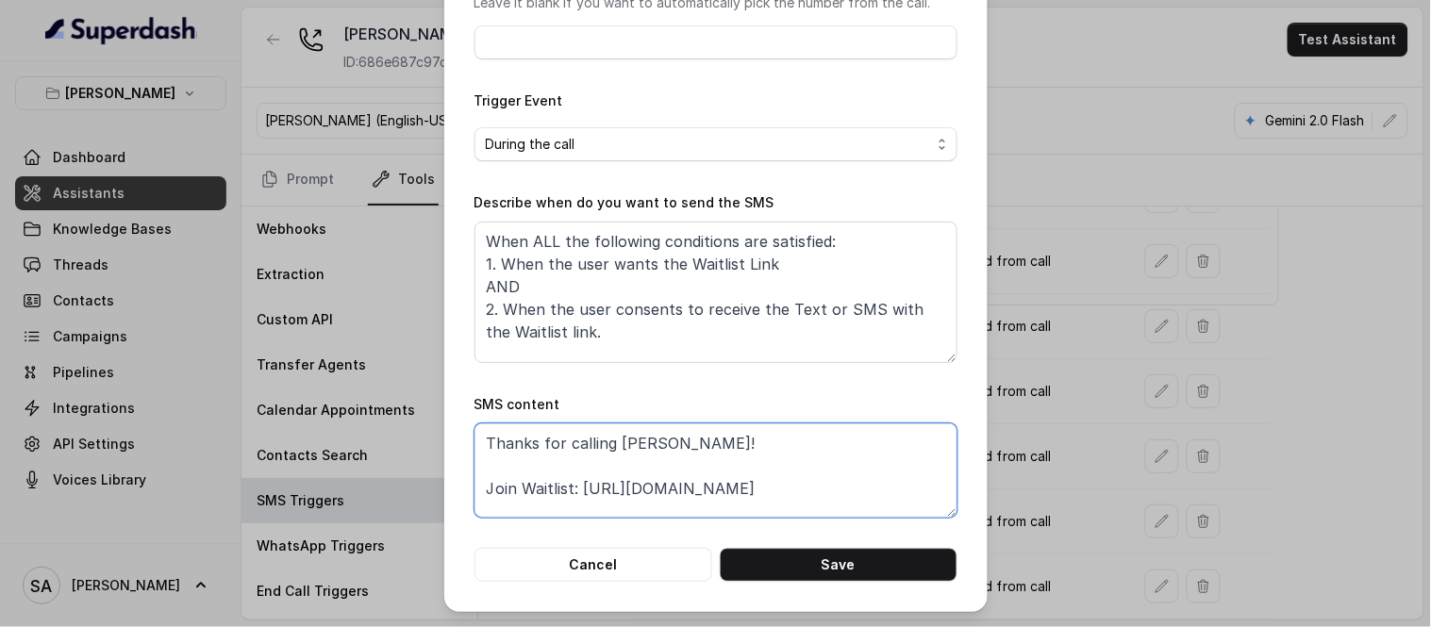
scroll to position [13, 0]
type textarea "Thanks for calling Chelsea Corner! Join Waitlist: https://foxly.link/CCWaitlist"
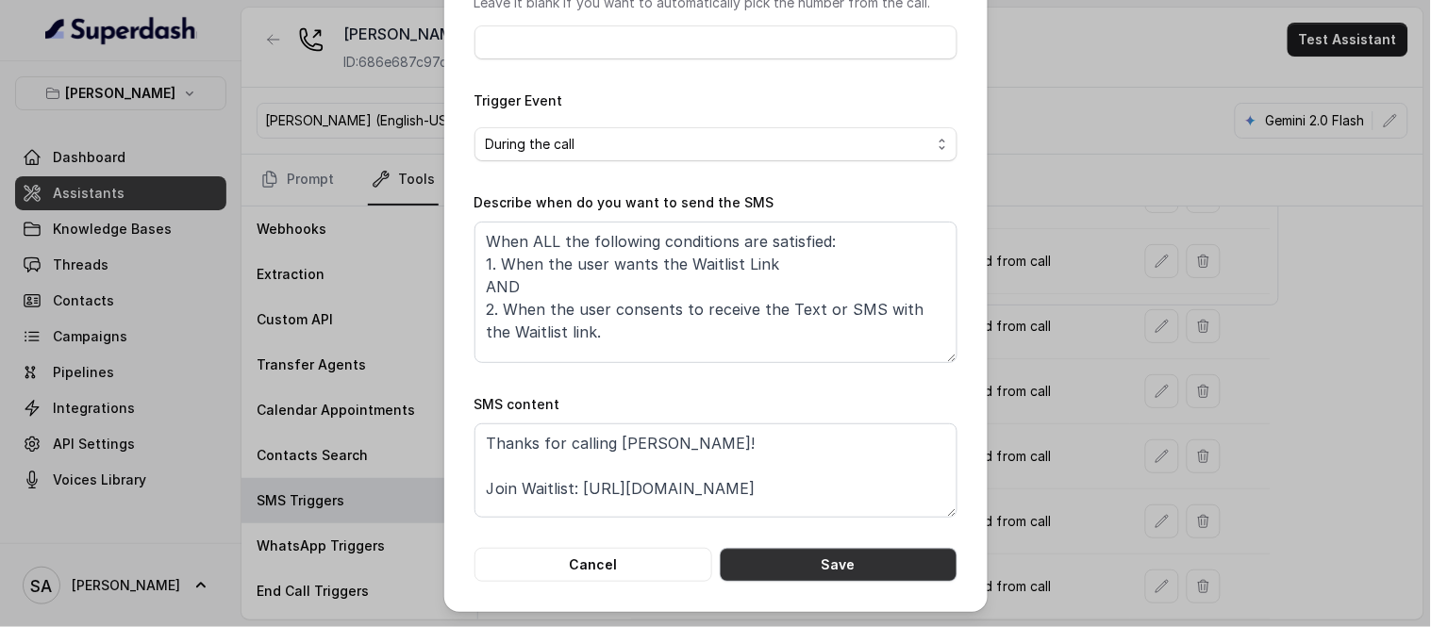
click at [865, 568] on button "Save" at bounding box center [839, 565] width 238 height 34
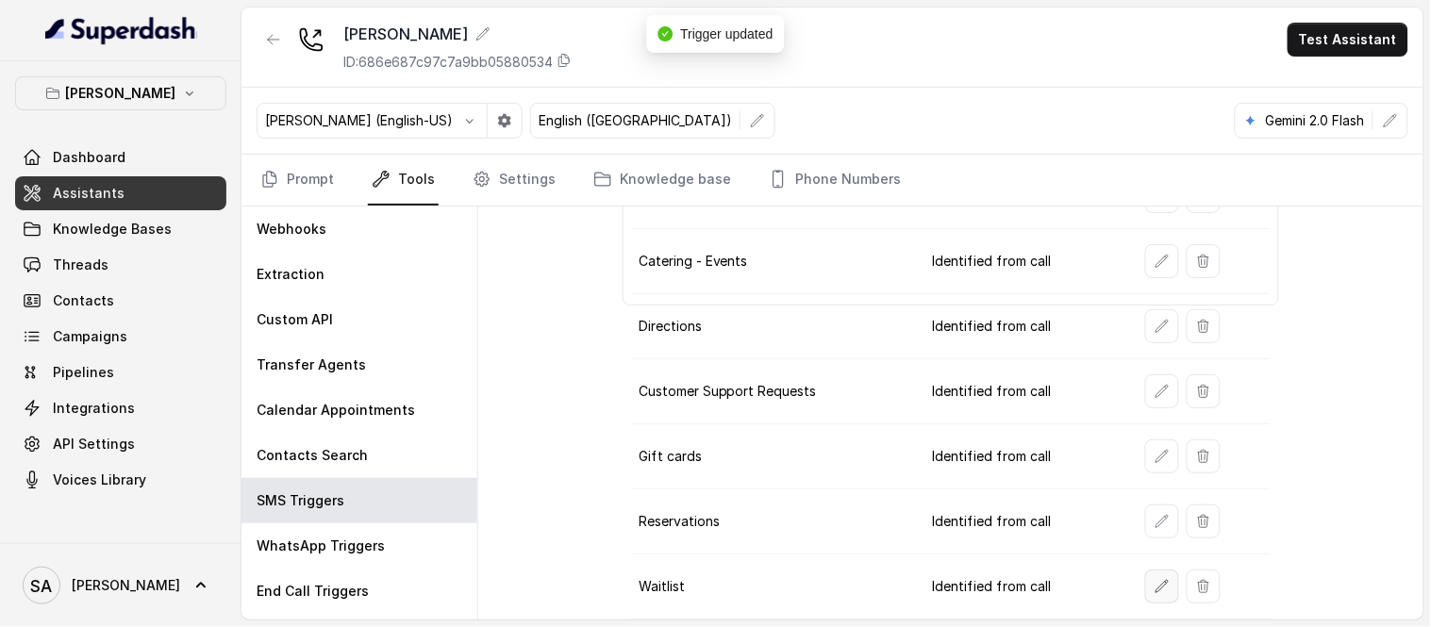
click at [1156, 576] on button "button" at bounding box center [1162, 587] width 34 height 34
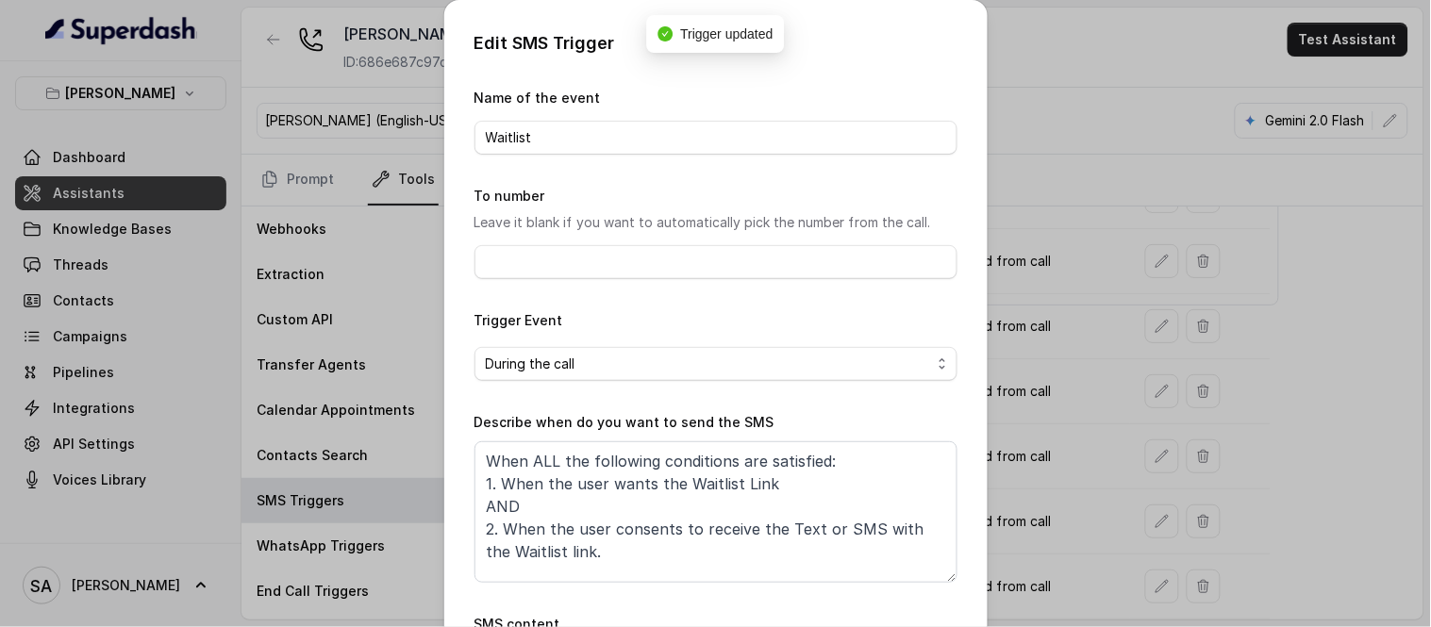
scroll to position [220, 0]
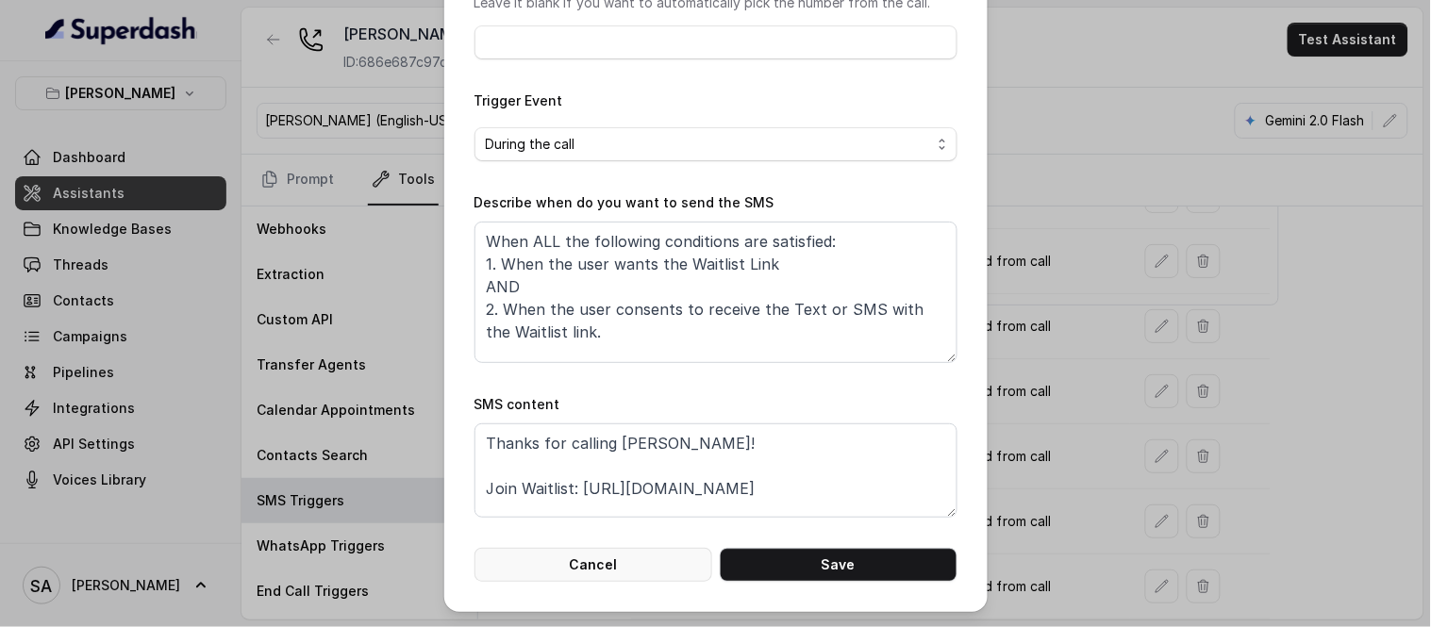
click at [685, 576] on button "Cancel" at bounding box center [594, 565] width 238 height 34
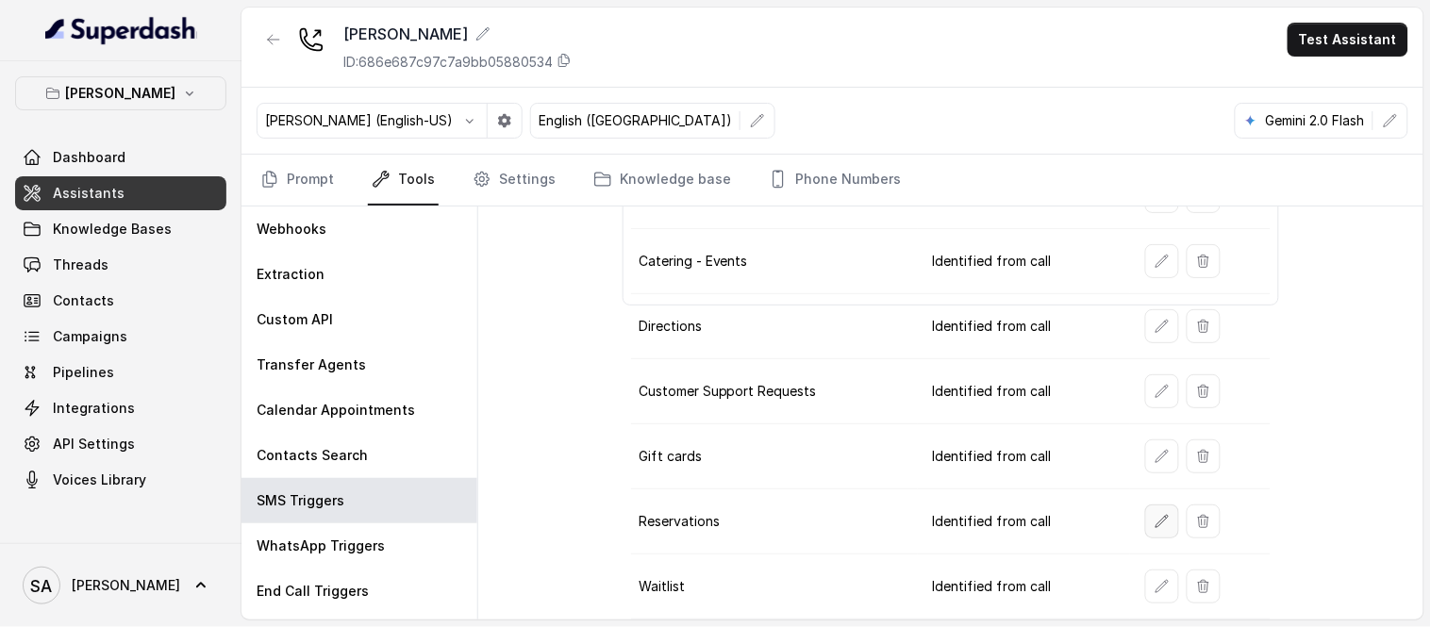
click at [1152, 538] on button "button" at bounding box center [1162, 522] width 34 height 34
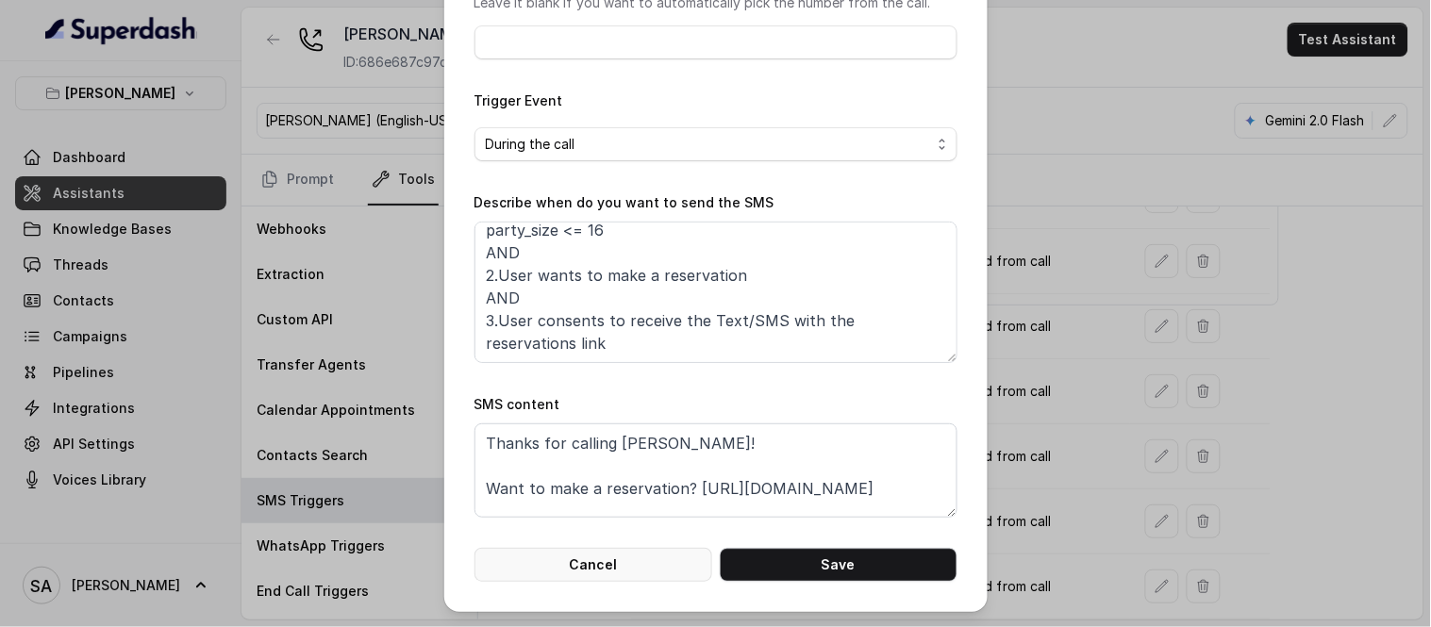
click at [653, 560] on button "Cancel" at bounding box center [594, 565] width 238 height 34
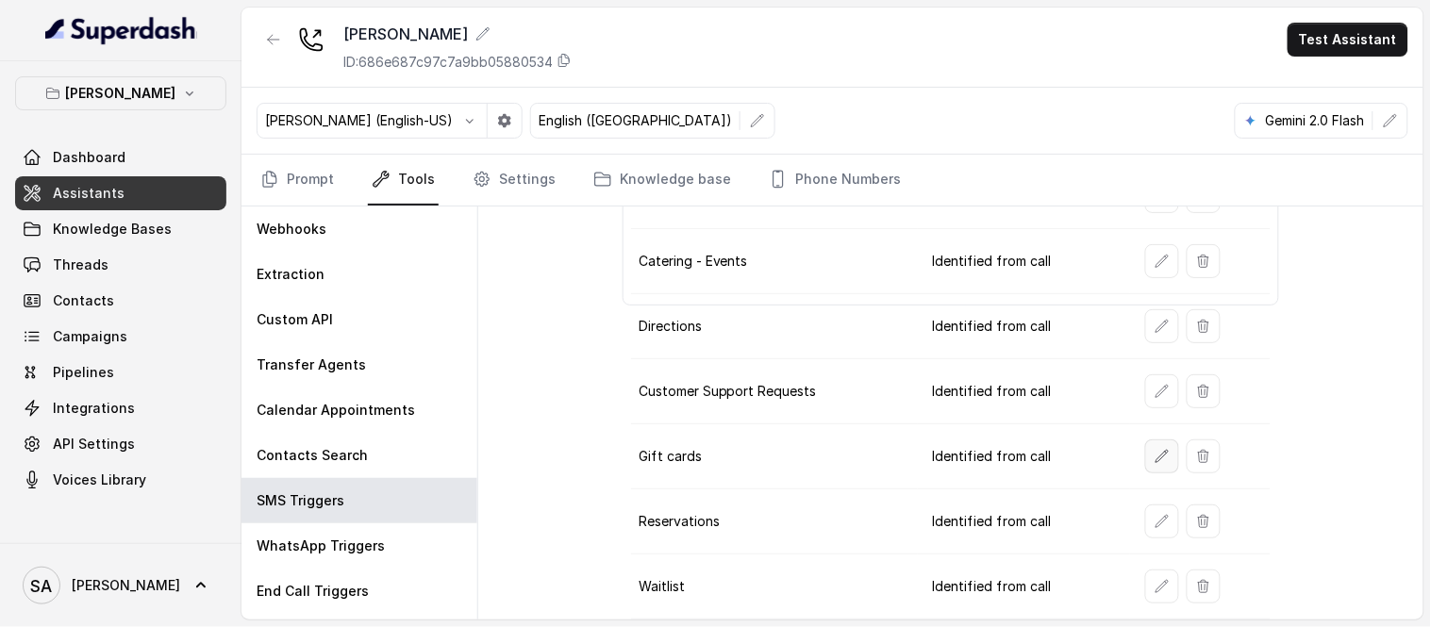
click at [1155, 456] on icon "button" at bounding box center [1162, 456] width 15 height 15
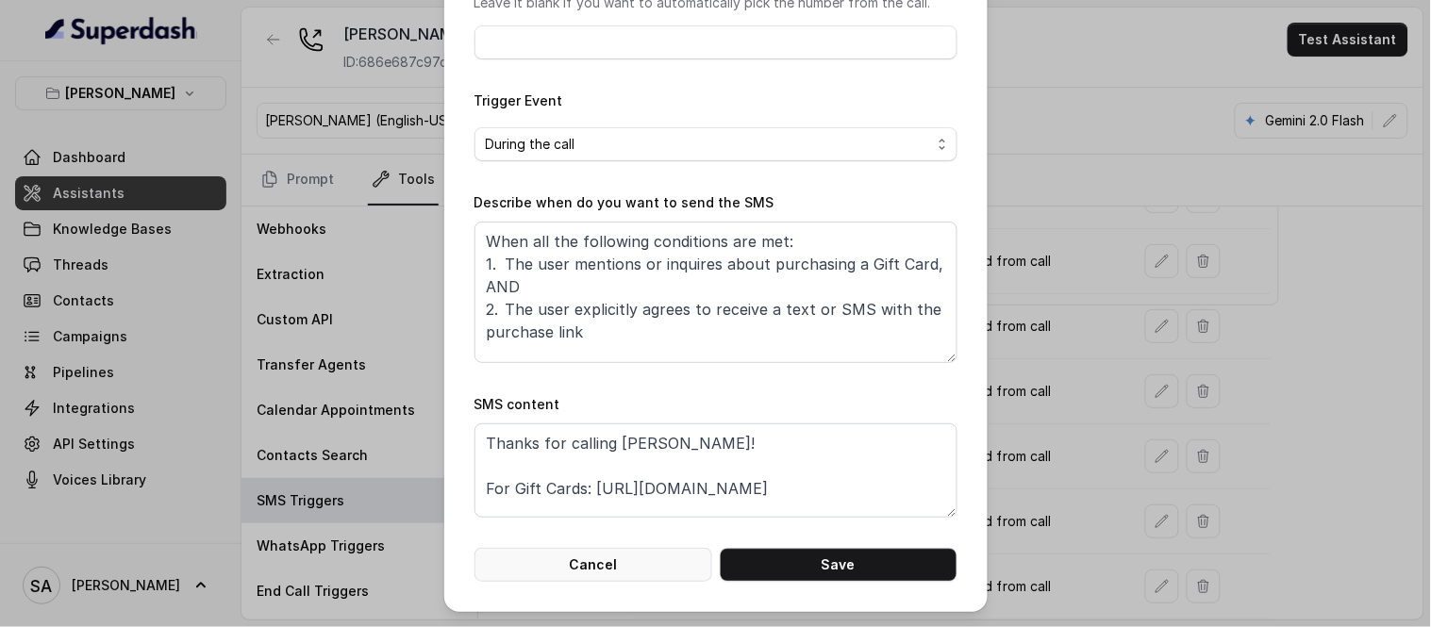
click at [633, 566] on button "Cancel" at bounding box center [594, 565] width 238 height 34
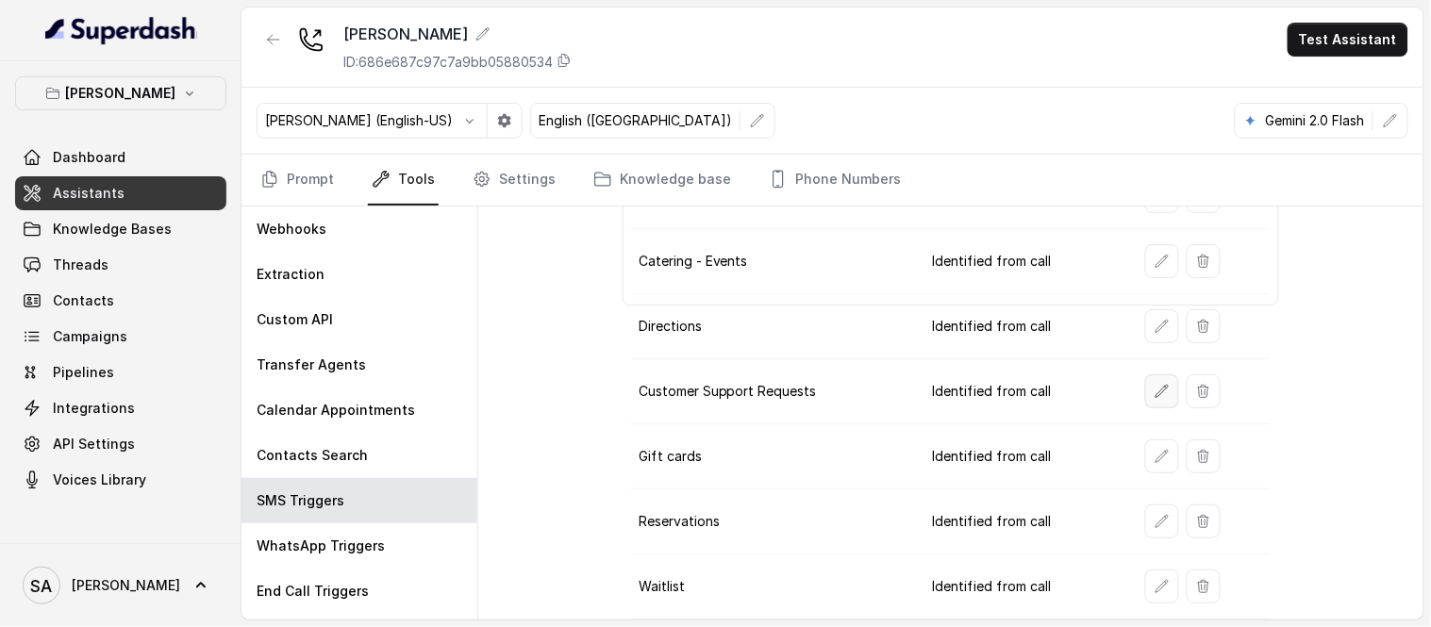
click at [1156, 384] on icon "button" at bounding box center [1162, 391] width 15 height 15
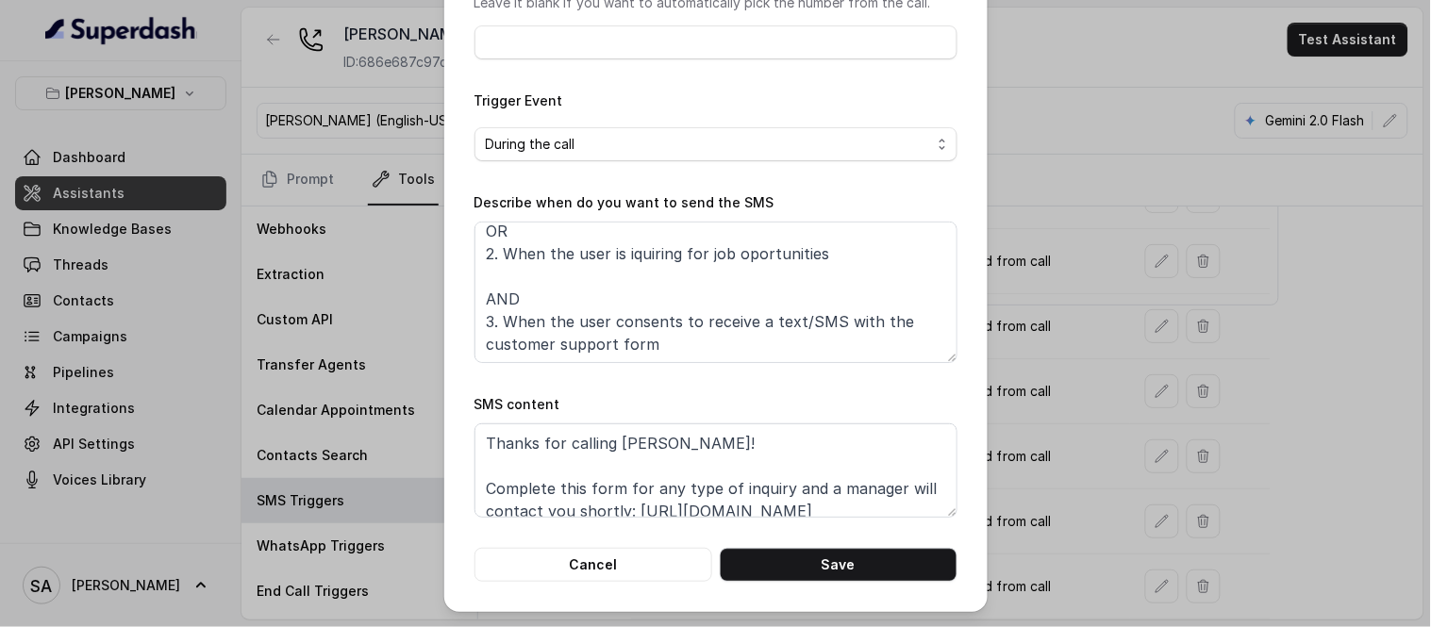
scroll to position [13, 0]
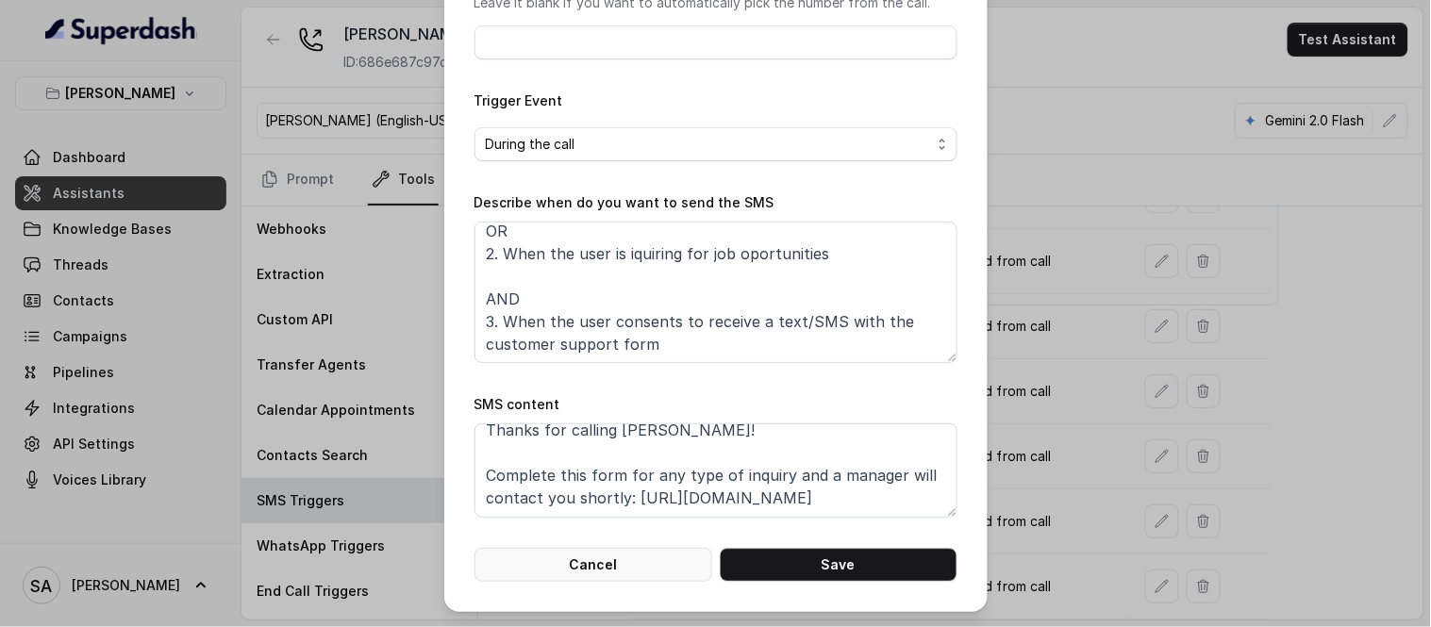
click at [605, 559] on button "Cancel" at bounding box center [594, 565] width 238 height 34
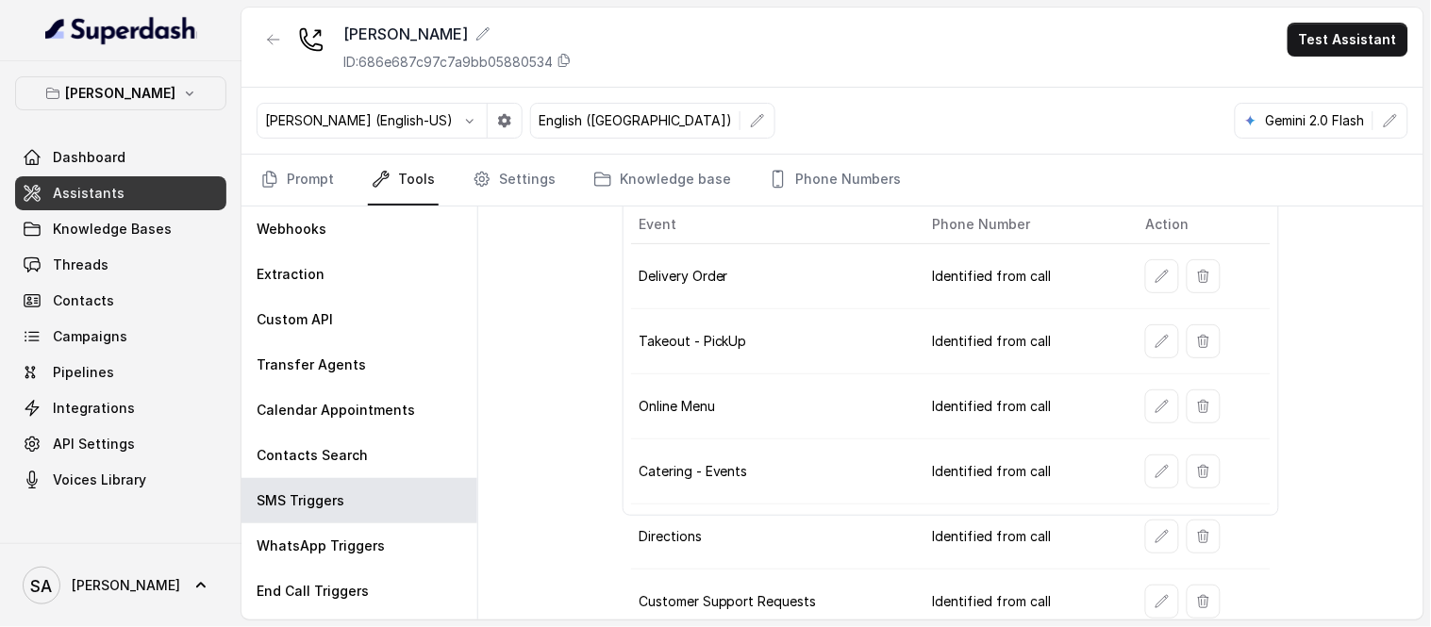
scroll to position [86, 0]
click at [1157, 474] on icon "button" at bounding box center [1163, 474] width 12 height 12
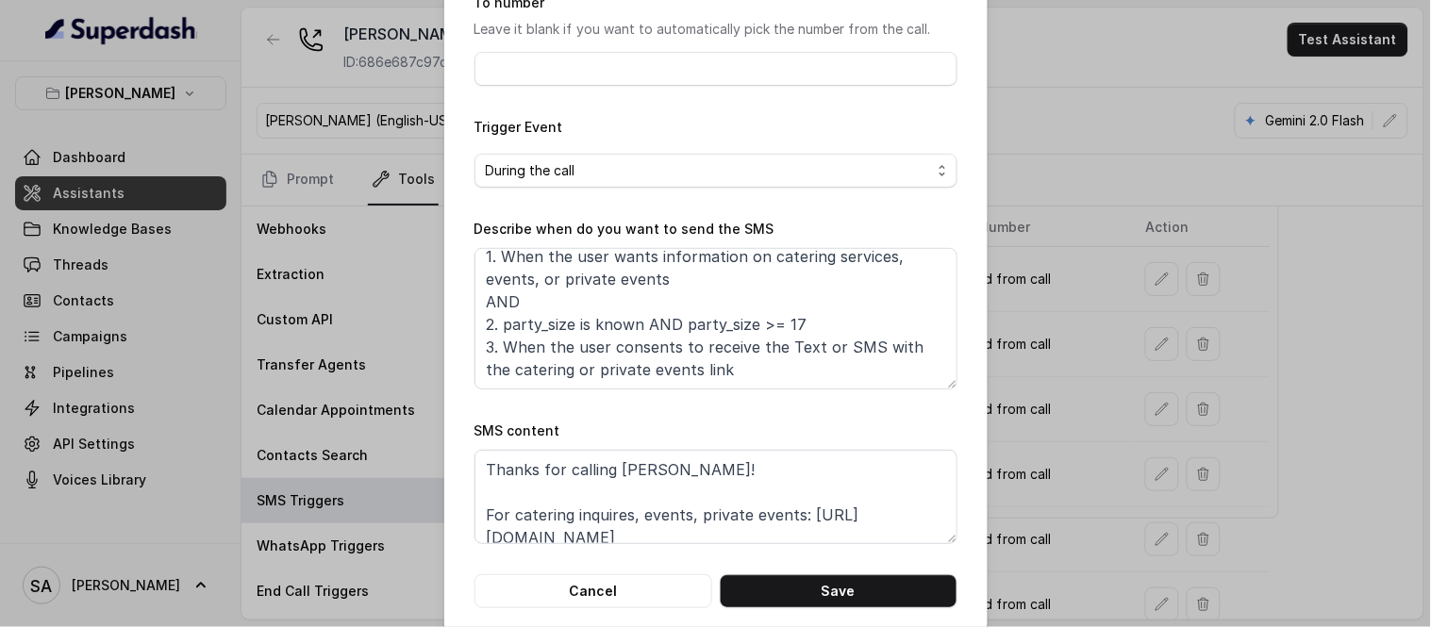
scroll to position [13, 0]
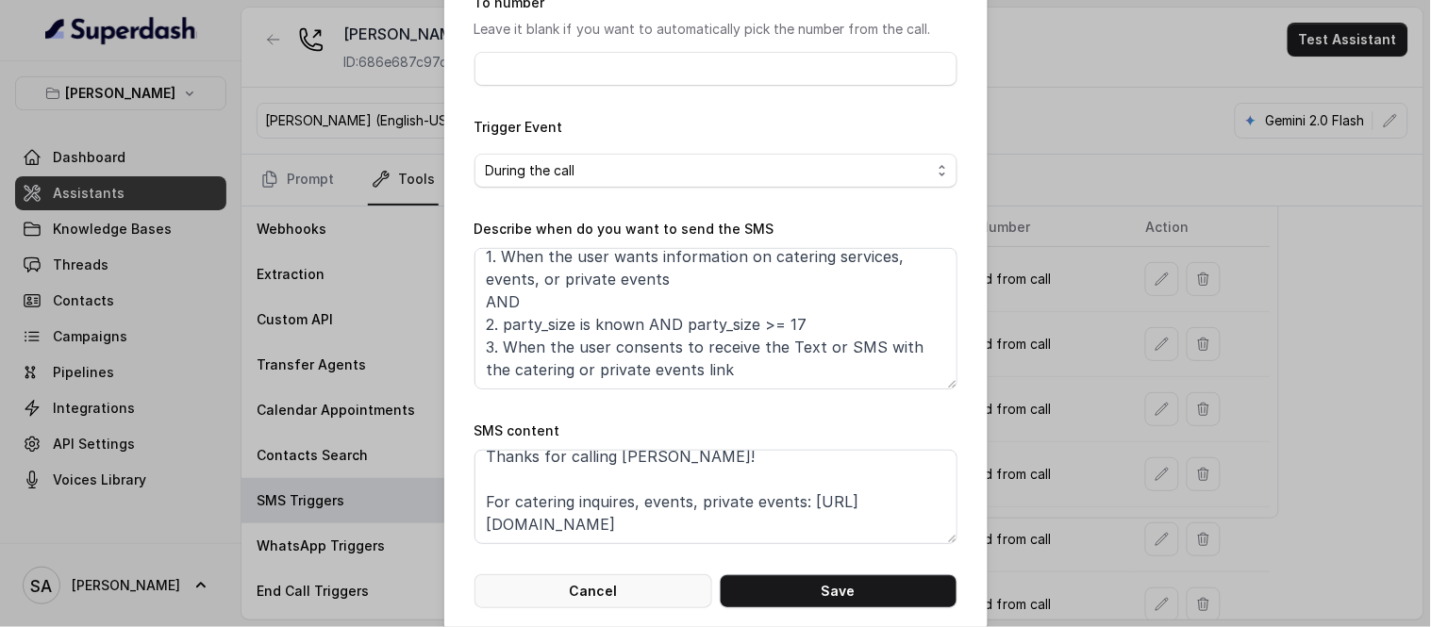
click at [586, 582] on button "Cancel" at bounding box center [594, 592] width 238 height 34
